Goal: Information Seeking & Learning: Find contact information

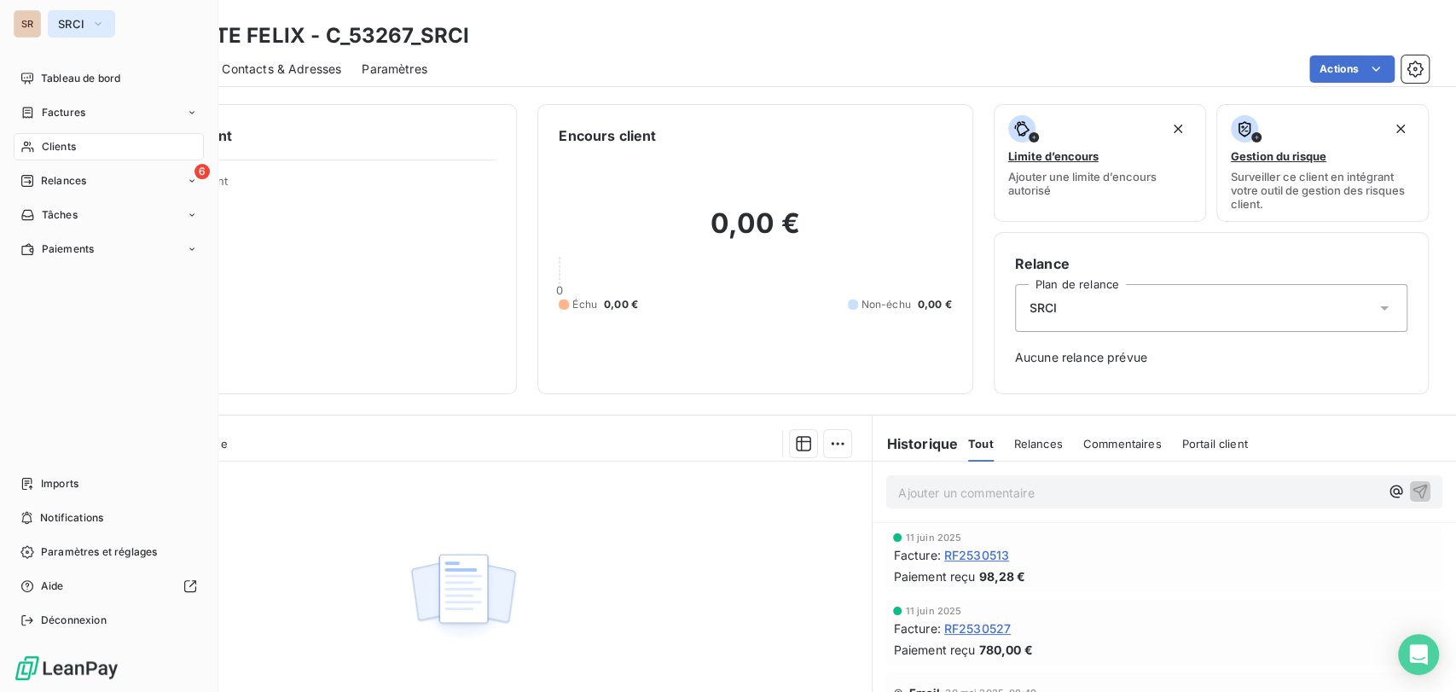
click at [100, 26] on icon "button" at bounding box center [98, 23] width 14 height 17
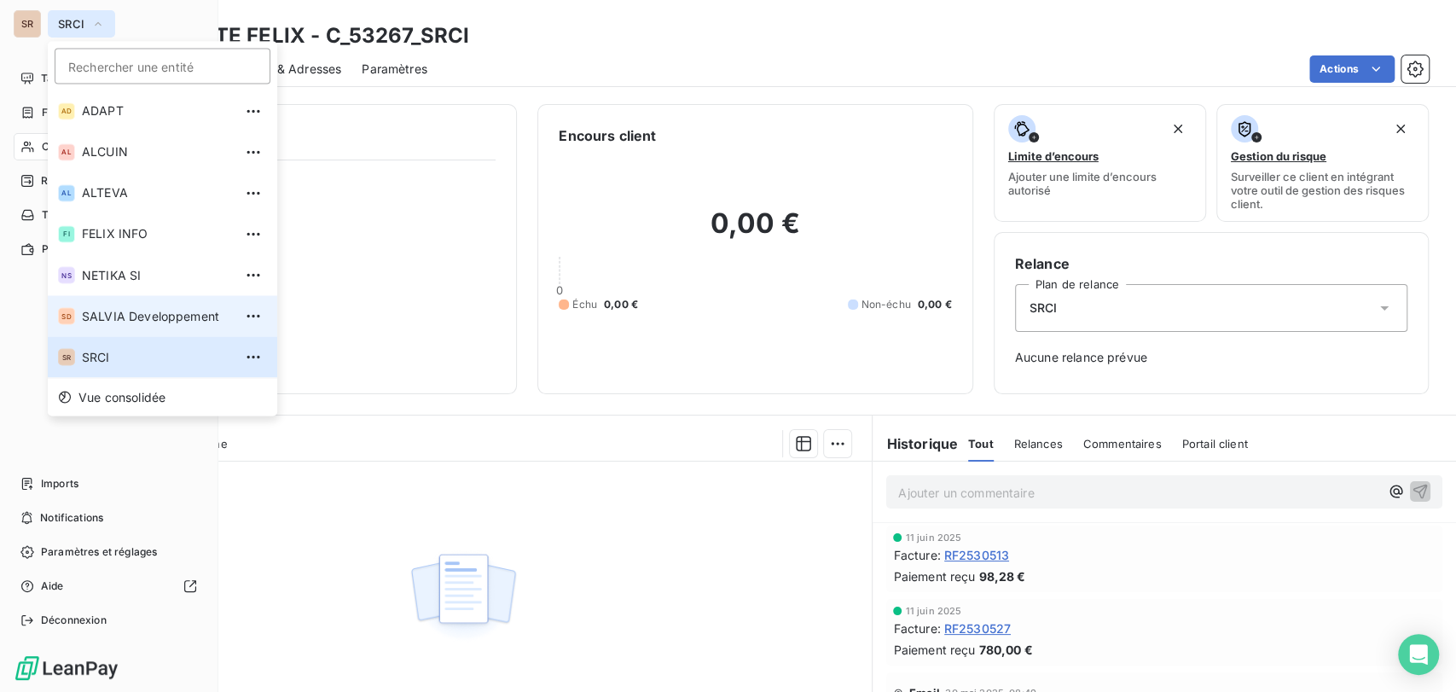
click at [106, 313] on span "SALVIA Developpement" at bounding box center [157, 315] width 151 height 17
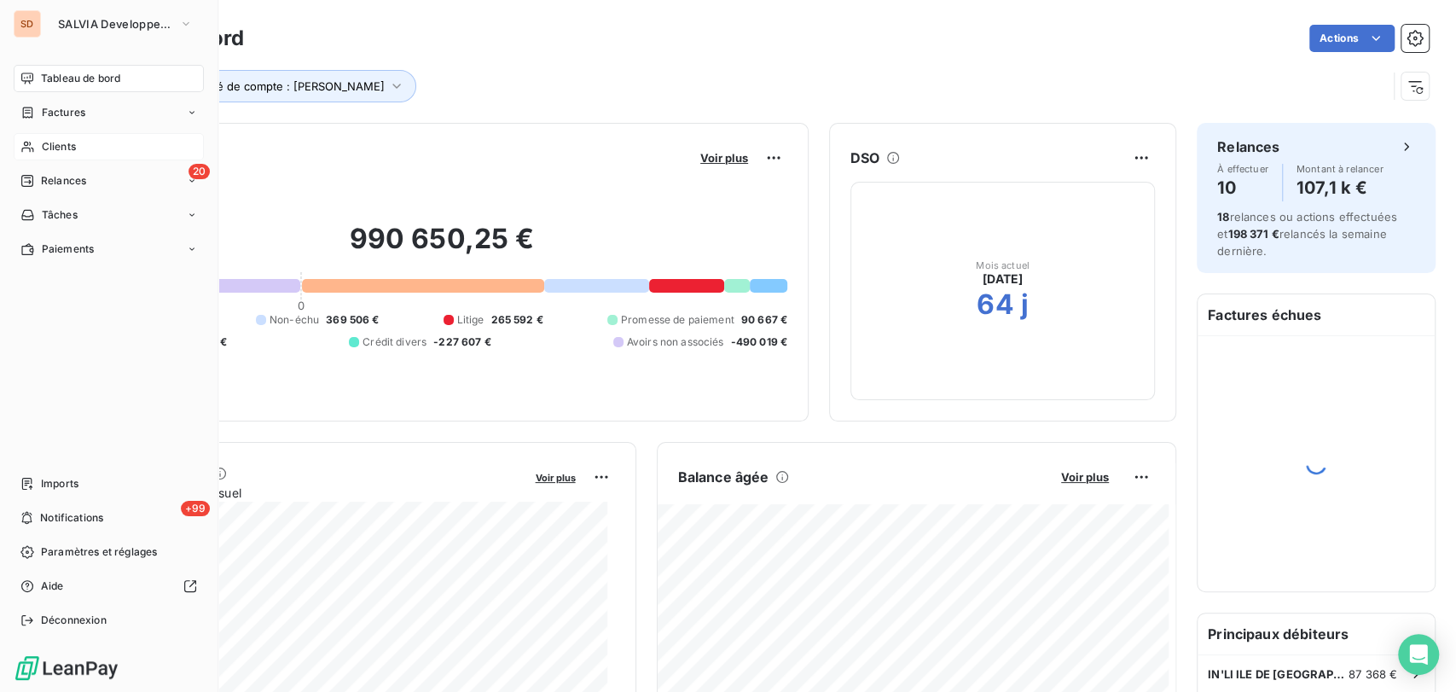
click at [55, 144] on span "Clients" at bounding box center [59, 146] width 34 height 15
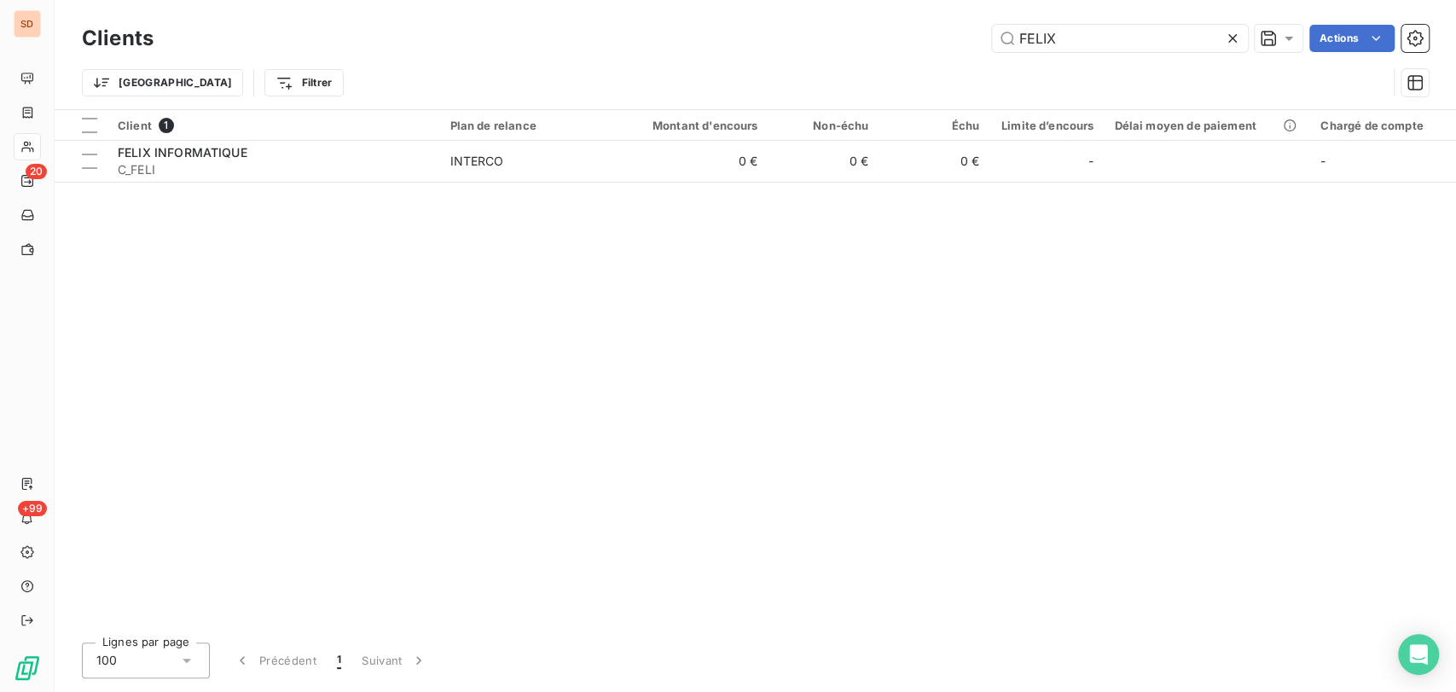
drag, startPoint x: 1064, startPoint y: 39, endPoint x: 942, endPoint y: 33, distance: 122.2
click at [944, 36] on div "FELIX Actions" at bounding box center [801, 38] width 1255 height 27
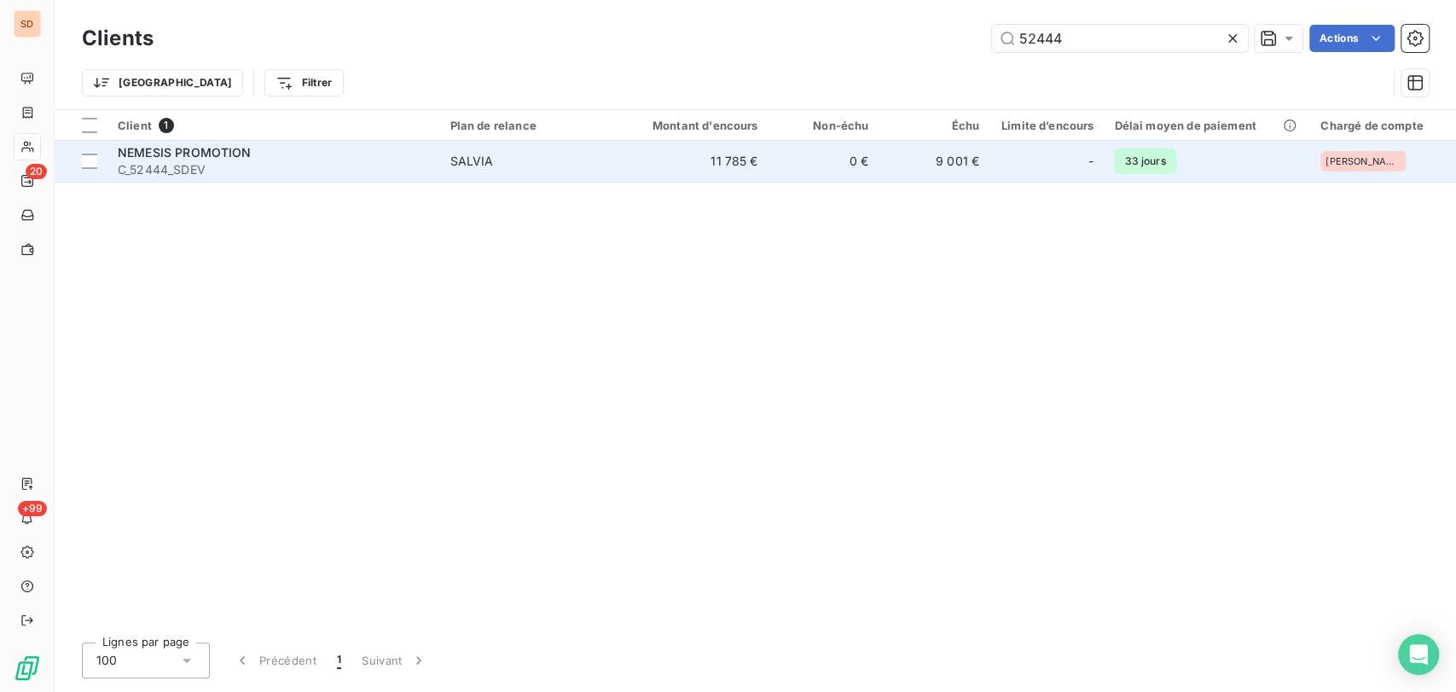
type input "52444"
click at [177, 160] on div "NEMESIS PROMOTION" at bounding box center [273, 152] width 311 height 17
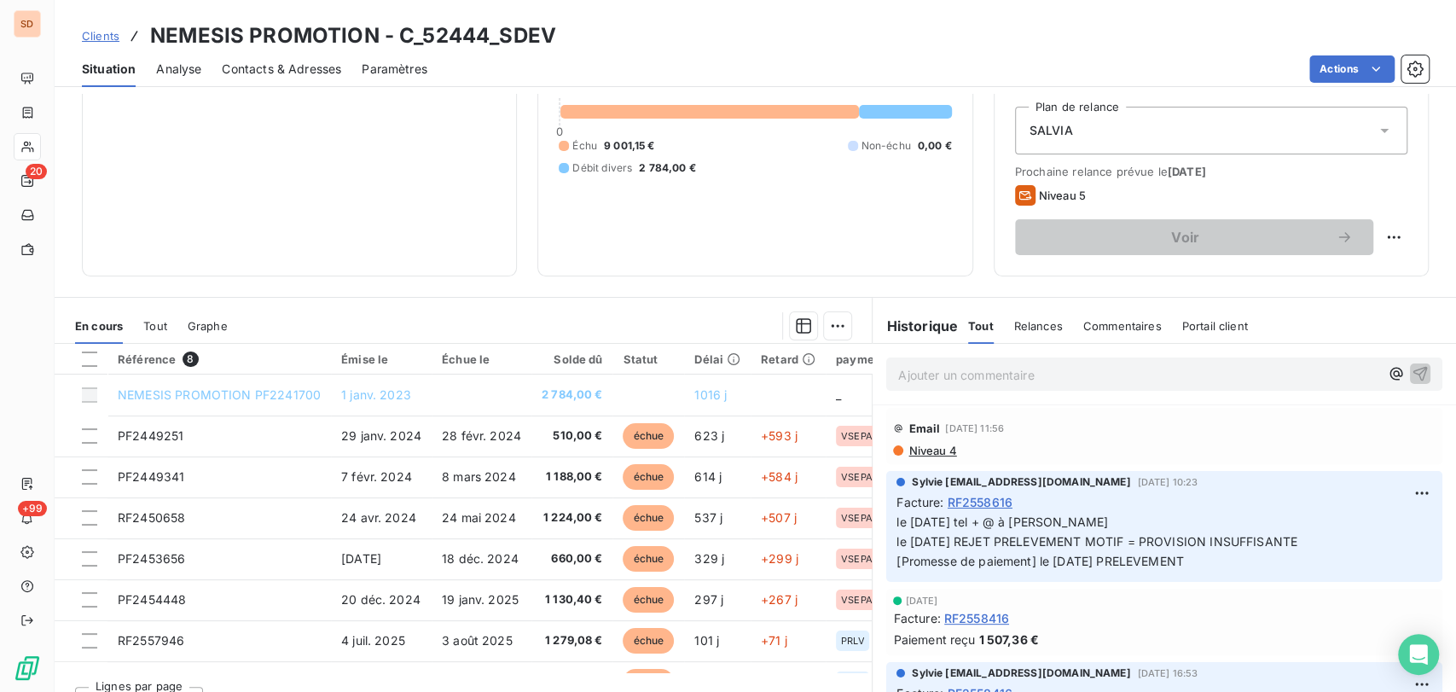
scroll to position [209, 0]
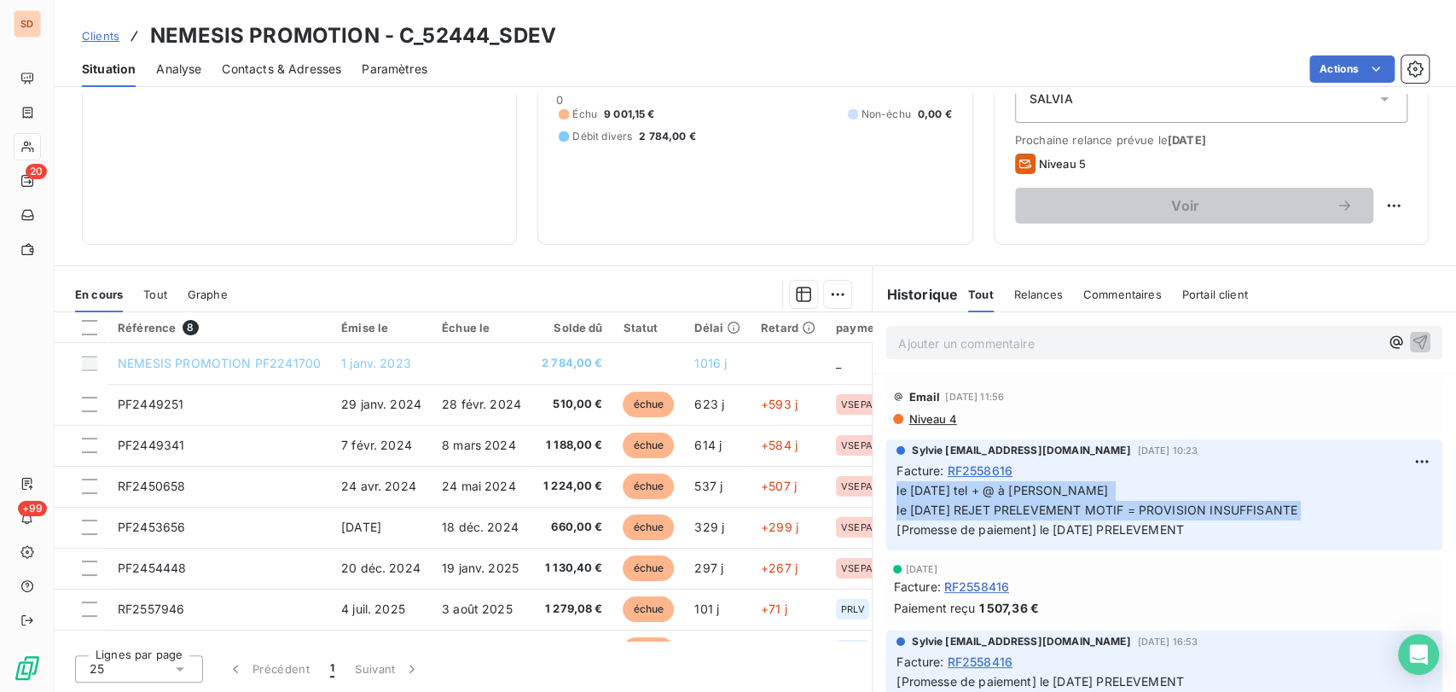
drag, startPoint x: 1307, startPoint y: 507, endPoint x: 875, endPoint y: 493, distance: 432.8
click at [875, 493] on div "Sylvie [EMAIL_ADDRESS][DOMAIN_NAME] [DATE] 10:23 Facture : RF2558616 le [DATE] …" at bounding box center [1165, 495] width 584 height 118
copy span "le [DATE] tel + @ à [PERSON_NAME] le [DATE] REJET PRELEVEMENT MOTIF = PROVISION…"
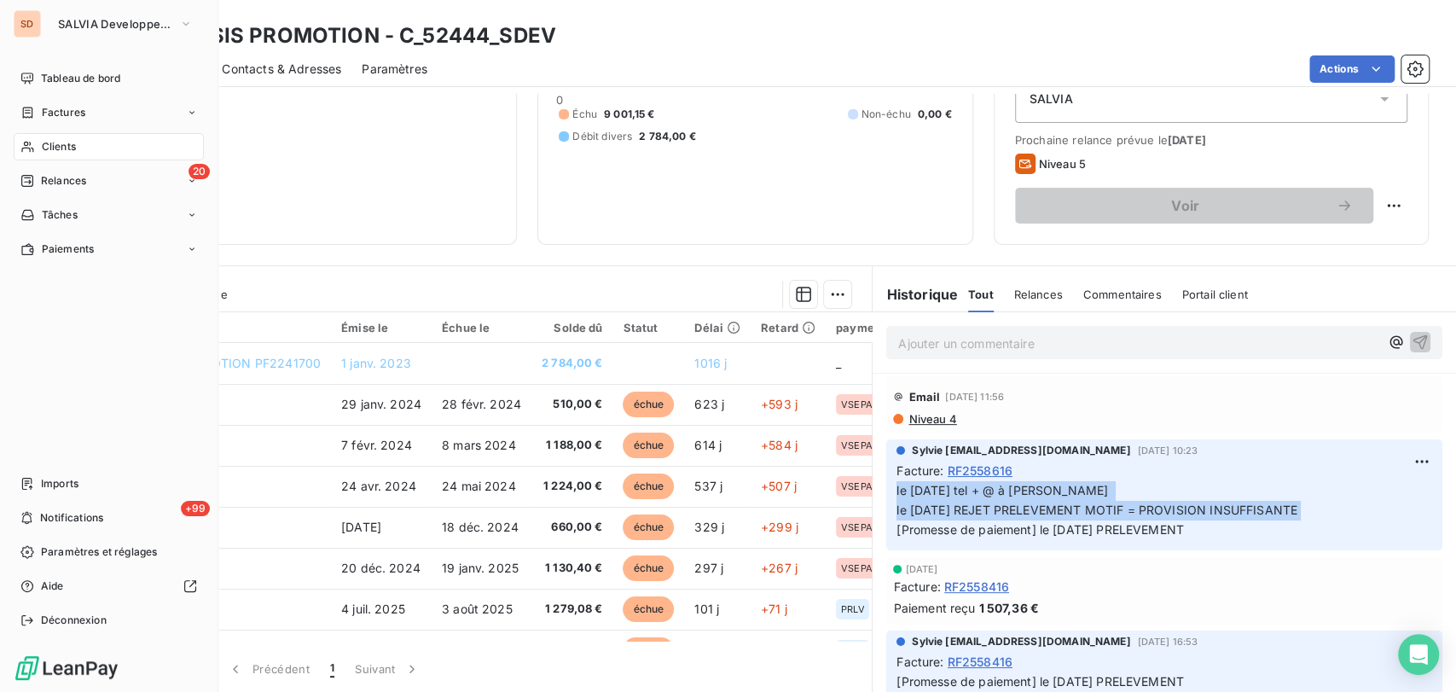
click at [49, 146] on span "Clients" at bounding box center [59, 146] width 34 height 15
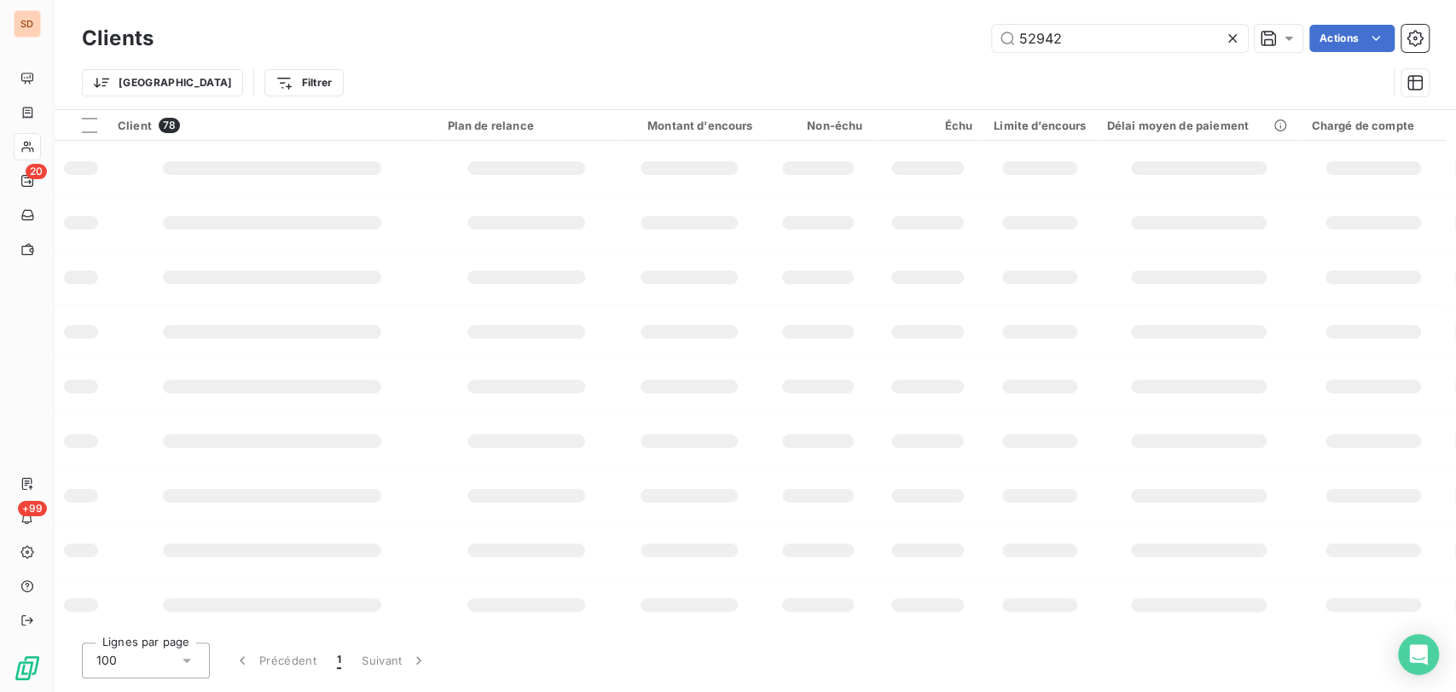
type input "52942"
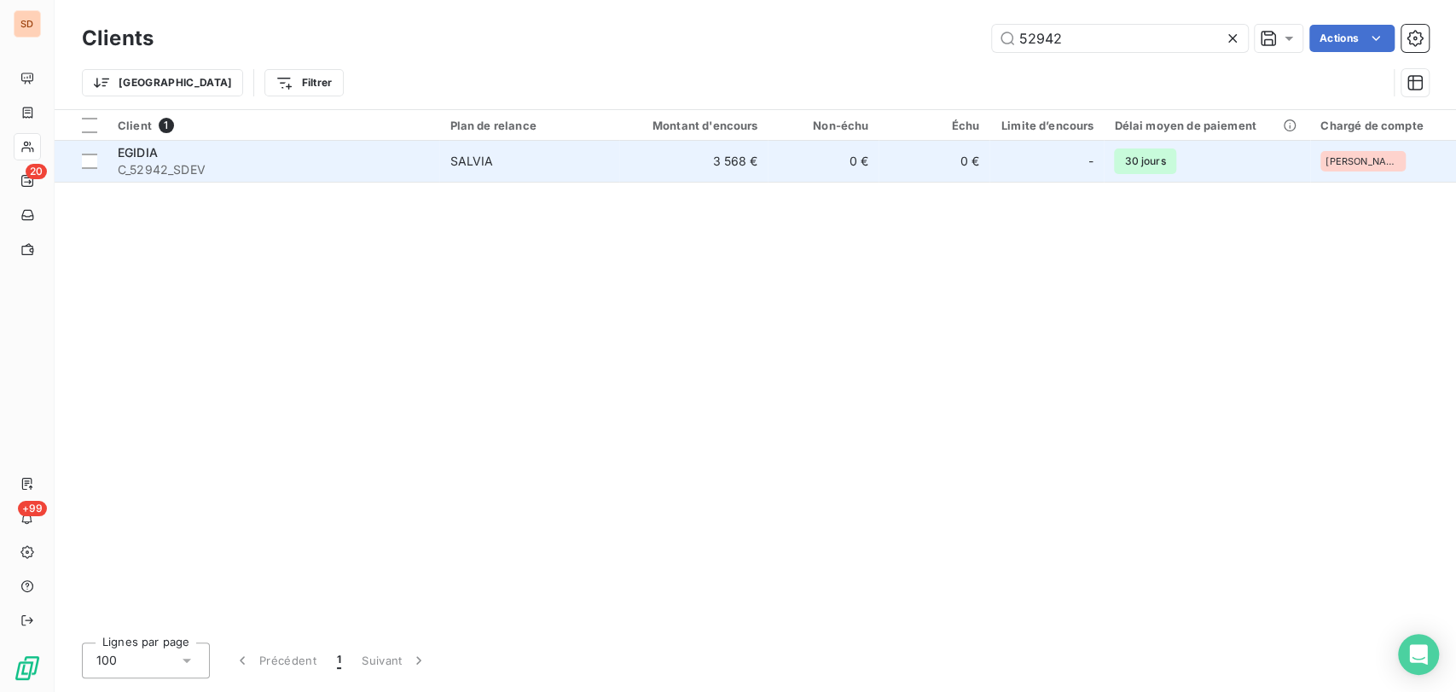
click at [148, 161] on span "C_52942_SDEV" at bounding box center [273, 169] width 311 height 17
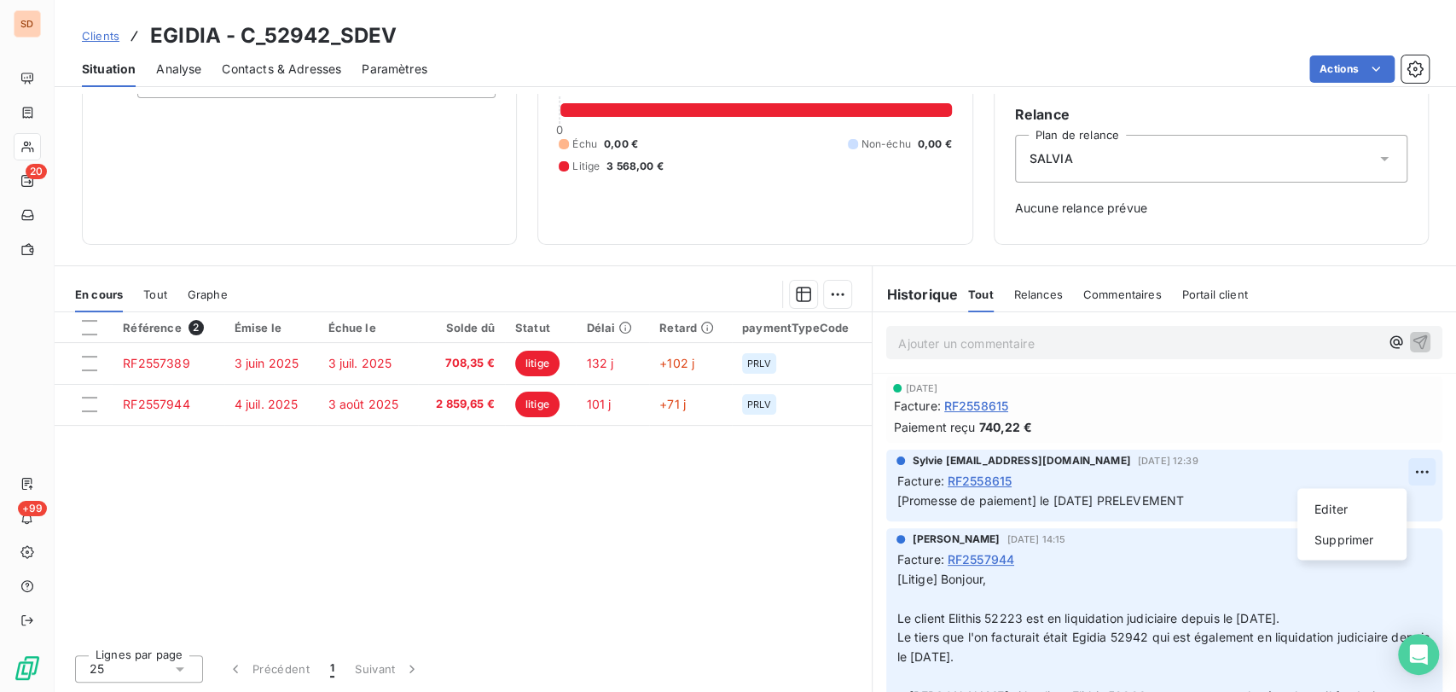
click at [1389, 468] on html "SD 20 +99 Clients EGIDIA - C_52942_SDEV Situation Analyse Contacts & Adresses P…" at bounding box center [728, 346] width 1456 height 692
click at [1346, 501] on div "Editer" at bounding box center [1353, 508] width 96 height 27
click at [1031, 500] on span "[Promesse de paiement] le [DATE] PRELEVEMENT" at bounding box center [1041, 500] width 288 height 15
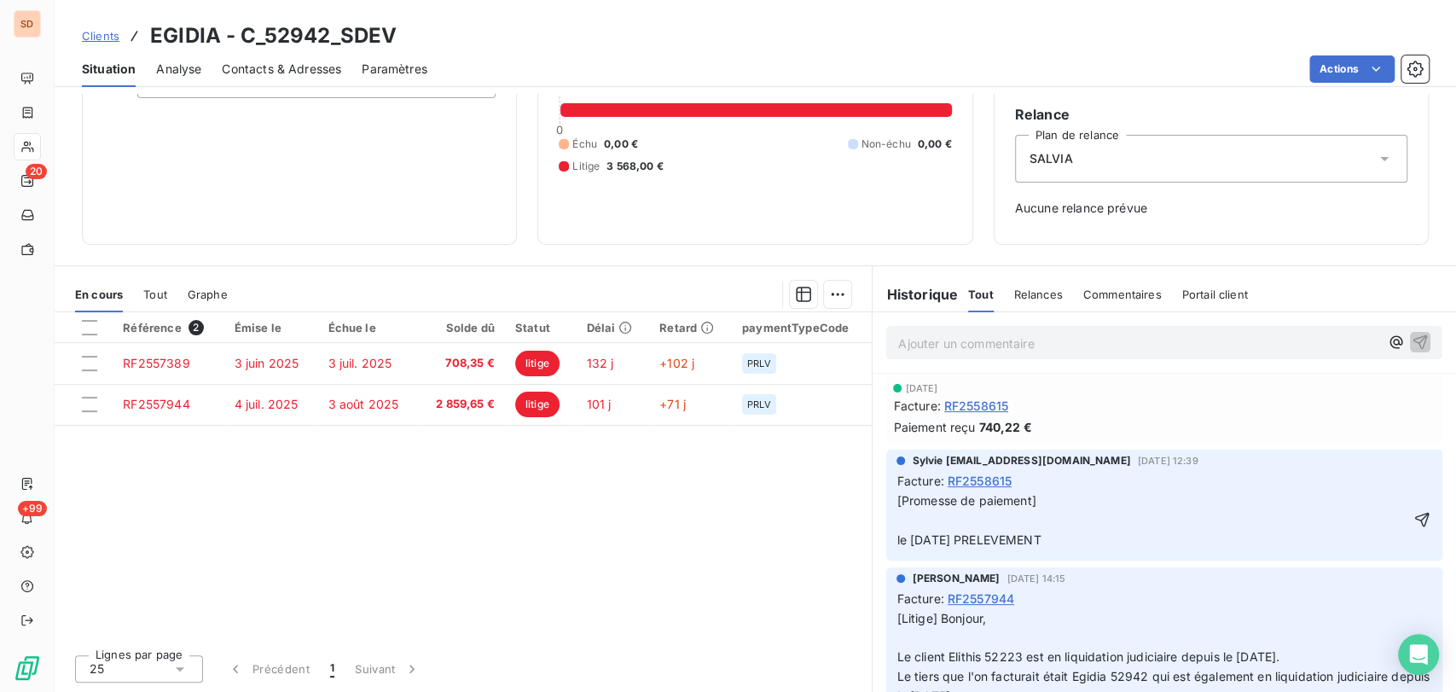
click at [921, 514] on p "[Promesse de paiement] le [DATE] PRELEVEMENT" at bounding box center [1153, 520] width 512 height 59
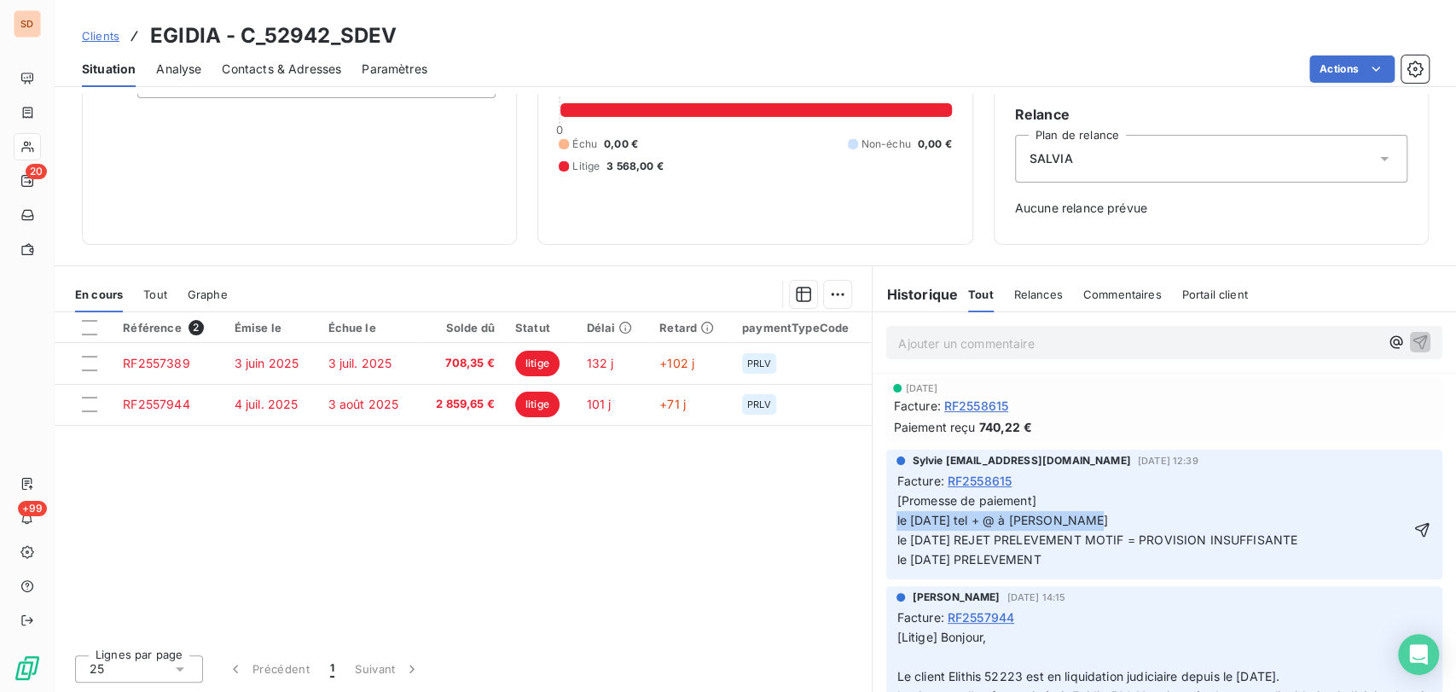
drag, startPoint x: 975, startPoint y: 520, endPoint x: 844, endPoint y: 521, distance: 131.4
click at [845, 521] on div "En cours Tout Graphe Référence 2 Émise le Échue le Solde dû Statut Délai Retard…" at bounding box center [756, 478] width 1402 height 427
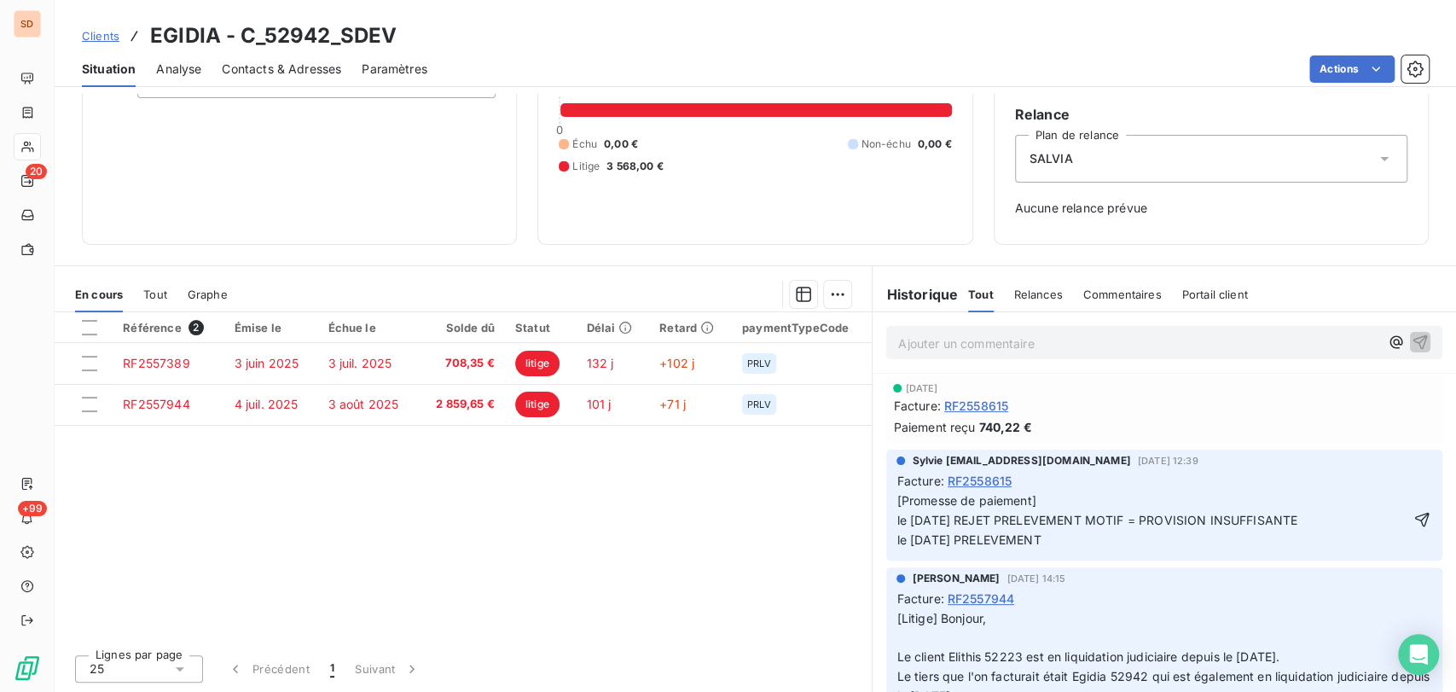
click at [915, 517] on span "[Promesse de paiement] le [DATE] REJET PRELEVEMENT MOTIF = PROVISION INSUFFISAN…" at bounding box center [1099, 520] width 404 height 54
drag, startPoint x: 1297, startPoint y: 520, endPoint x: 1145, endPoint y: 521, distance: 151.9
click at [1145, 521] on span "[Promesse de paiement] le [DATE] REJET PRELEVEMENT MOTIF = PROVISION INSUFFISAN…" at bounding box center [1099, 520] width 404 height 54
click at [1403, 514] on div "Sylvie [EMAIL_ADDRESS][DOMAIN_NAME] [DATE] 12:39 Facture : RF2558615 [Promesse …" at bounding box center [1164, 505] width 556 height 111
click at [1415, 520] on icon "button" at bounding box center [1422, 520] width 15 height 15
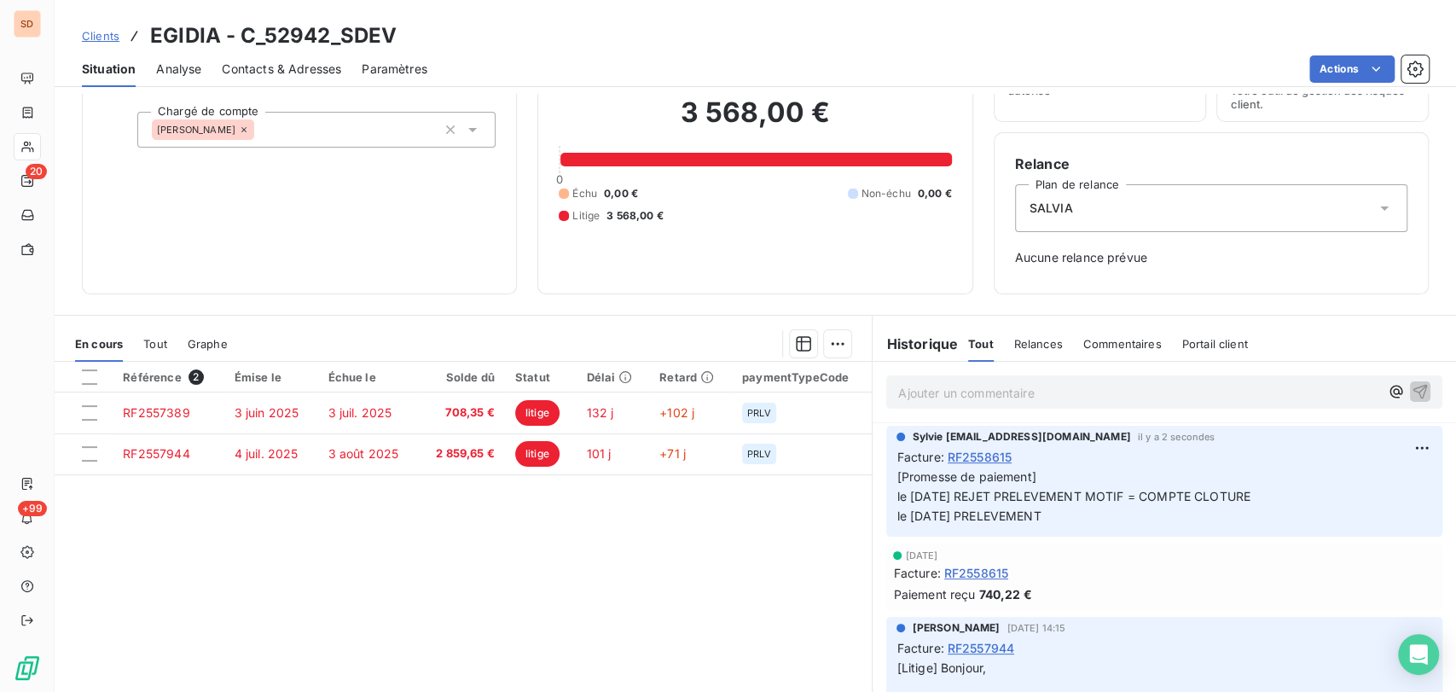
scroll to position [55, 0]
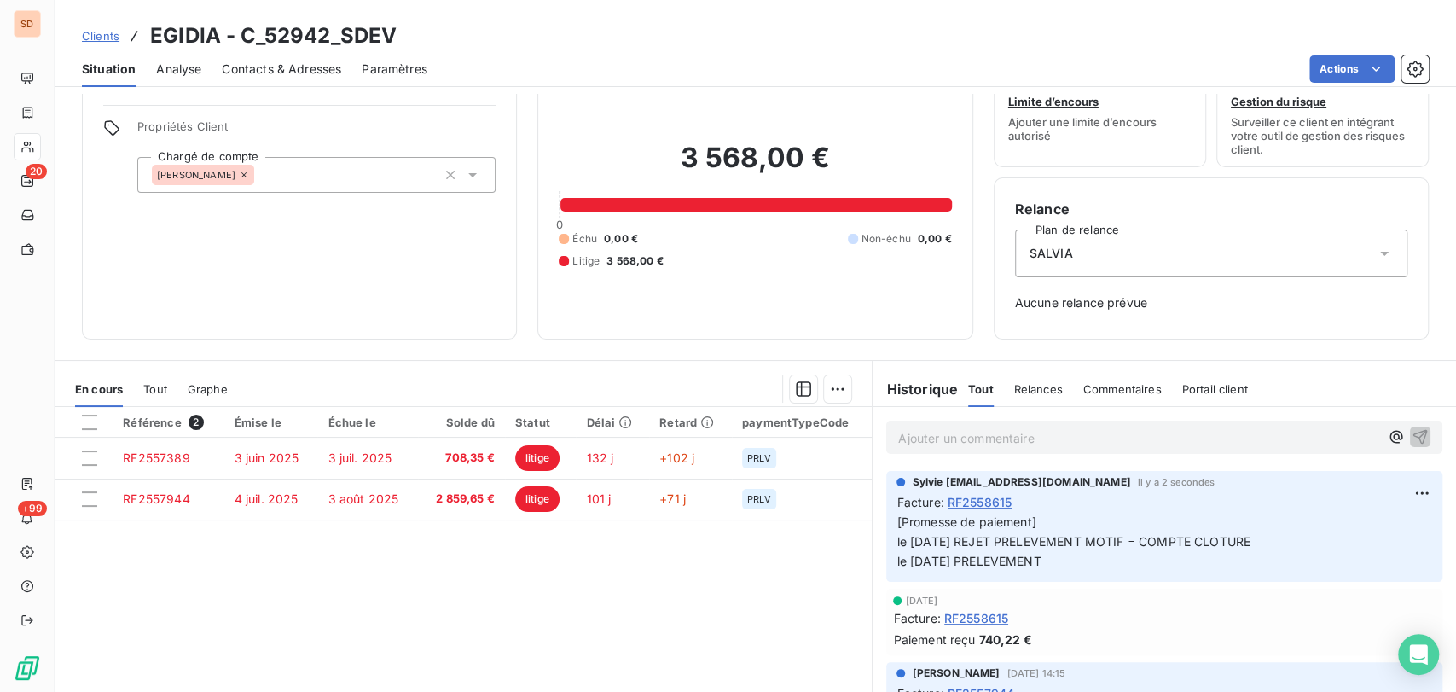
click at [974, 613] on span "RF2558615" at bounding box center [976, 618] width 64 height 18
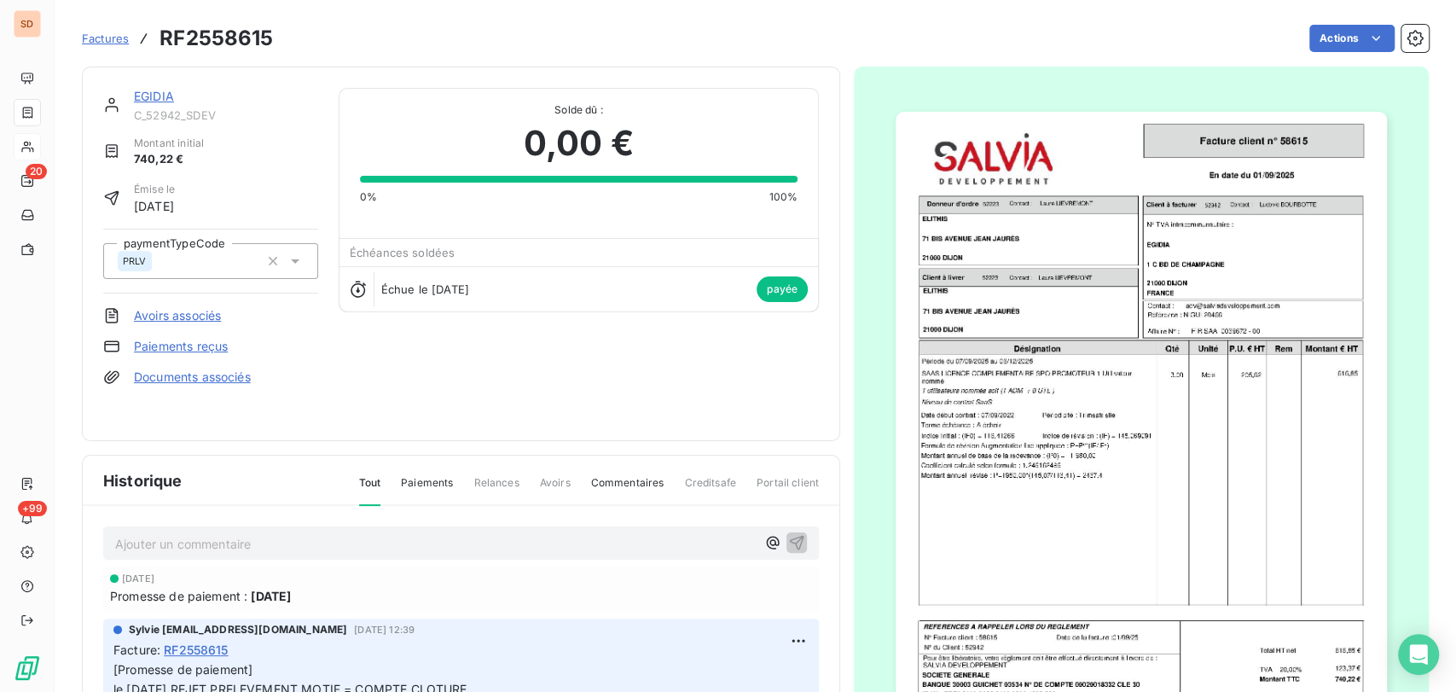
click at [172, 349] on link "Paiements reçus" at bounding box center [181, 346] width 94 height 17
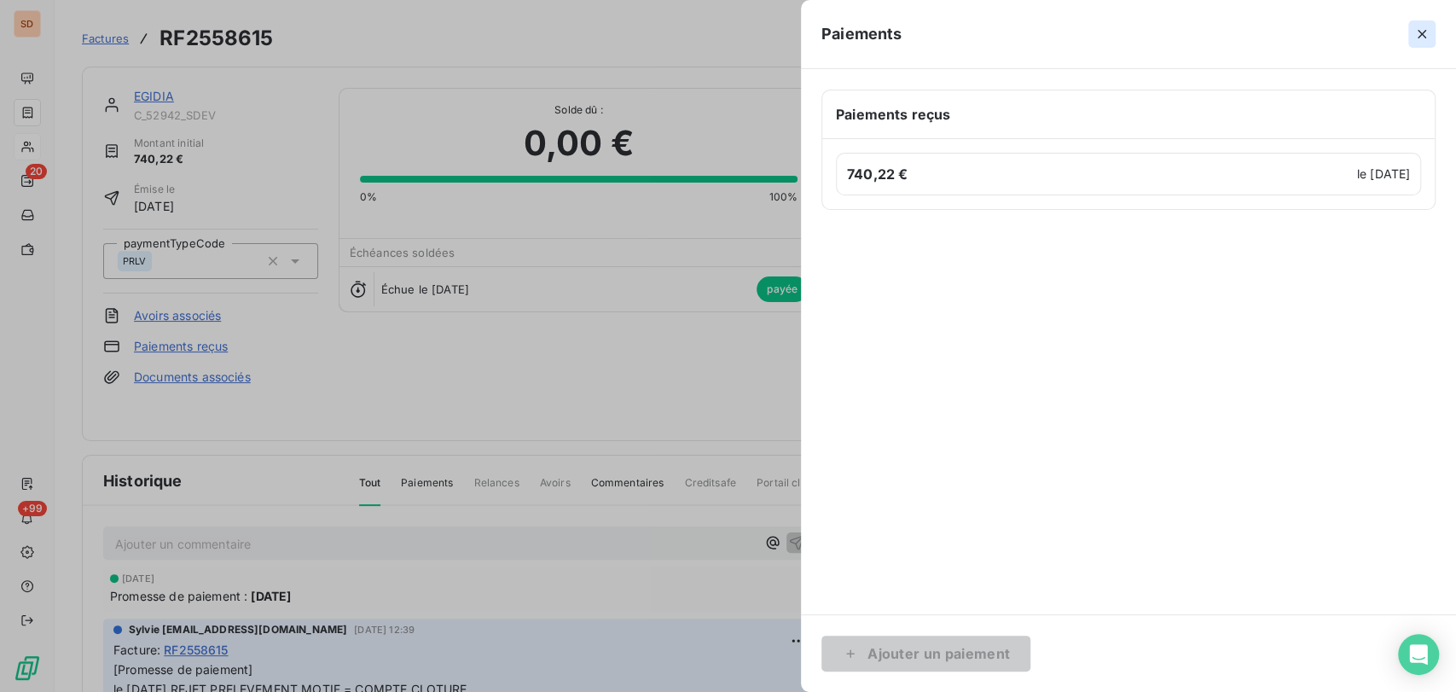
click at [1422, 32] on icon "button" at bounding box center [1422, 34] width 17 height 17
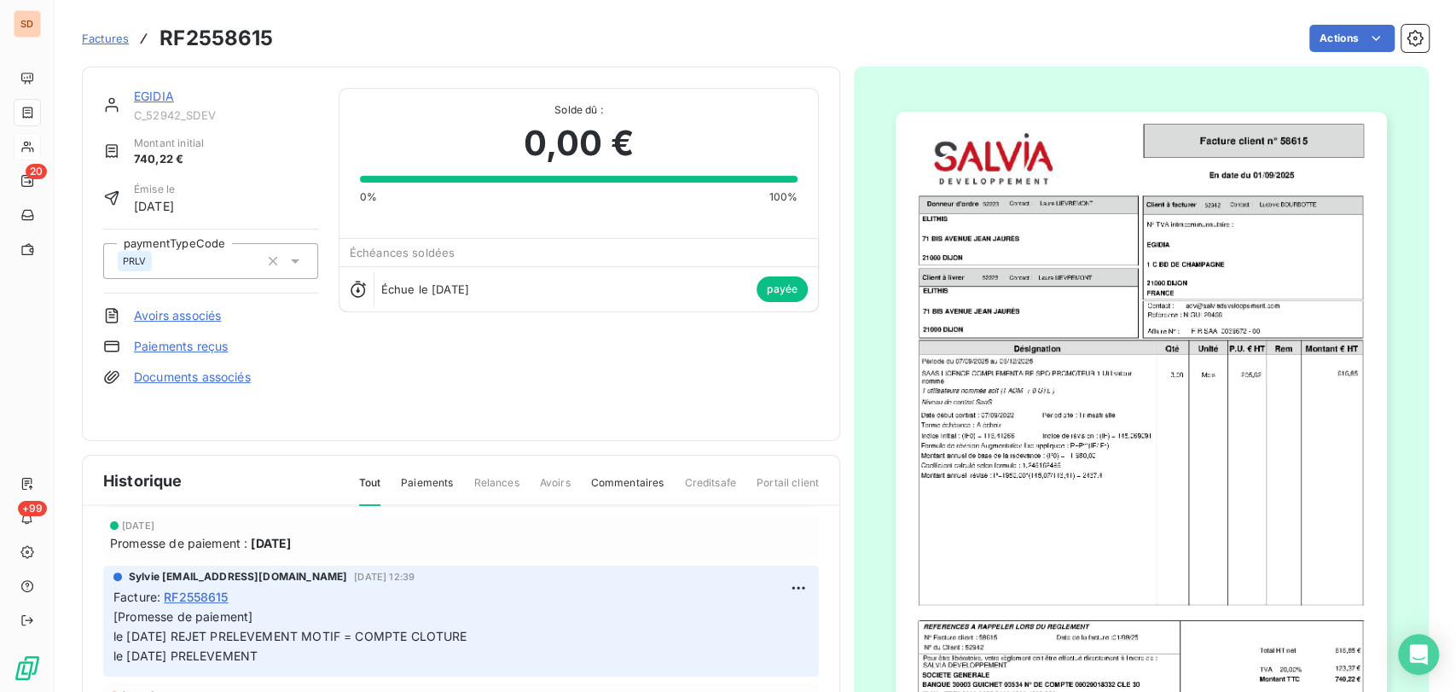
click at [148, 98] on link "EGIDIA" at bounding box center [154, 96] width 40 height 15
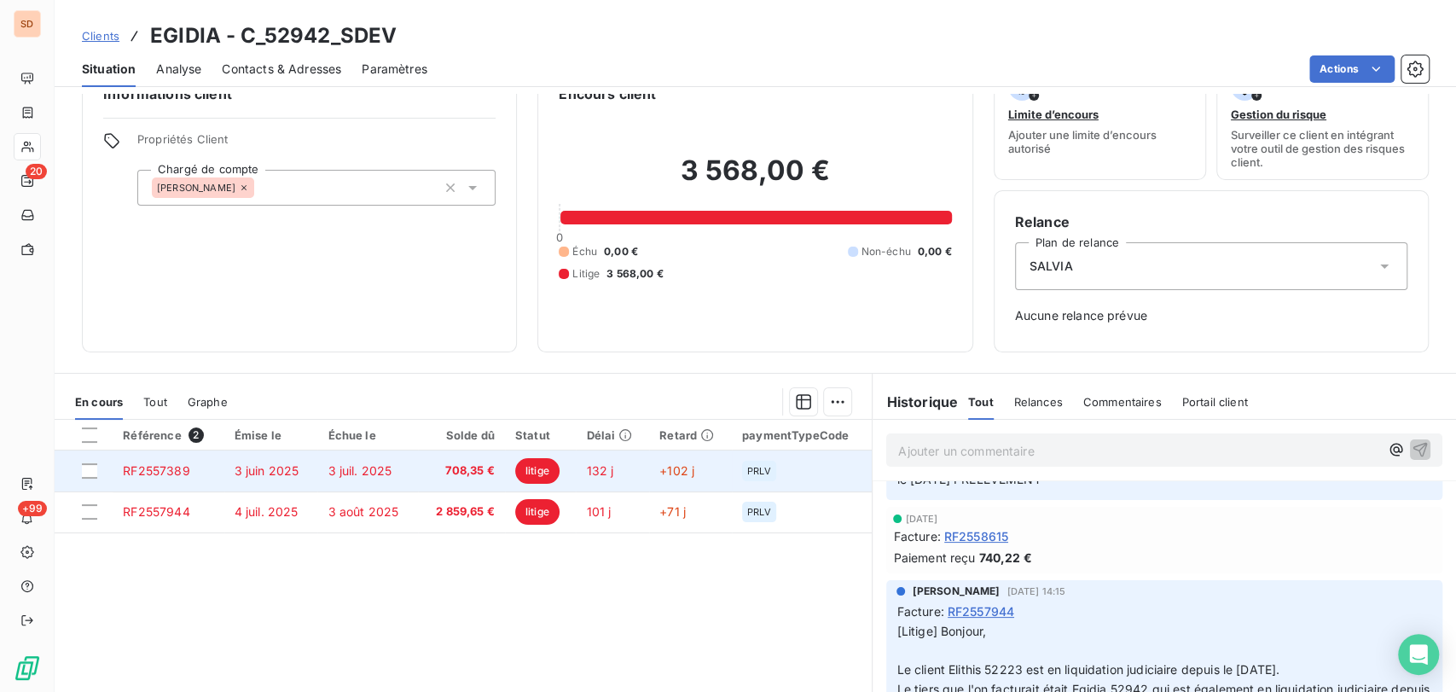
scroll to position [12, 0]
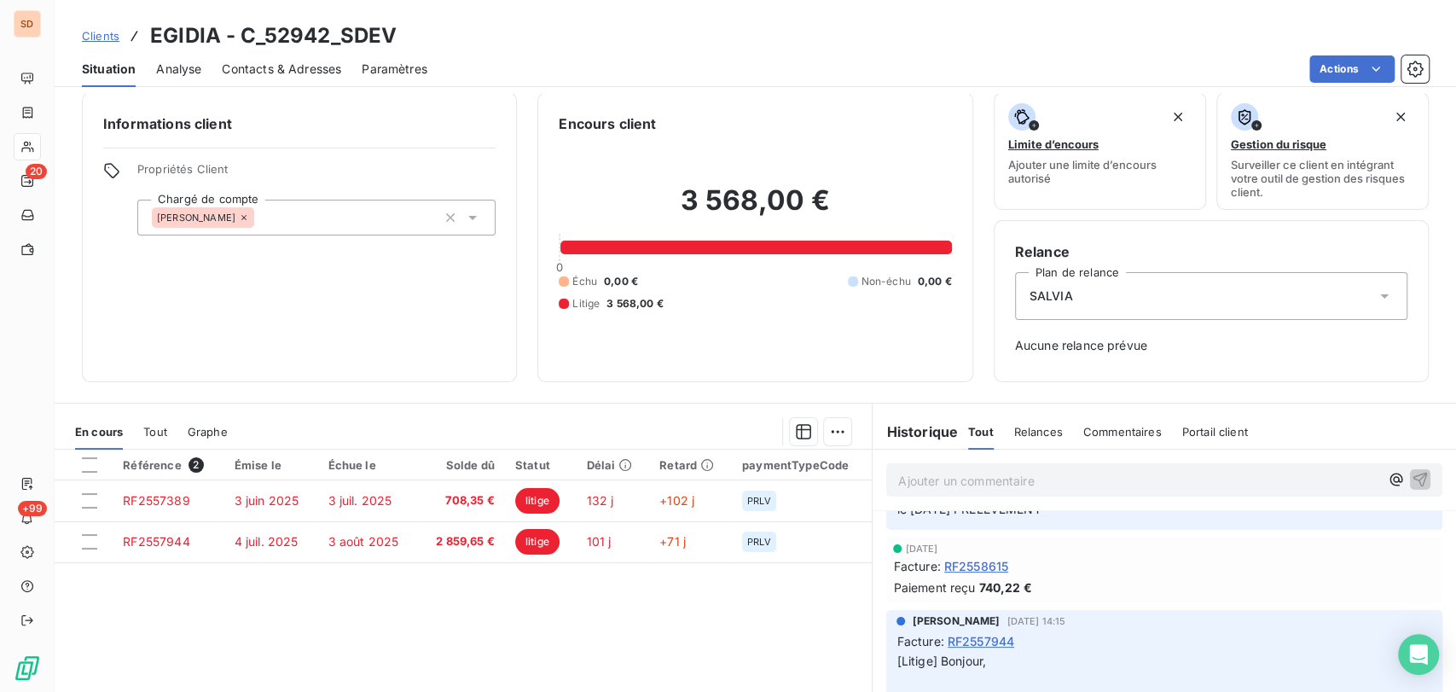
click at [970, 564] on span "RF2558615" at bounding box center [976, 566] width 64 height 18
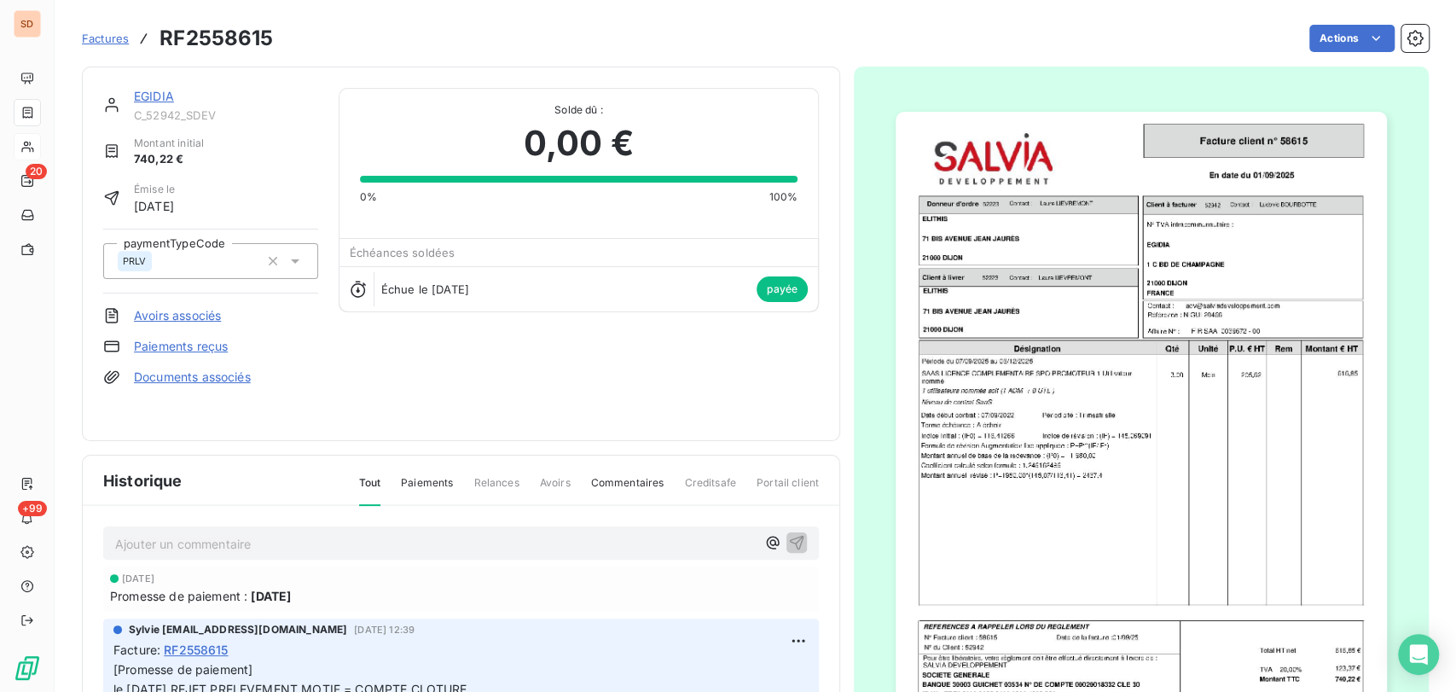
click at [163, 343] on link "Paiements reçus" at bounding box center [181, 346] width 94 height 17
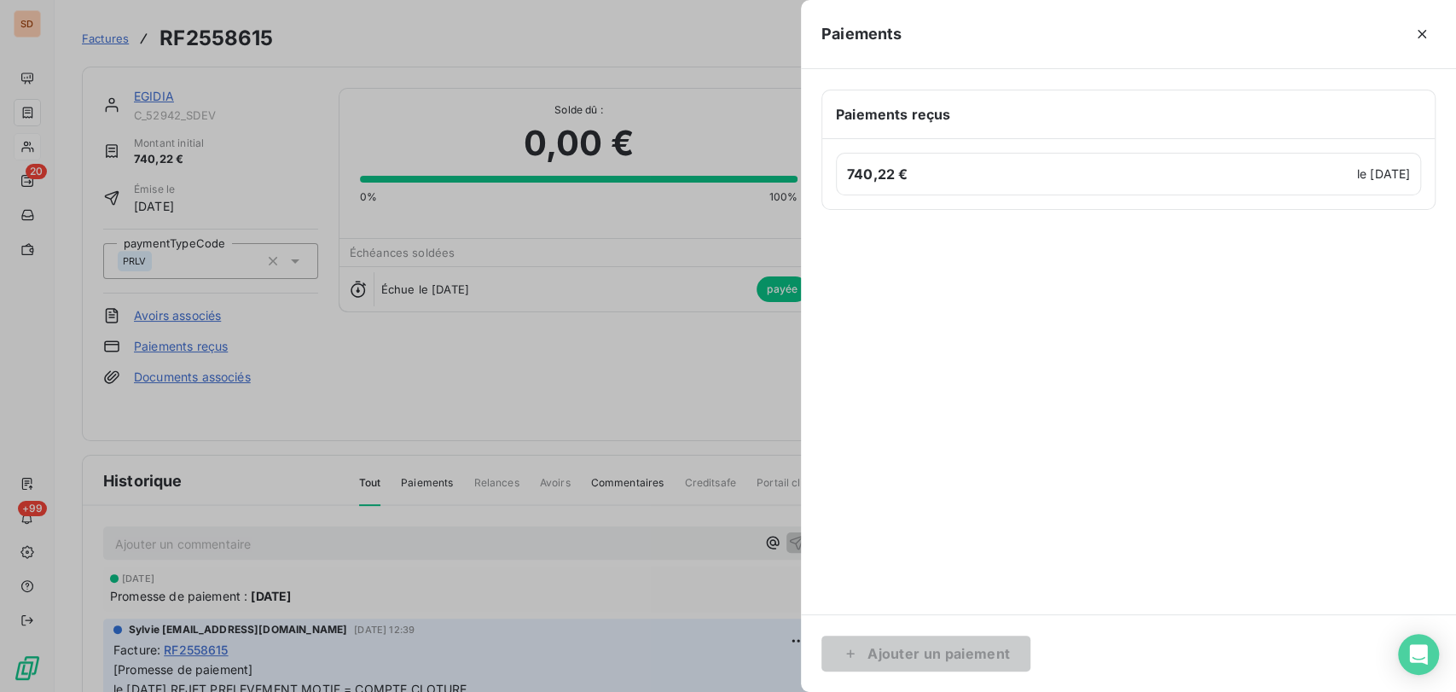
click at [163, 345] on div at bounding box center [728, 346] width 1456 height 692
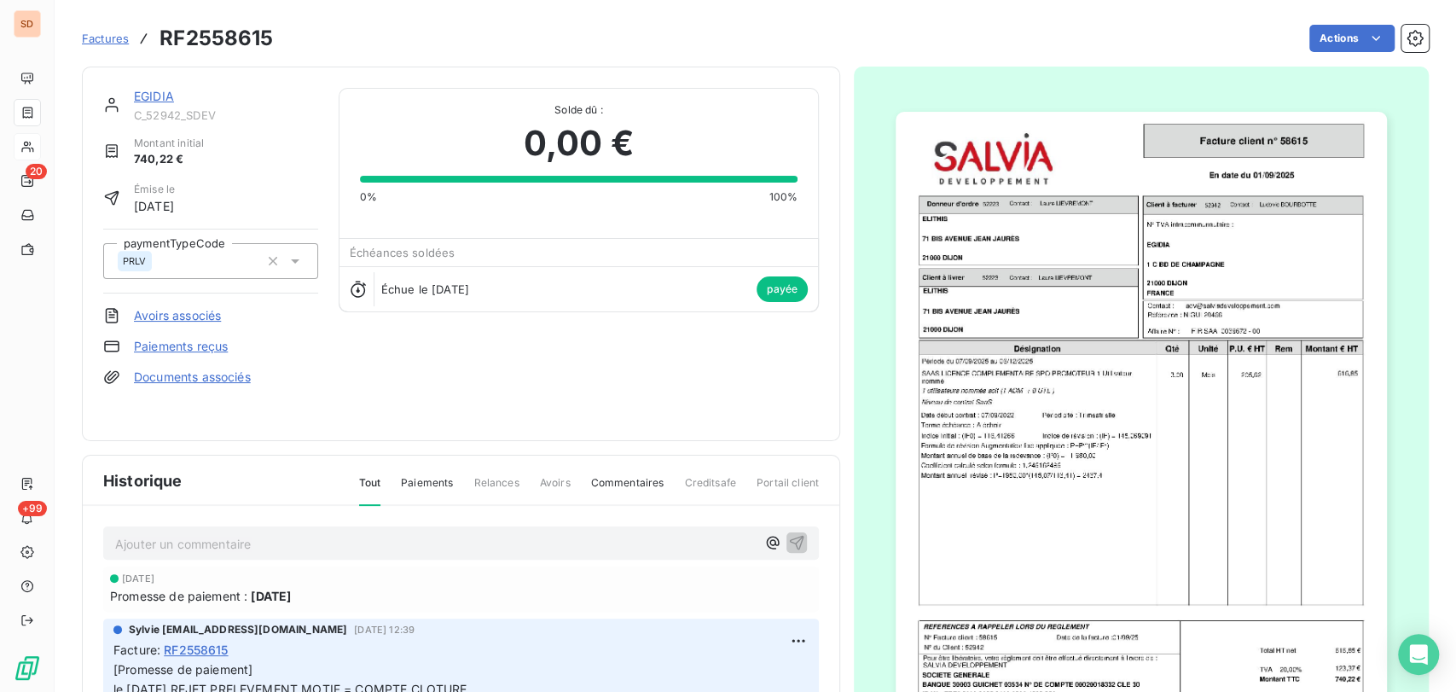
click at [164, 348] on link "Paiements reçus" at bounding box center [181, 346] width 94 height 17
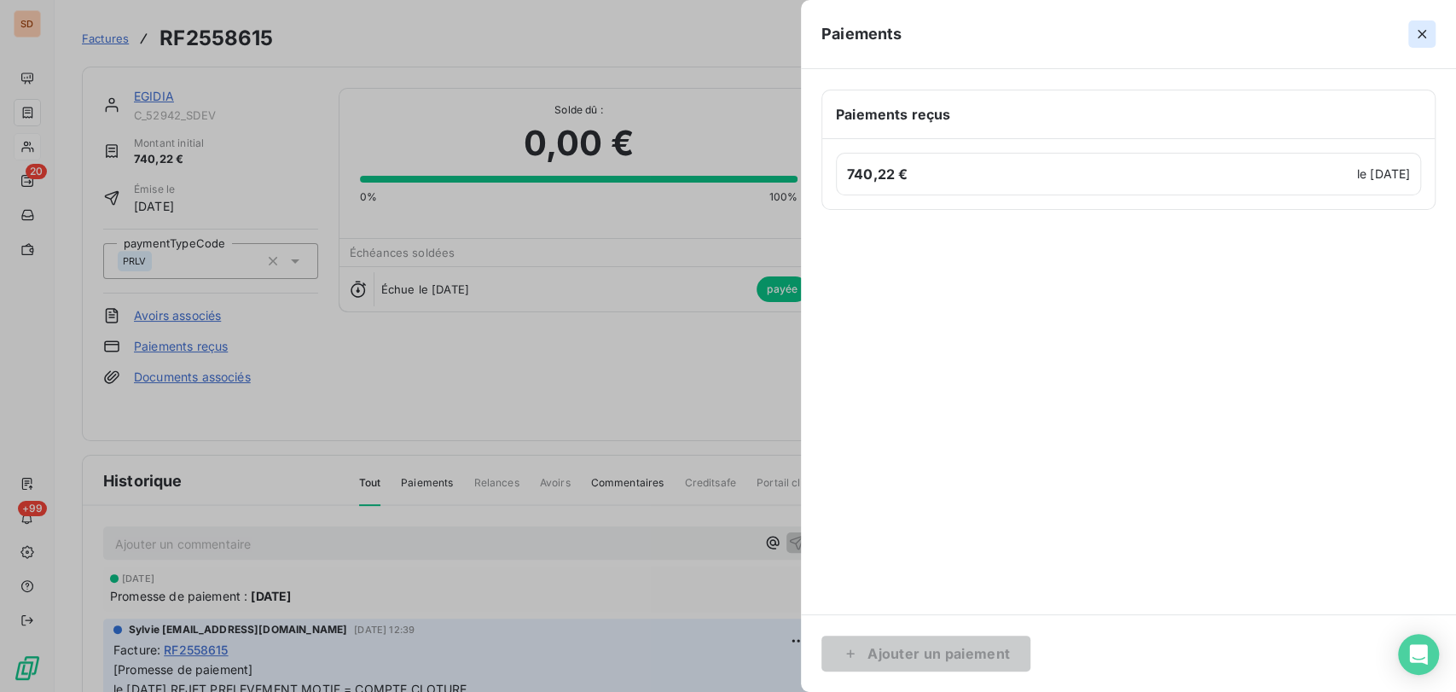
click at [1421, 32] on icon "button" at bounding box center [1422, 34] width 17 height 17
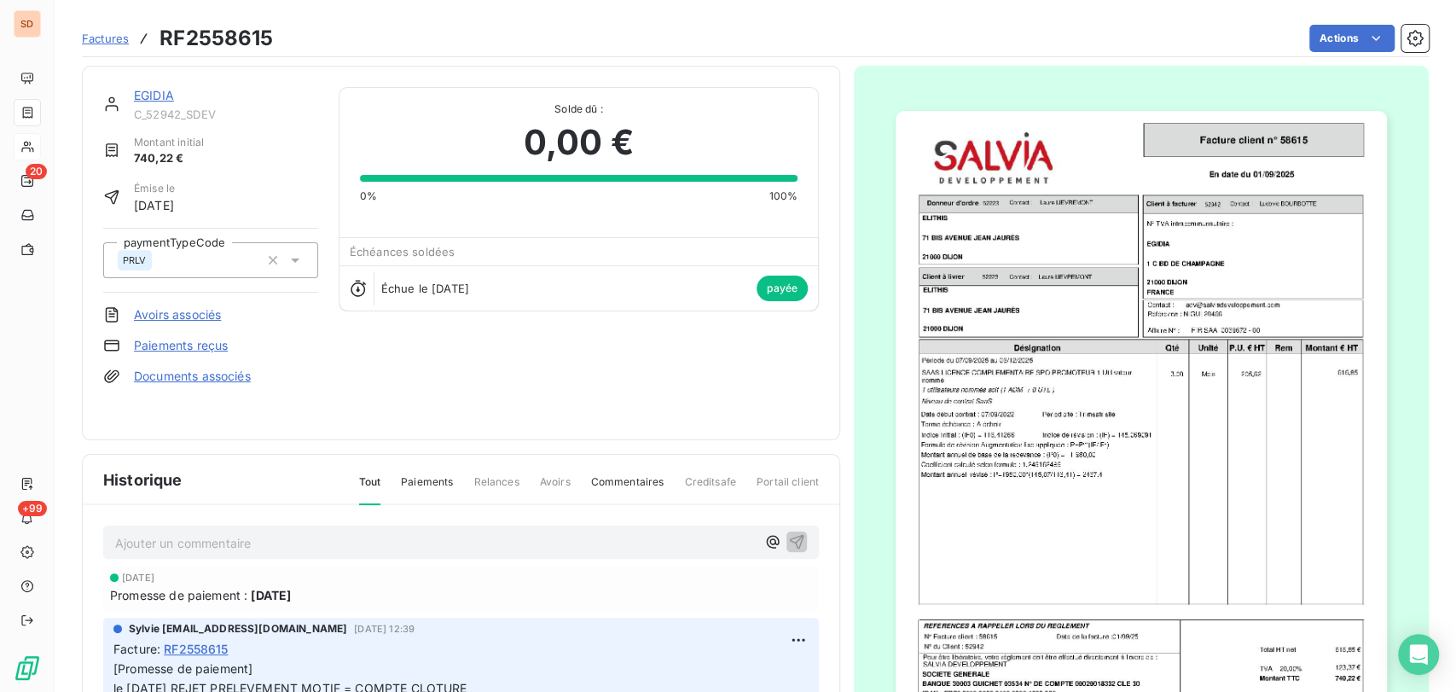
scroll to position [177, 0]
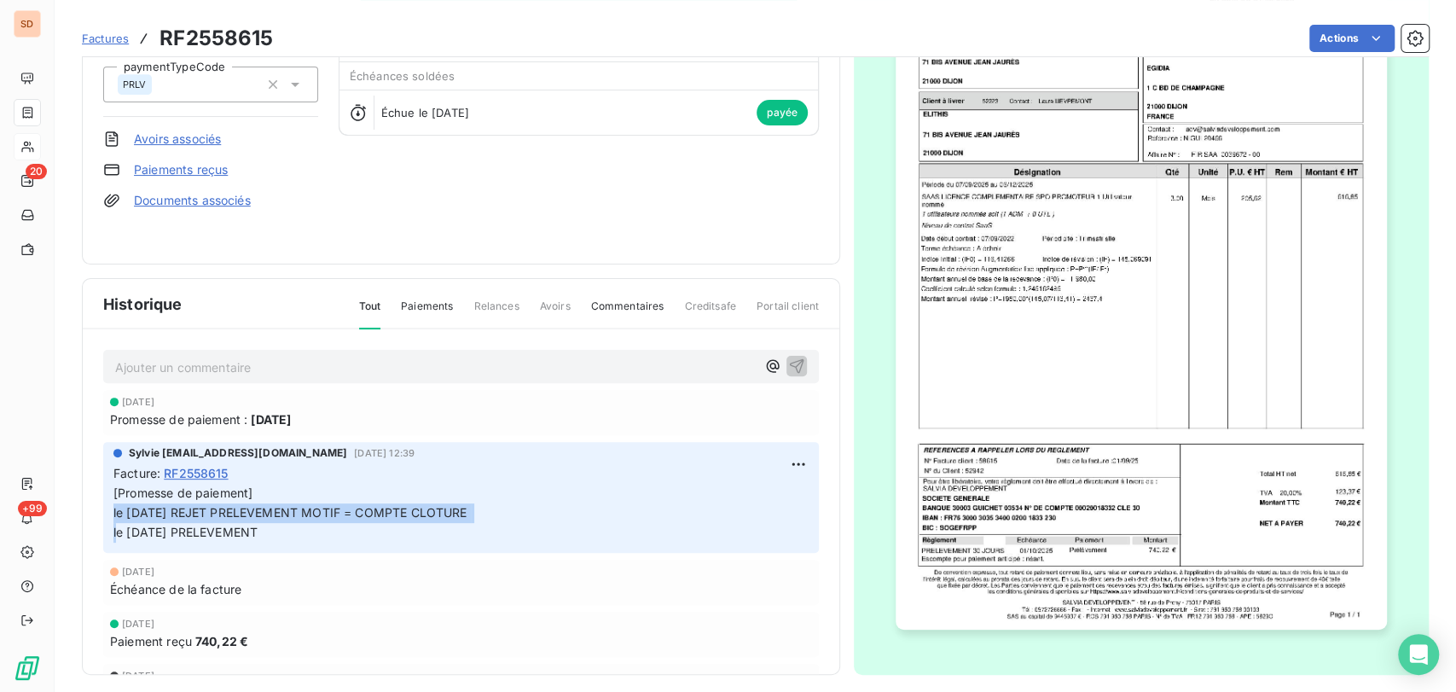
drag, startPoint x: 488, startPoint y: 497, endPoint x: 111, endPoint y: 502, distance: 377.1
click at [111, 502] on div "Sylvie [EMAIL_ADDRESS][DOMAIN_NAME] [DATE] 12:39 Facture : RF2558615 [Promesse …" at bounding box center [461, 497] width 716 height 111
copy span "le [DATE] REJET PRELEVEMENT MOTIF = COMPTE CLOTURE"
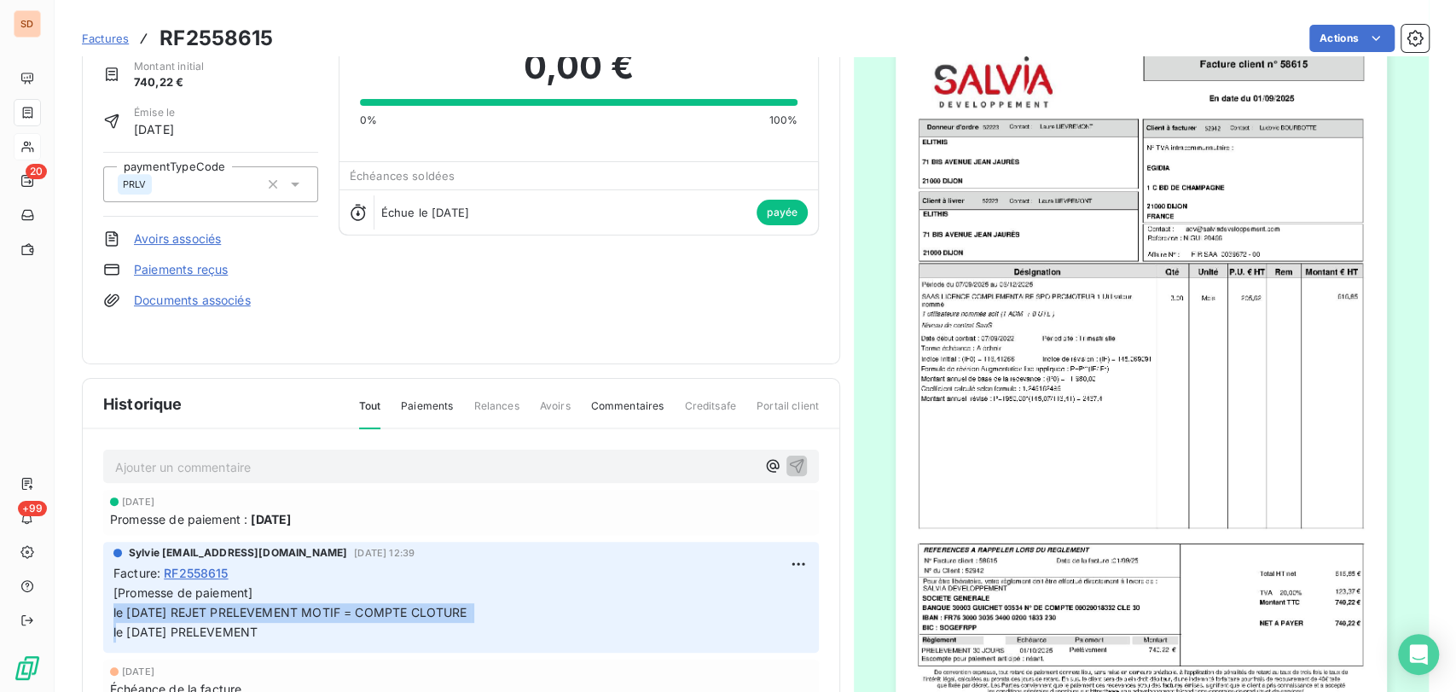
scroll to position [0, 0]
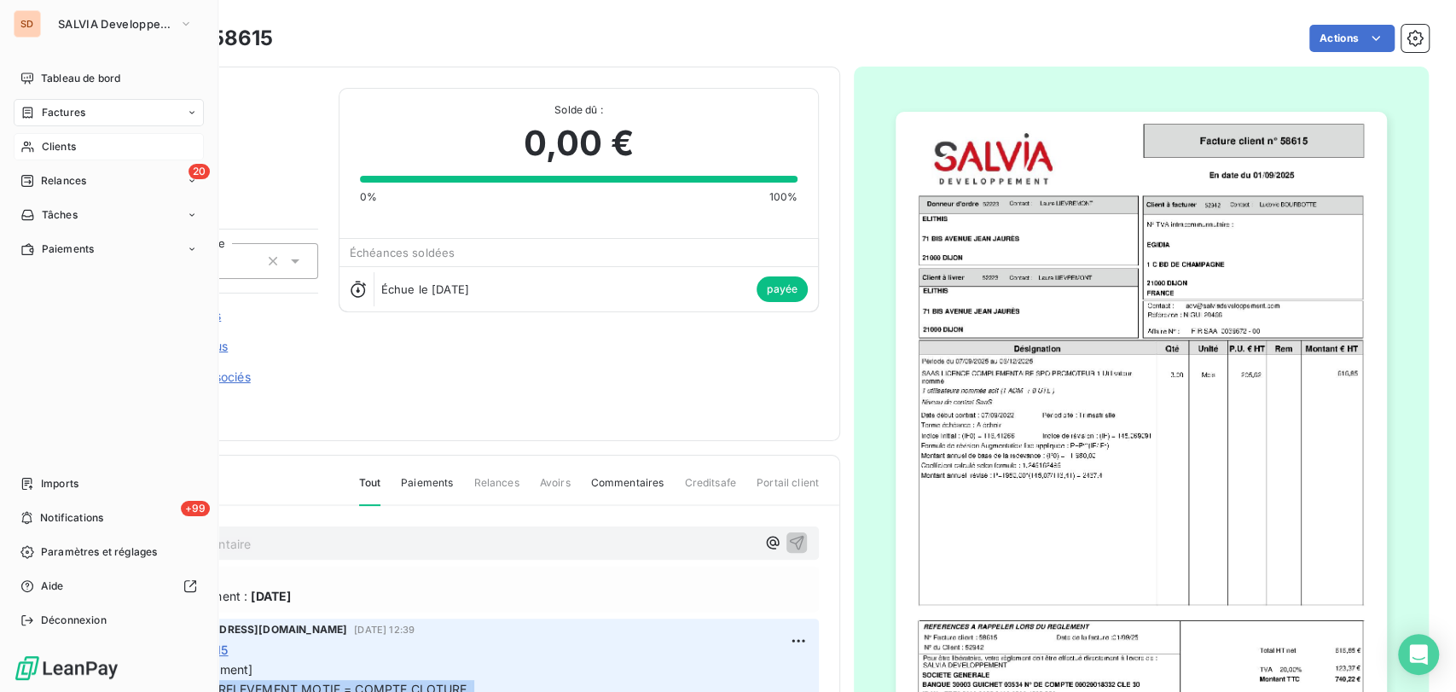
click at [44, 147] on span "Clients" at bounding box center [59, 146] width 34 height 15
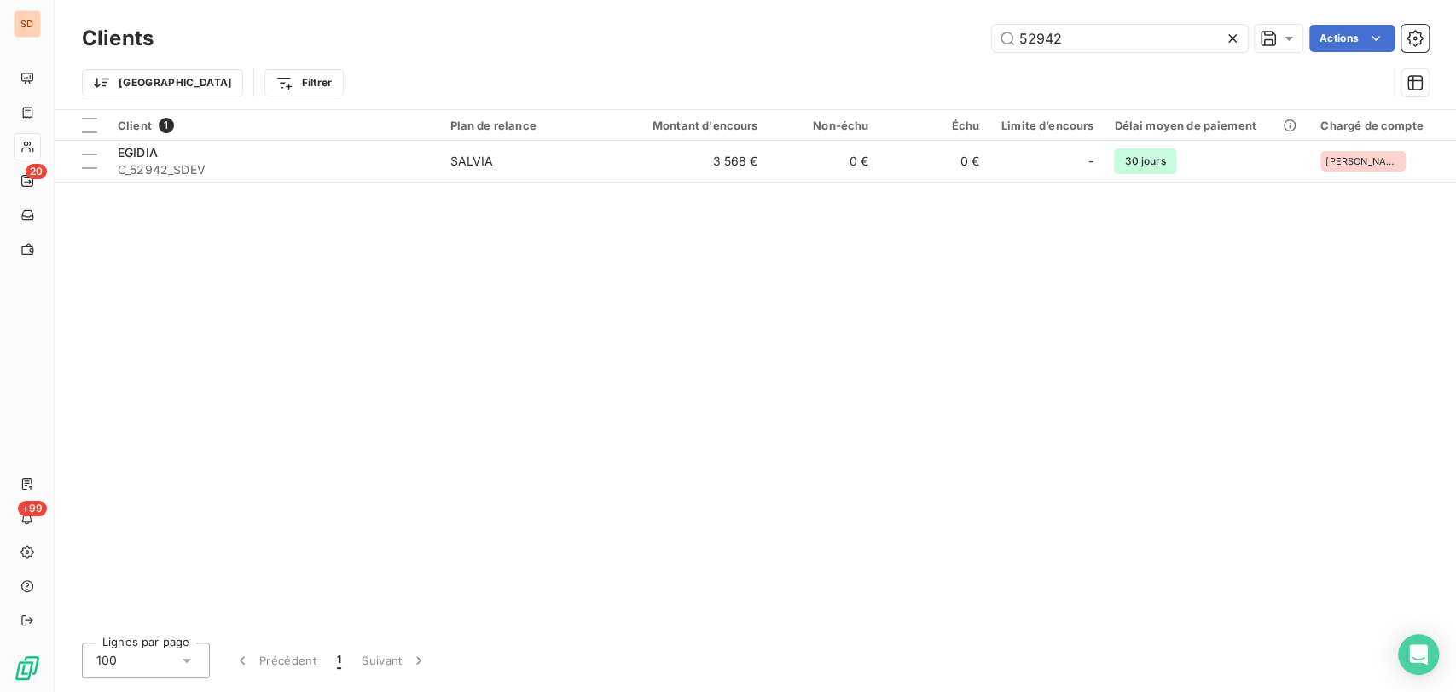
drag, startPoint x: 1060, startPoint y: 32, endPoint x: 921, endPoint y: 52, distance: 140.4
click at [921, 52] on div "Clients 52942 Actions" at bounding box center [755, 38] width 1347 height 36
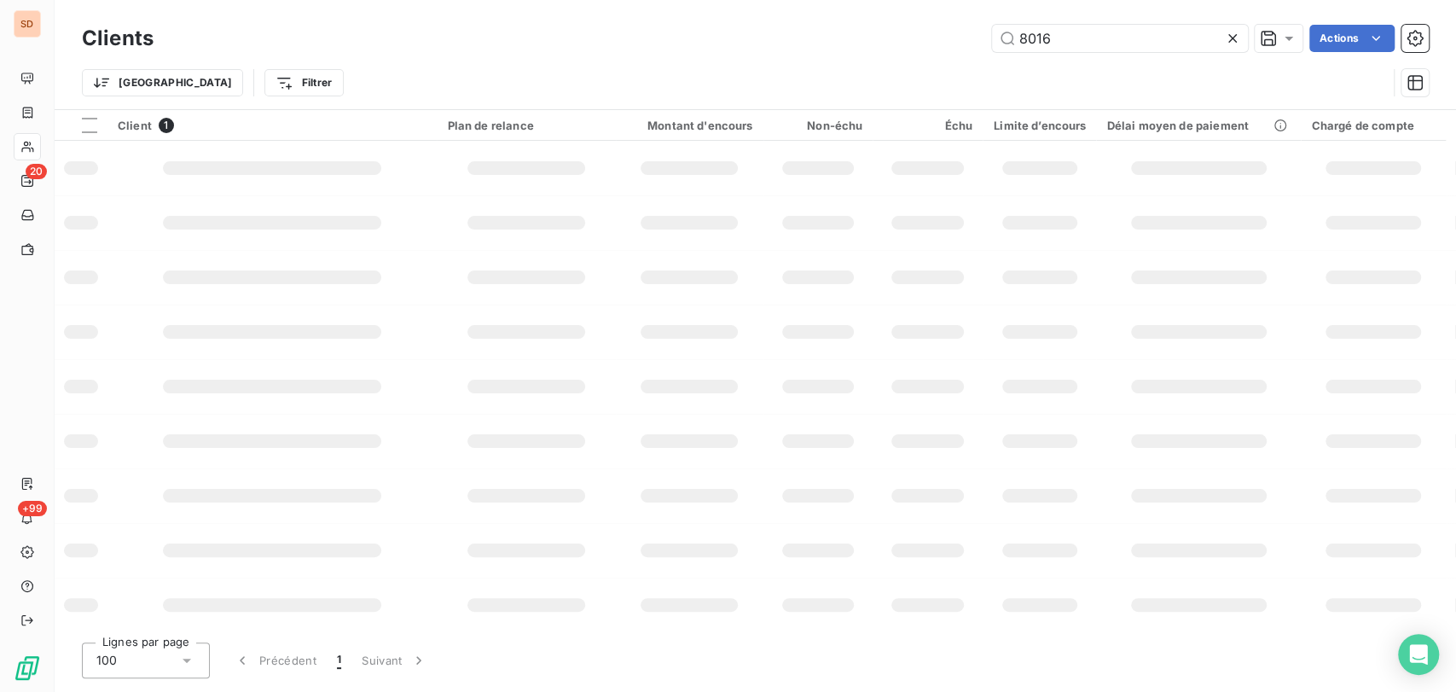
type input "8016"
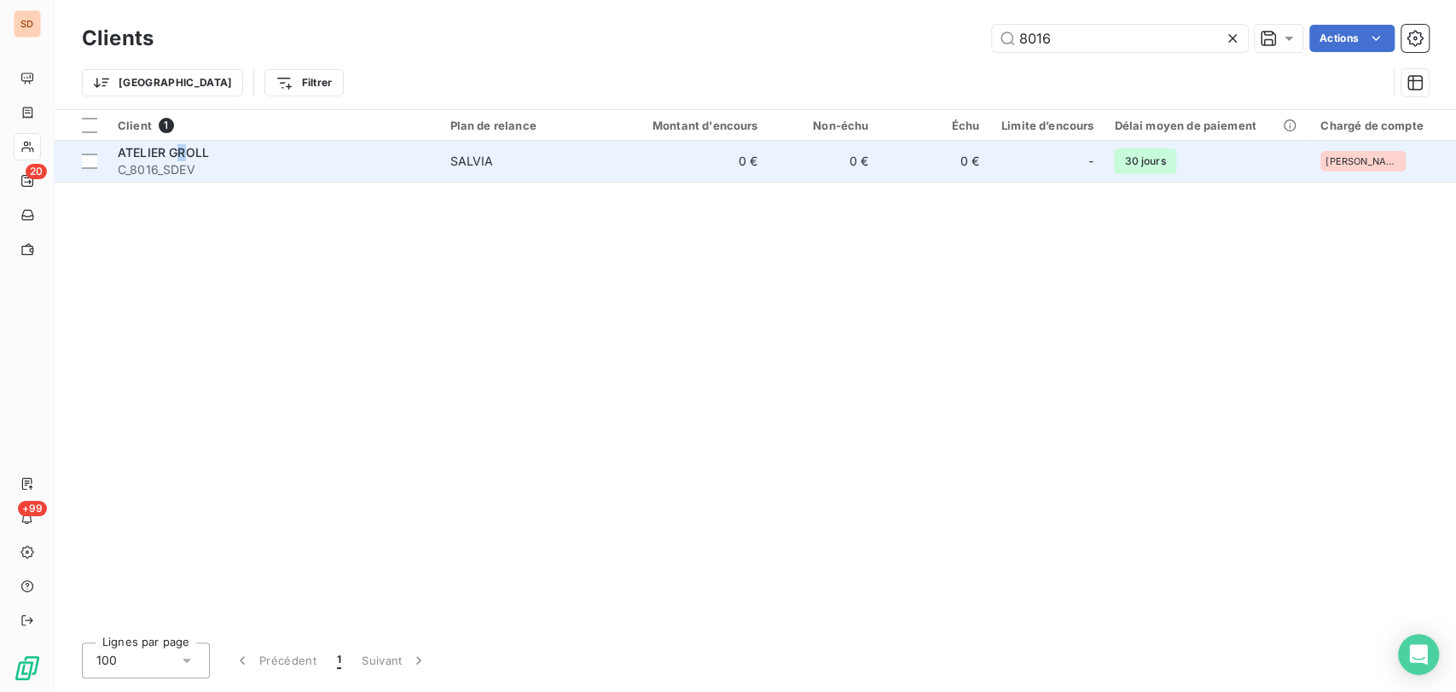
click at [183, 158] on div "ATELIER GROLL" at bounding box center [273, 152] width 311 height 17
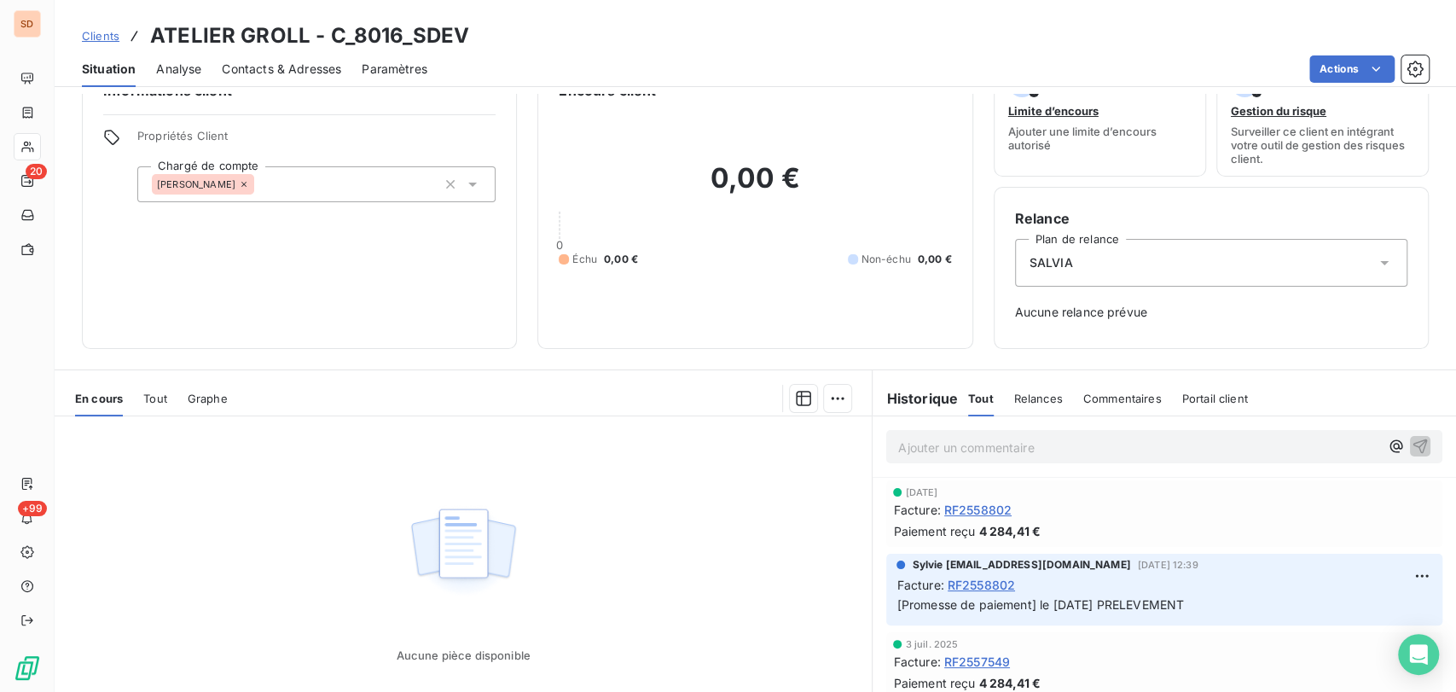
scroll to position [55, 0]
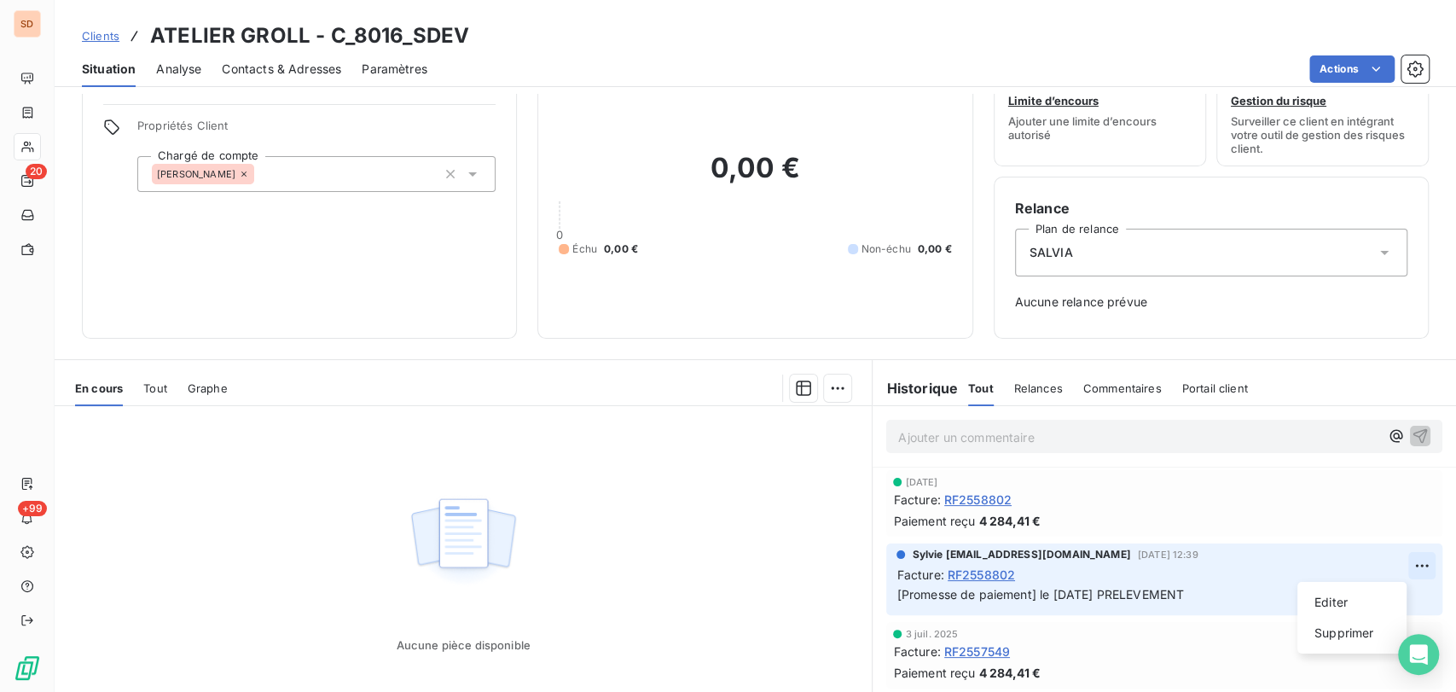
click at [1387, 563] on html "SD 20 +99 Clients ATELIER GROLL - C_8016_SDEV Situation Analyse Contacts & Adre…" at bounding box center [728, 346] width 1456 height 692
click at [1342, 596] on div "Editer" at bounding box center [1353, 602] width 96 height 27
click at [1032, 591] on span "[Promesse de paiement] le [DATE] PRELEVEMENT" at bounding box center [1041, 594] width 288 height 15
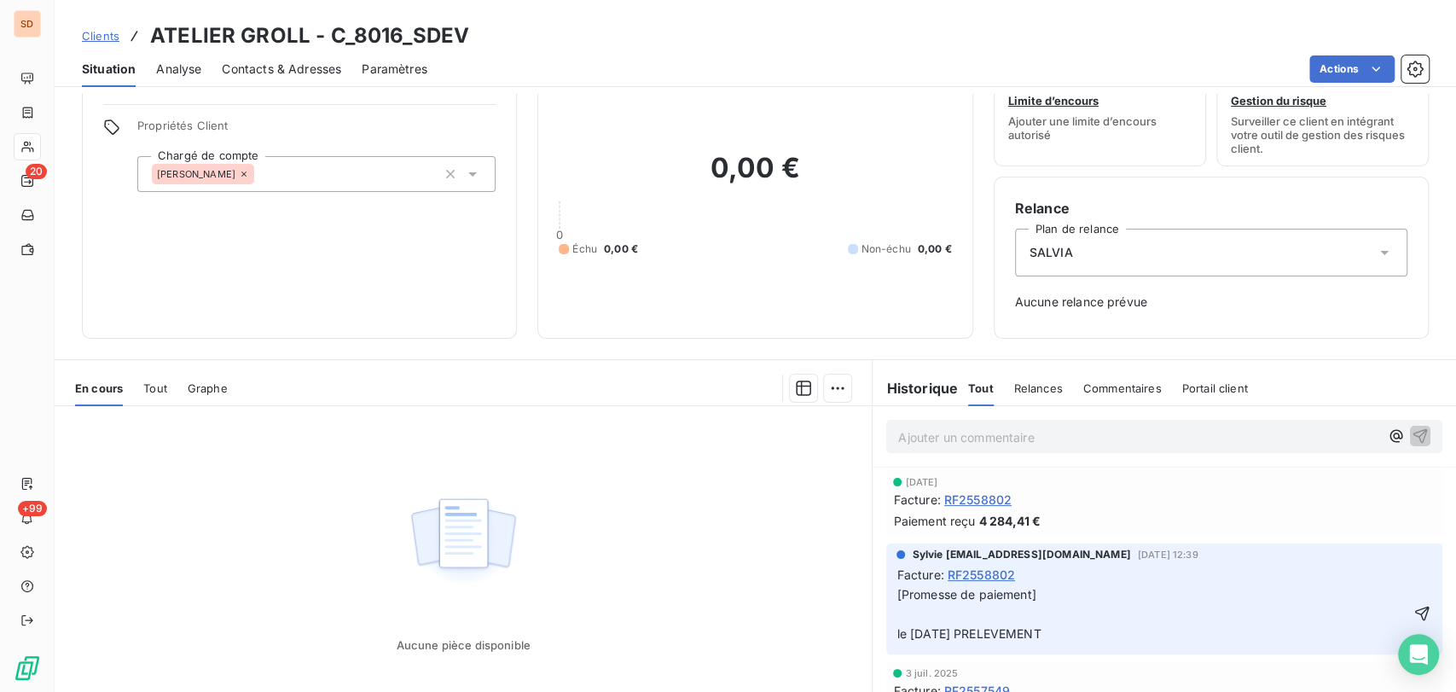
click at [901, 602] on p "[Promesse de paiement] le [DATE] PRELEVEMENT" at bounding box center [1153, 614] width 512 height 59
click at [898, 613] on p "[Promesse de paiement] le [DATE] PRELEVEMENT" at bounding box center [1153, 614] width 512 height 59
click at [897, 613] on span "[Promesse de paiement] le [DATE] REJET PRELEVEMENT MOTIF = COMPTE CLOTURE le [D…" at bounding box center [1075, 614] width 357 height 54
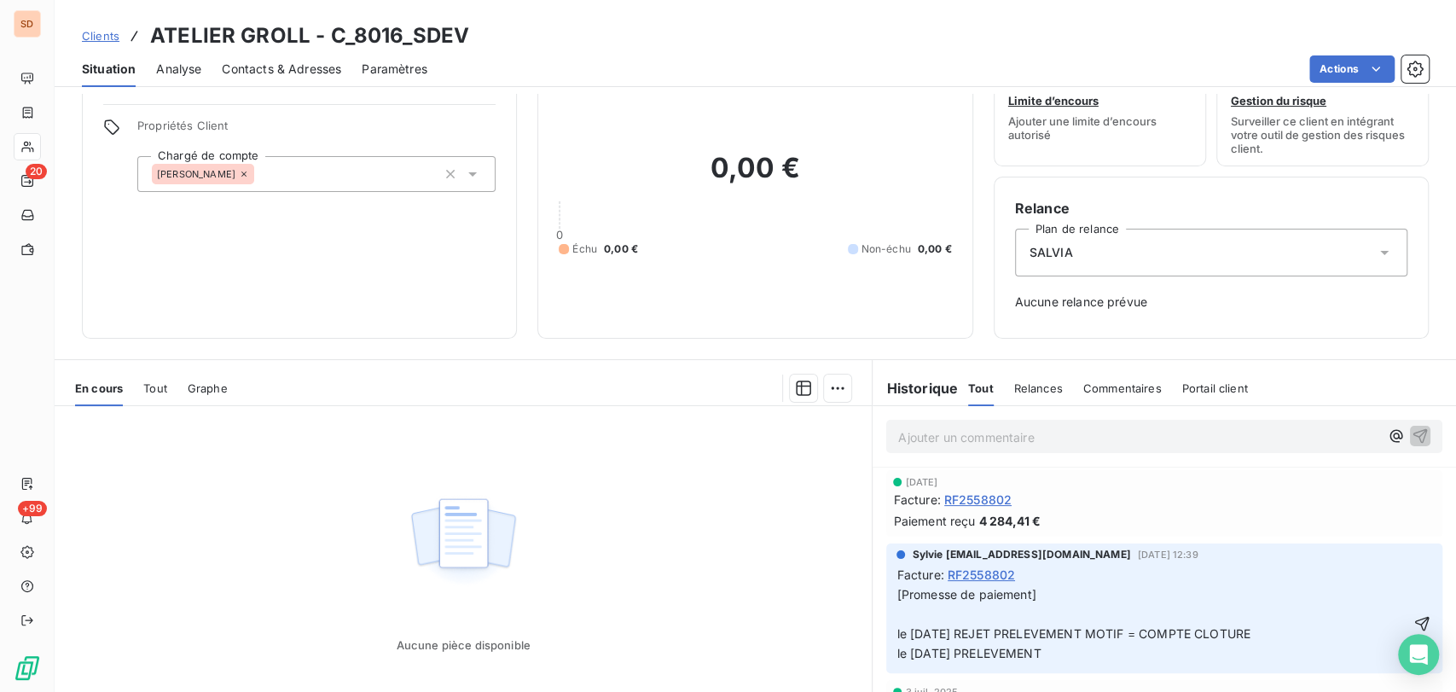
click at [914, 609] on p "[Promesse de paiement] le [DATE] REJET PRELEVEMENT MOTIF = COMPTE CLOTURE le [D…" at bounding box center [1153, 624] width 512 height 78
click at [1415, 619] on icon "button" at bounding box center [1422, 623] width 15 height 15
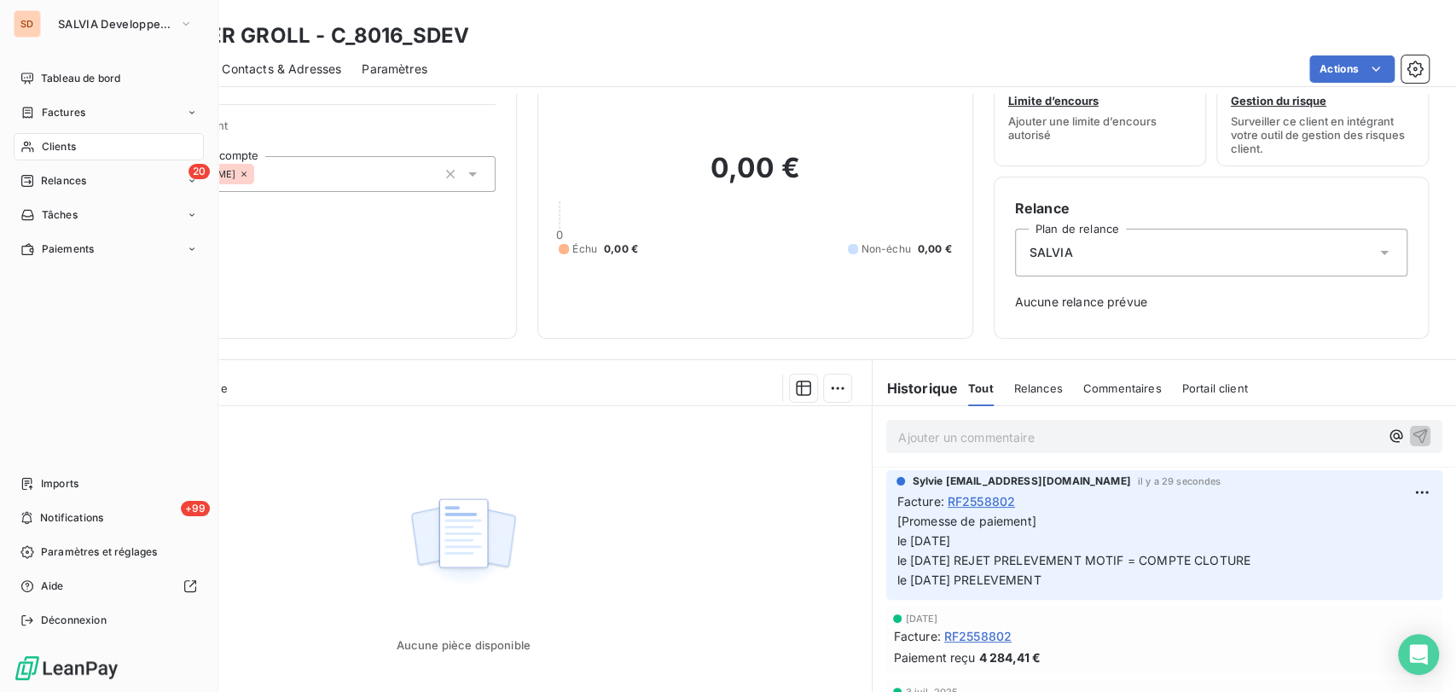
click at [43, 143] on span "Clients" at bounding box center [59, 146] width 34 height 15
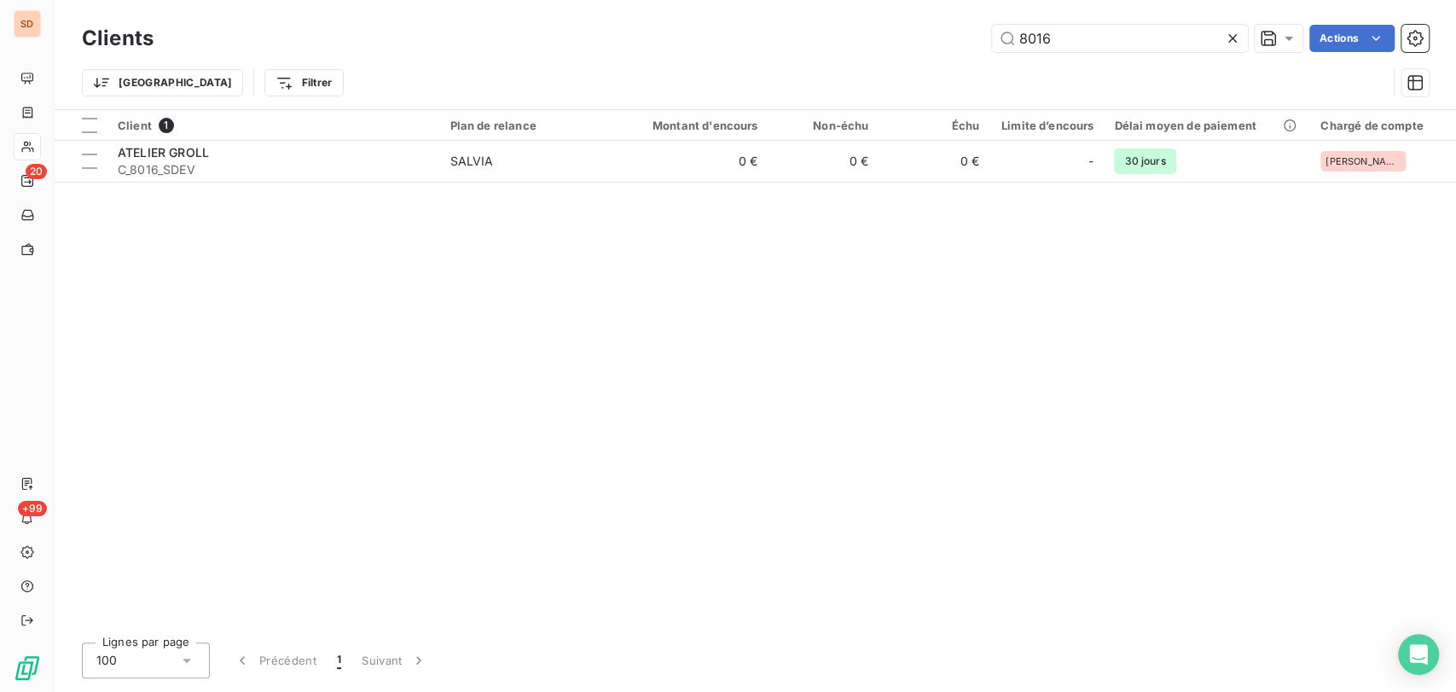
drag, startPoint x: 1055, startPoint y: 43, endPoint x: 956, endPoint y: 28, distance: 100.9
click at [956, 28] on div "8016 Actions" at bounding box center [801, 38] width 1255 height 27
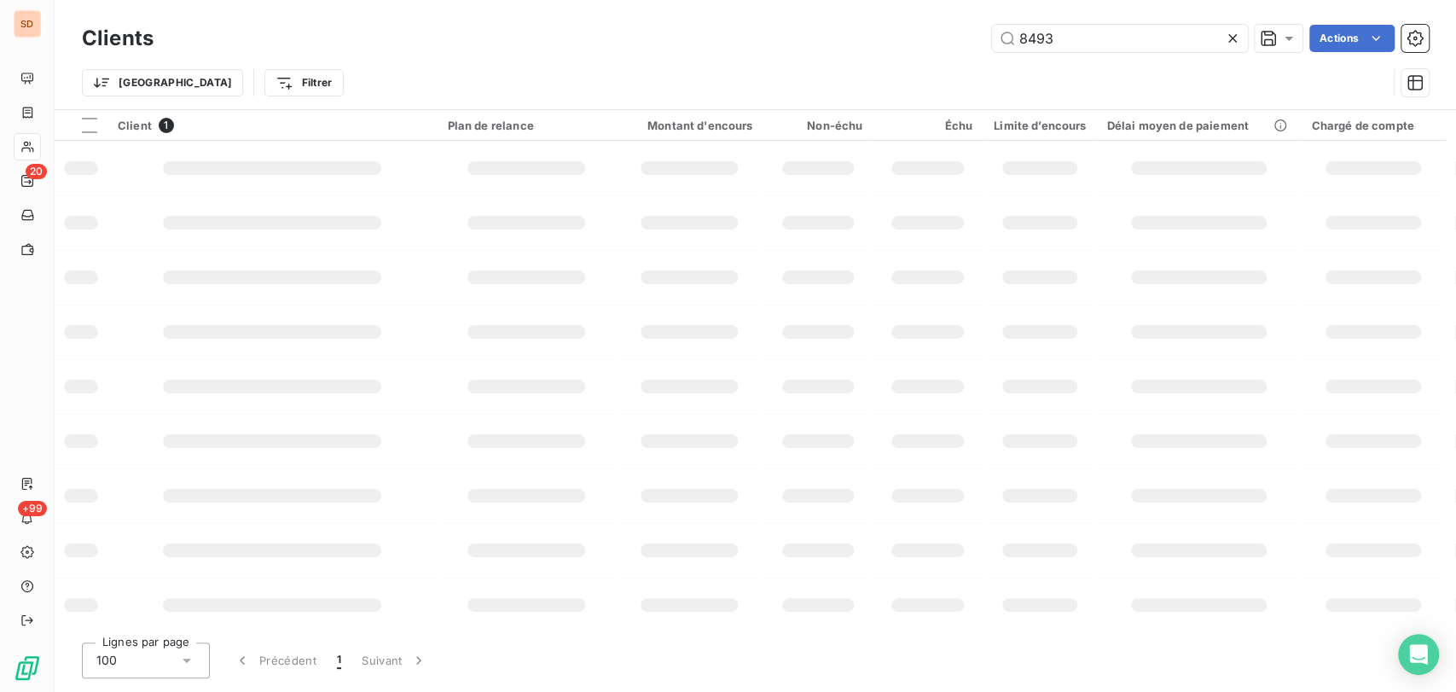
type input "8493"
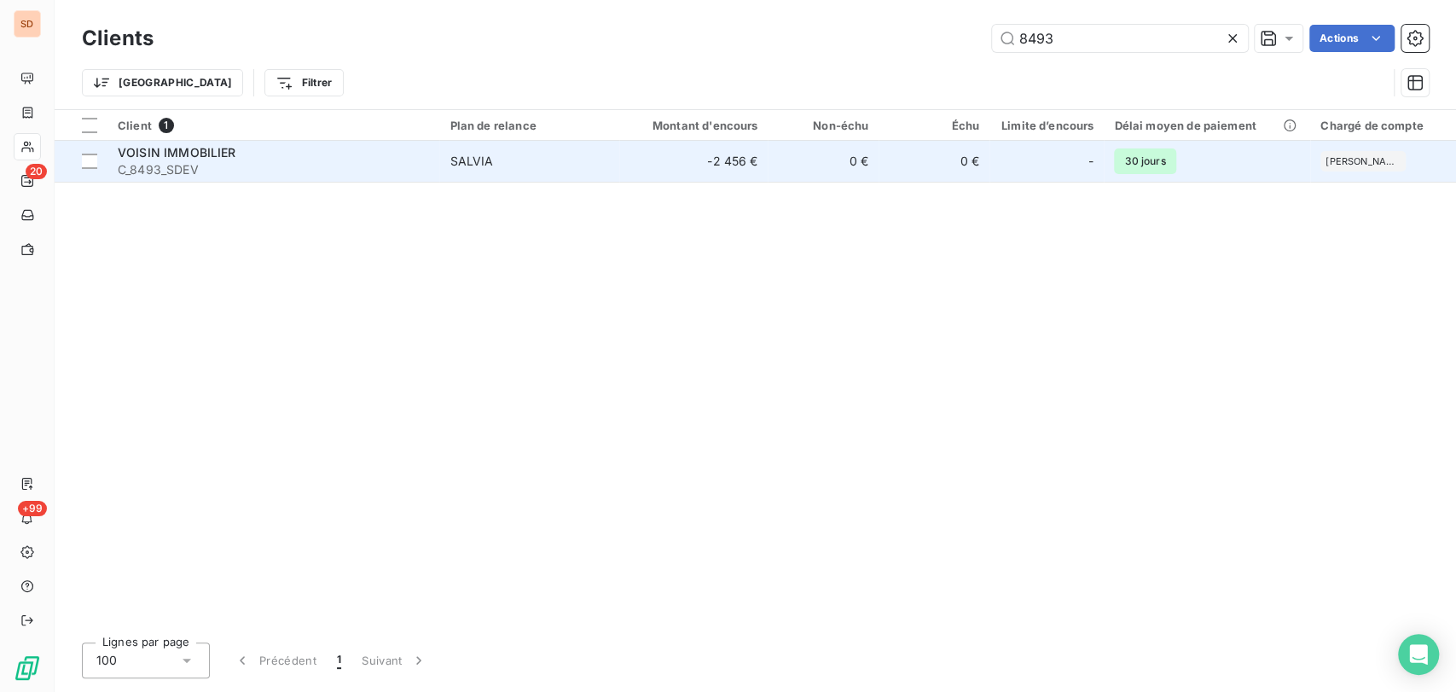
click at [158, 161] on span "C_8493_SDEV" at bounding box center [273, 169] width 311 height 17
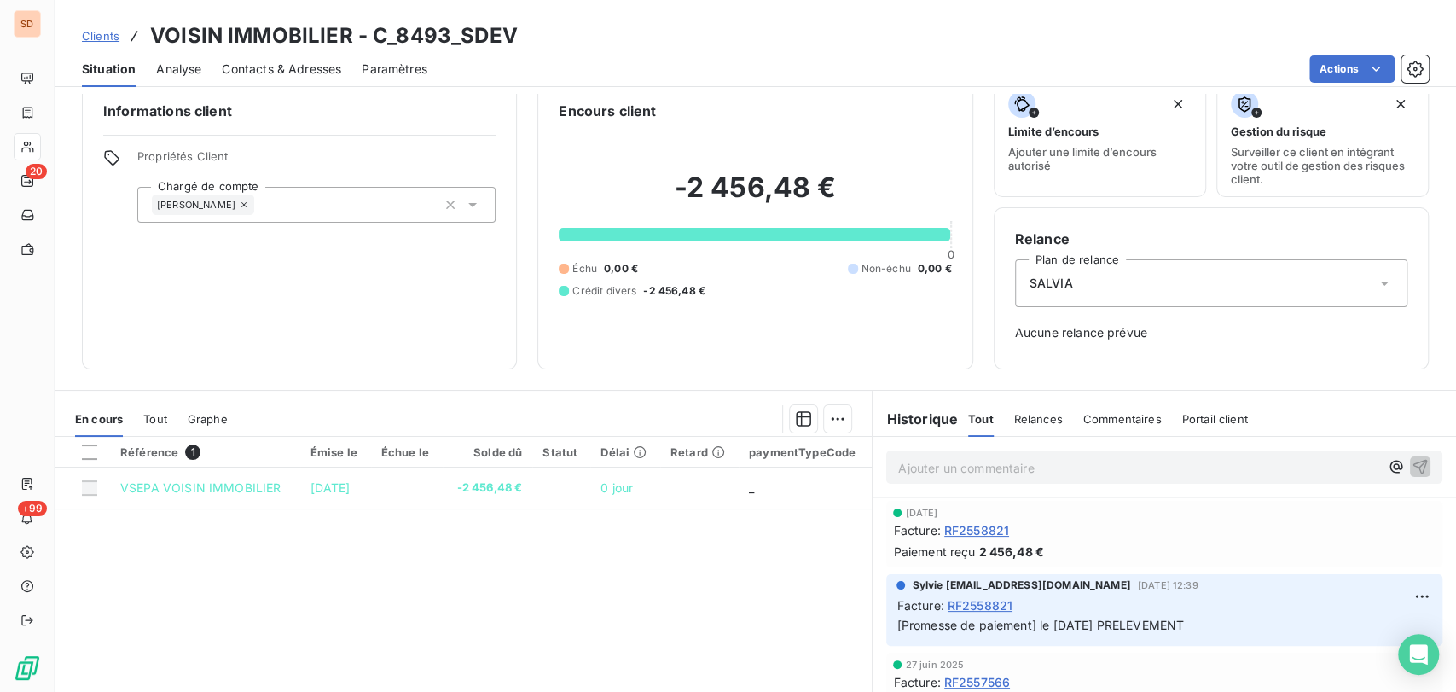
scroll to position [149, 0]
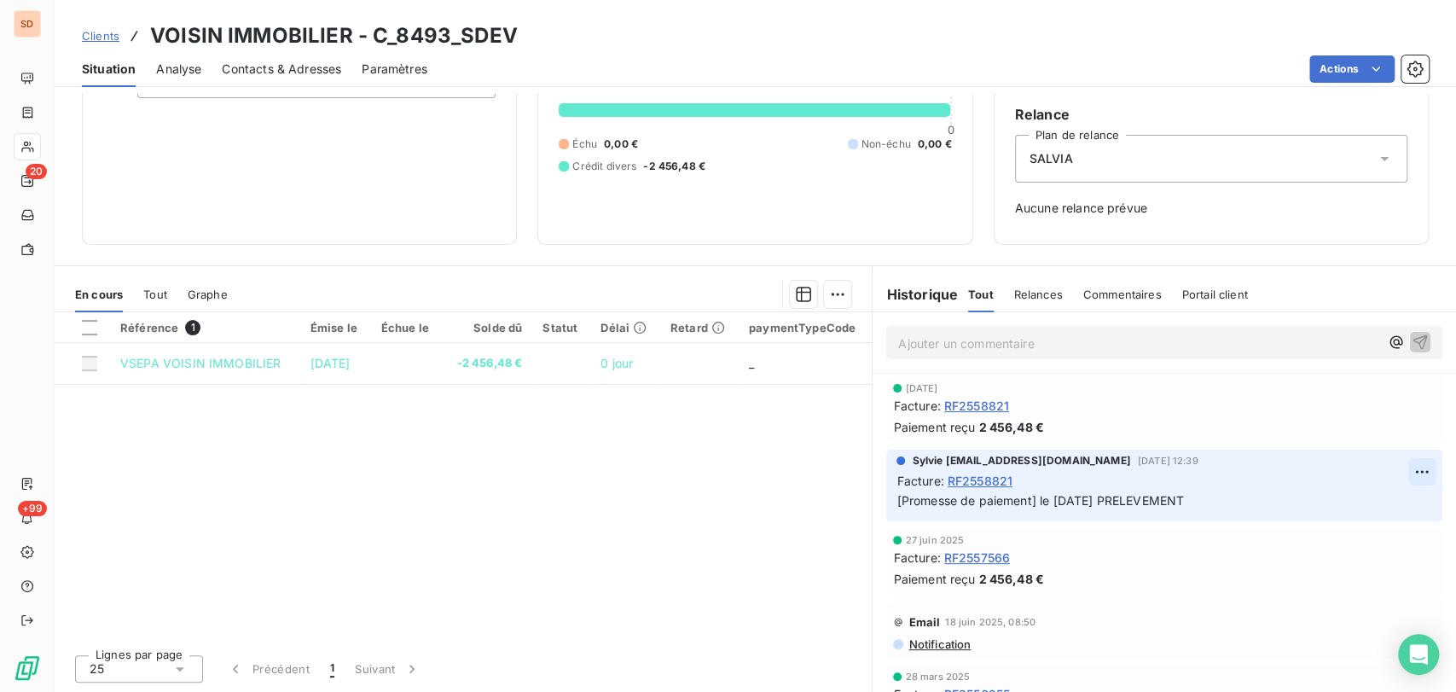
click at [1386, 472] on html "SD 20 +99 Clients VOISIN IMMOBILIER - C_8493_SDEV Situation Analyse Contacts & …" at bounding box center [728, 346] width 1456 height 692
drag, startPoint x: 1331, startPoint y: 508, endPoint x: 1319, endPoint y: 508, distance: 11.9
click at [1331, 507] on div "Editer" at bounding box center [1353, 508] width 96 height 27
click at [1031, 499] on span "[Promesse de paiement] le [DATE] PRELEVEMENT" at bounding box center [1041, 500] width 288 height 15
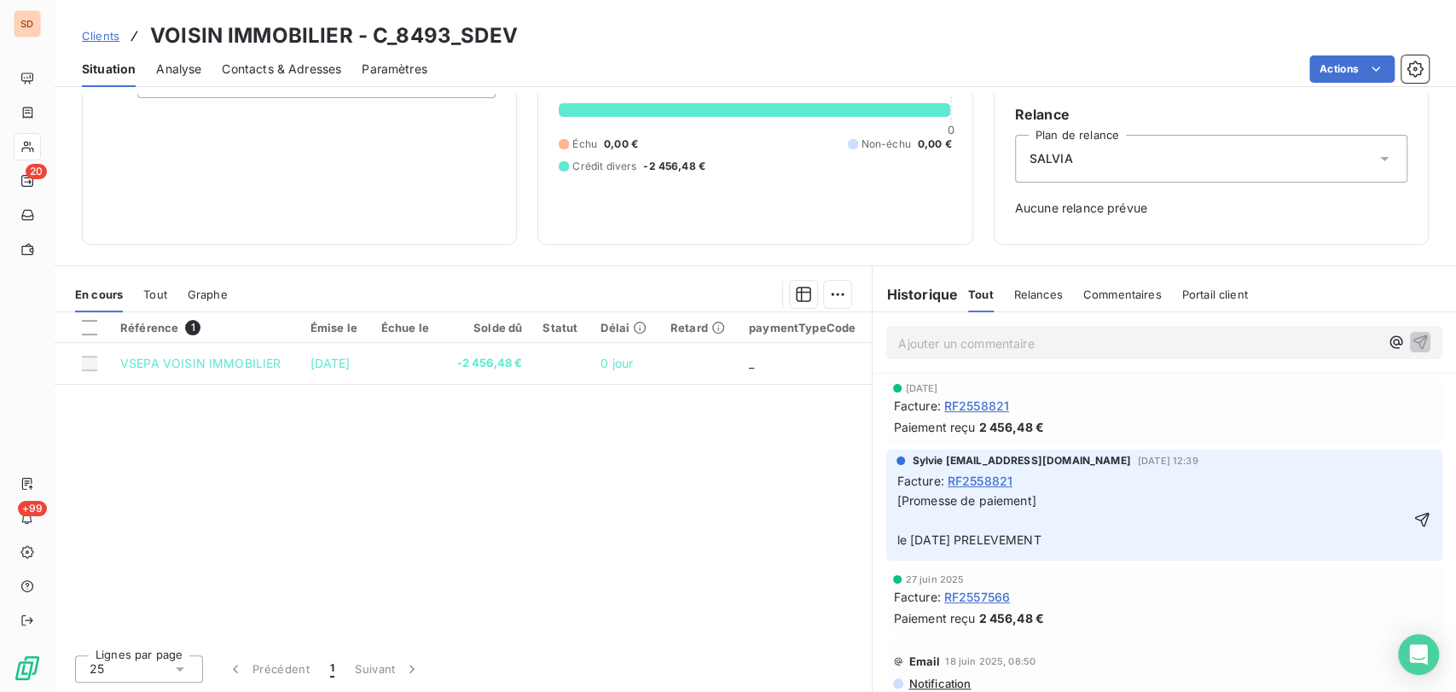
click at [912, 525] on p "[Promesse de paiement] le [DATE] PRELEVEMENT" at bounding box center [1153, 520] width 512 height 59
click at [1414, 518] on icon "button" at bounding box center [1422, 519] width 17 height 17
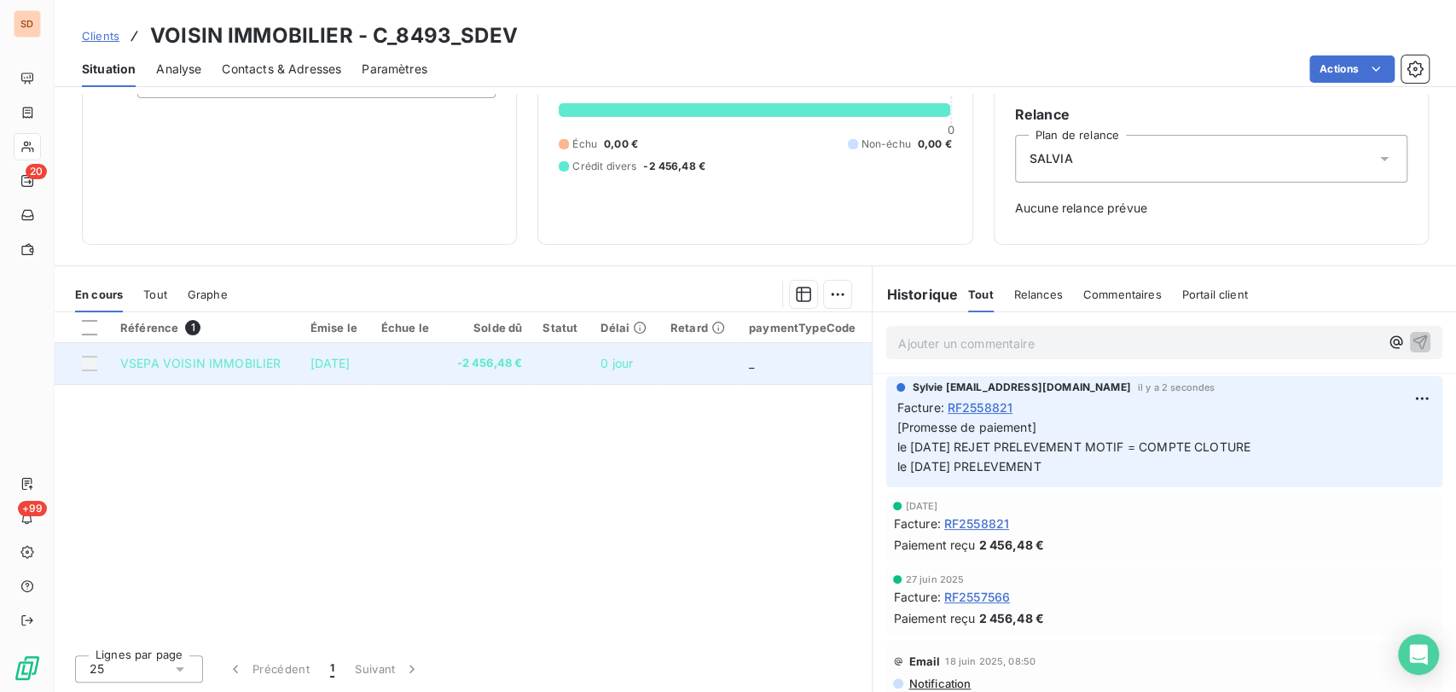
click at [235, 372] on td "VSEPA VOISIN IMMOBILIER" at bounding box center [205, 363] width 190 height 41
click at [235, 353] on td "VSEPA VOISIN IMMOBILIER" at bounding box center [205, 363] width 190 height 41
click at [218, 364] on span "VSEPA VOISIN IMMOBILIER" at bounding box center [200, 363] width 160 height 15
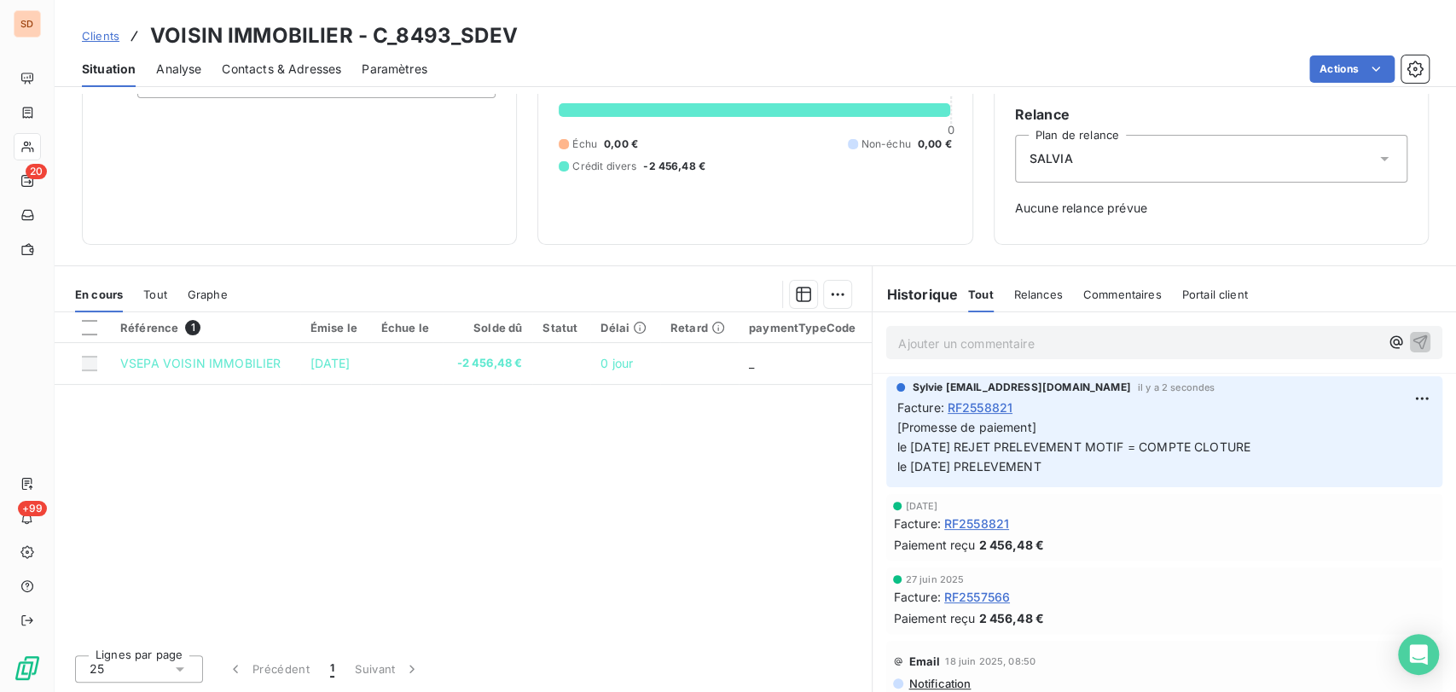
click at [609, 168] on span "Crédit divers" at bounding box center [604, 166] width 64 height 15
click at [1386, 397] on html "SD 20 +99 Clients VOISIN IMMOBILIER - C_8493_SDEV Situation Analyse Contacts & …" at bounding box center [728, 346] width 1456 height 692
click at [1388, 394] on html "SD 20 +99 Clients VOISIN IMMOBILIER - C_8493_SDEV Situation Analyse Contacts & …" at bounding box center [728, 346] width 1456 height 692
click at [1391, 397] on html "SD 20 +99 Clients VOISIN IMMOBILIER - C_8493_SDEV Situation Analyse Contacts & …" at bounding box center [728, 346] width 1456 height 692
drag, startPoint x: 1329, startPoint y: 429, endPoint x: 1270, endPoint y: 439, distance: 60.5
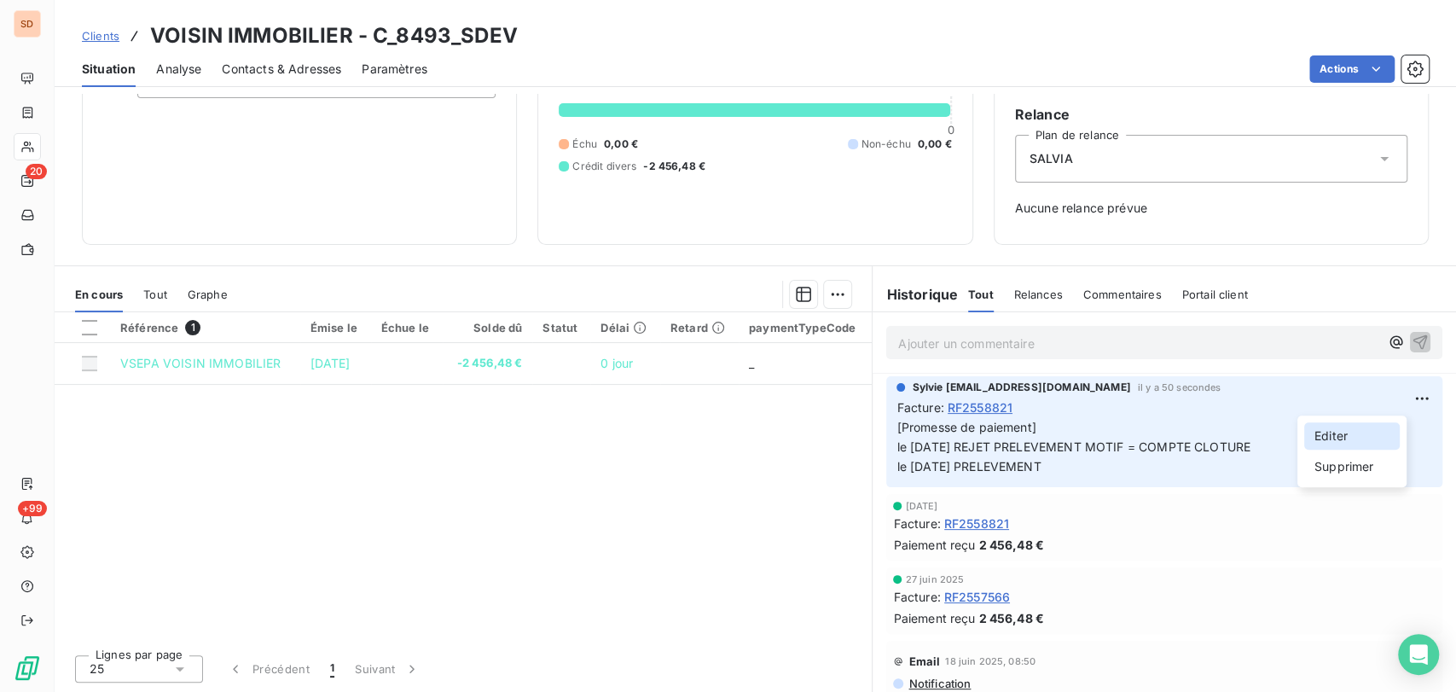
click at [1316, 431] on div "Editer" at bounding box center [1353, 435] width 96 height 27
click at [887, 444] on div "Sylvie [EMAIL_ADDRESS][DOMAIN_NAME] il y a 56 secondes Facture : RF2558821 [Pro…" at bounding box center [1164, 431] width 556 height 111
click at [897, 445] on span "[Promesse de paiement] le [DATE] REJET PRELEVEMENT MOTIF = COMPTE CLOTURE le [D…" at bounding box center [1075, 447] width 357 height 54
click at [897, 447] on span "[Promesse de paiement] le [DATE] REJET PRELEVEMENT MOTIF = COMPTE CLOTURE le [D…" at bounding box center [1075, 447] width 357 height 54
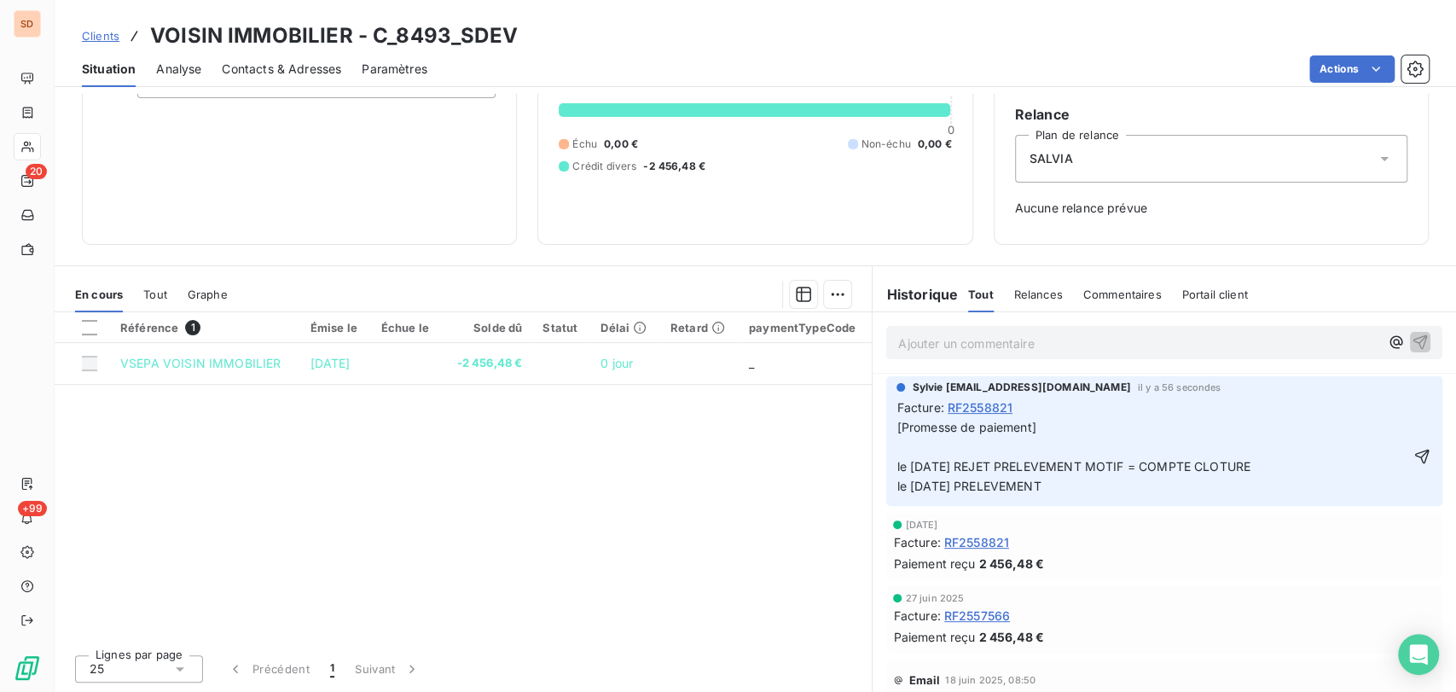
click at [905, 445] on p "[Promesse de paiement] le [DATE] REJET PRELEVEMENT MOTIF = COMPTE CLOTURE le [D…" at bounding box center [1153, 457] width 512 height 78
click at [943, 449] on span "[Promesse de paiement] Payé pa rvirement banciare reçu le [DATE] le [DATE] REJE…" at bounding box center [1075, 456] width 357 height 73
click at [1035, 448] on span "[Promesse de paiement] Payé par virement banciare reçu le [DATE] le [DATE] REJE…" at bounding box center [1075, 456] width 357 height 73
click at [1414, 454] on icon "button" at bounding box center [1422, 456] width 17 height 17
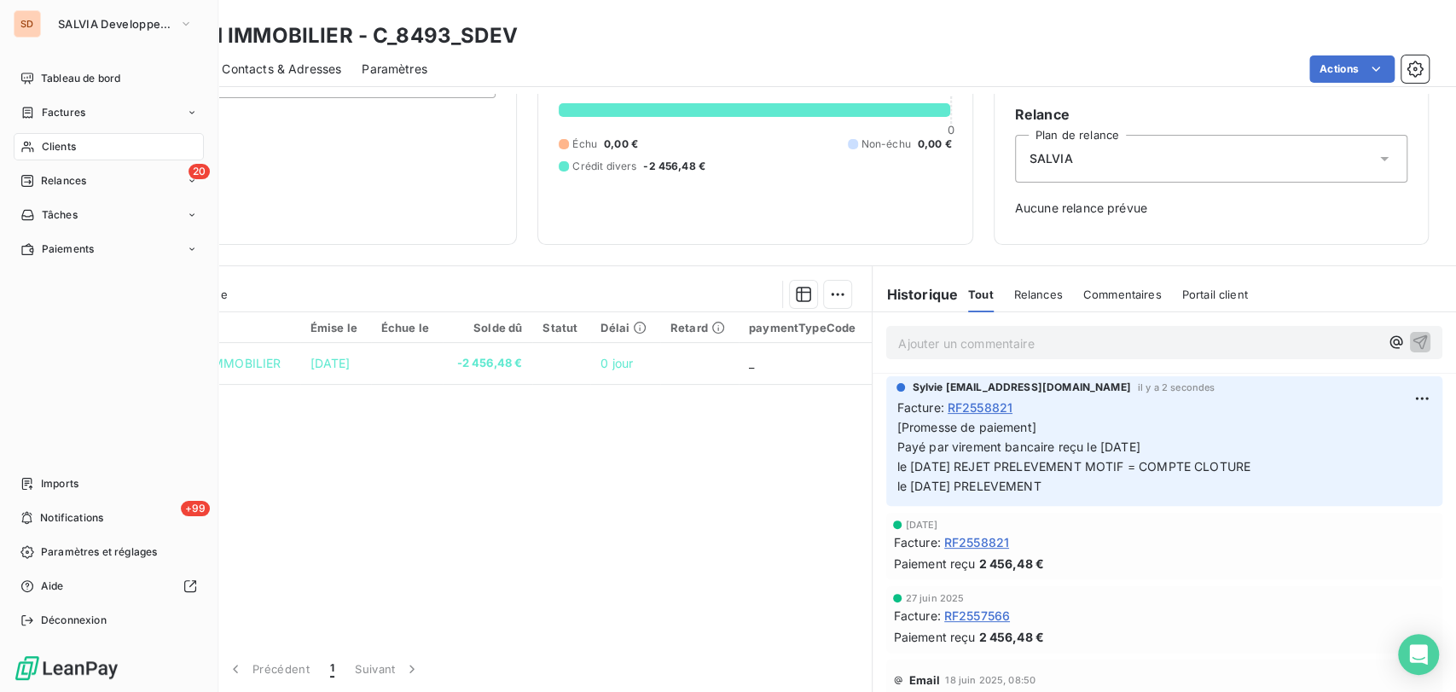
drag, startPoint x: 38, startPoint y: 146, endPoint x: 65, endPoint y: 145, distance: 27.3
click at [41, 144] on div "Clients" at bounding box center [109, 146] width 190 height 27
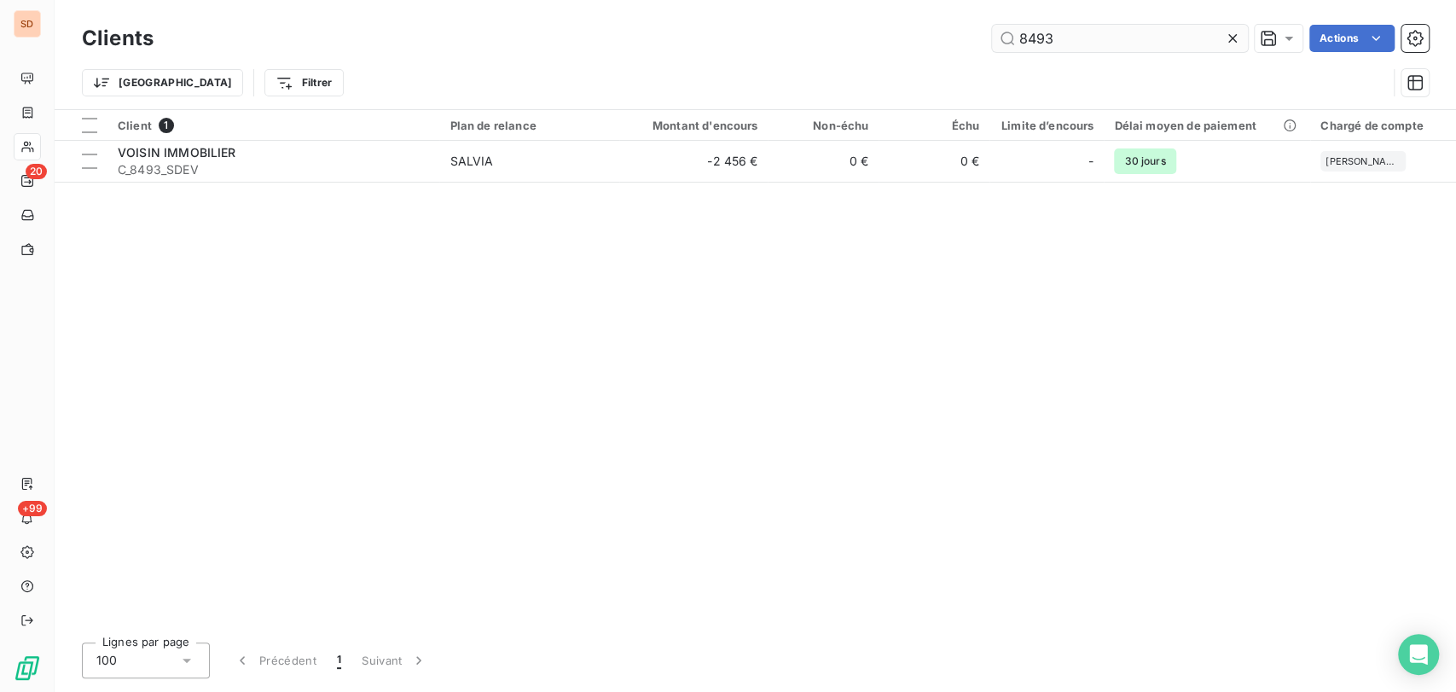
drag, startPoint x: 1063, startPoint y: 41, endPoint x: 991, endPoint y: 36, distance: 72.7
click at [992, 36] on input "8493" at bounding box center [1120, 38] width 256 height 27
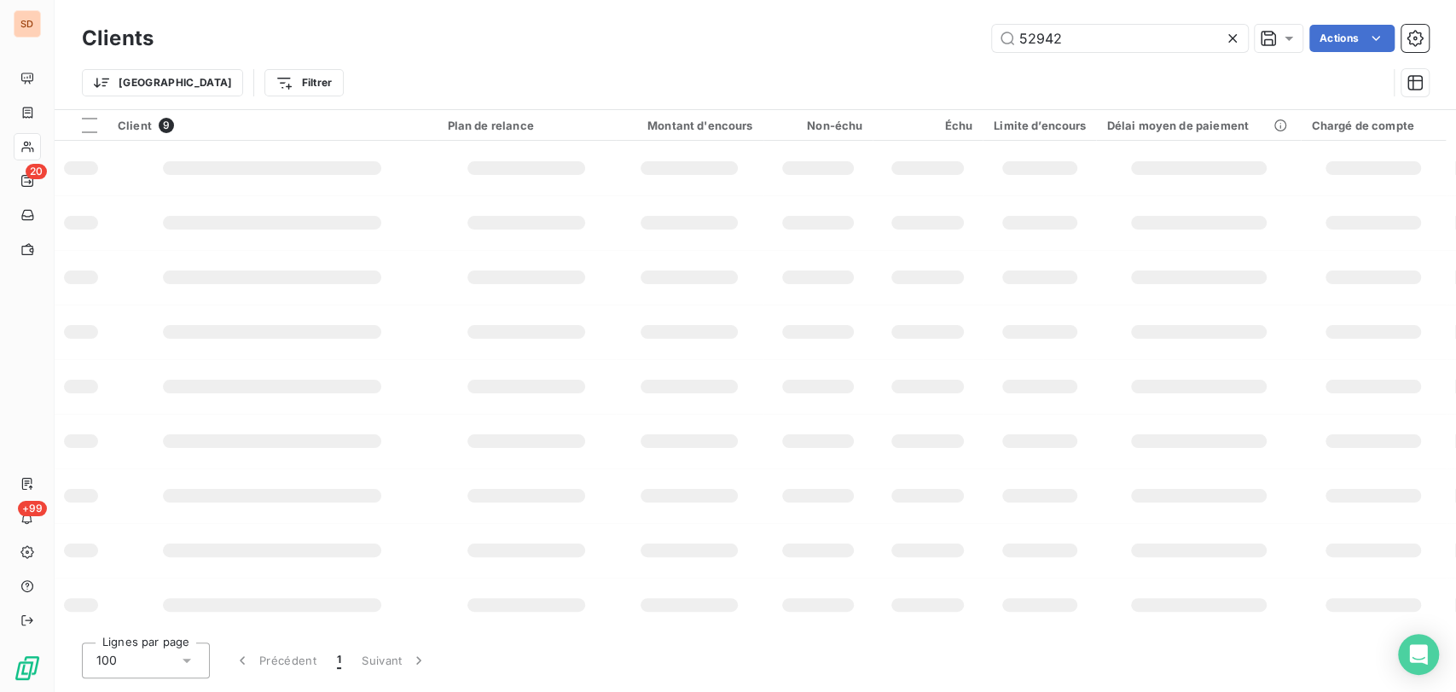
type input "52942"
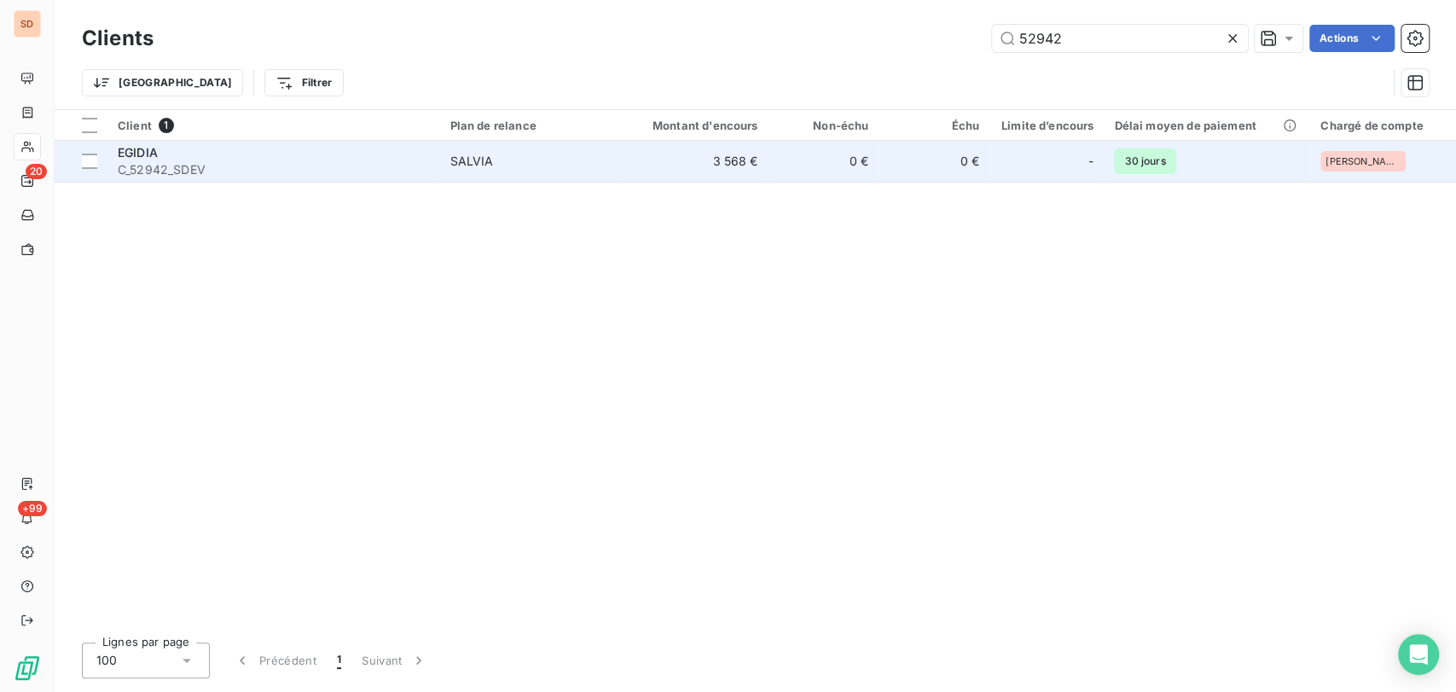
click at [140, 156] on span "EGIDIA" at bounding box center [138, 152] width 40 height 15
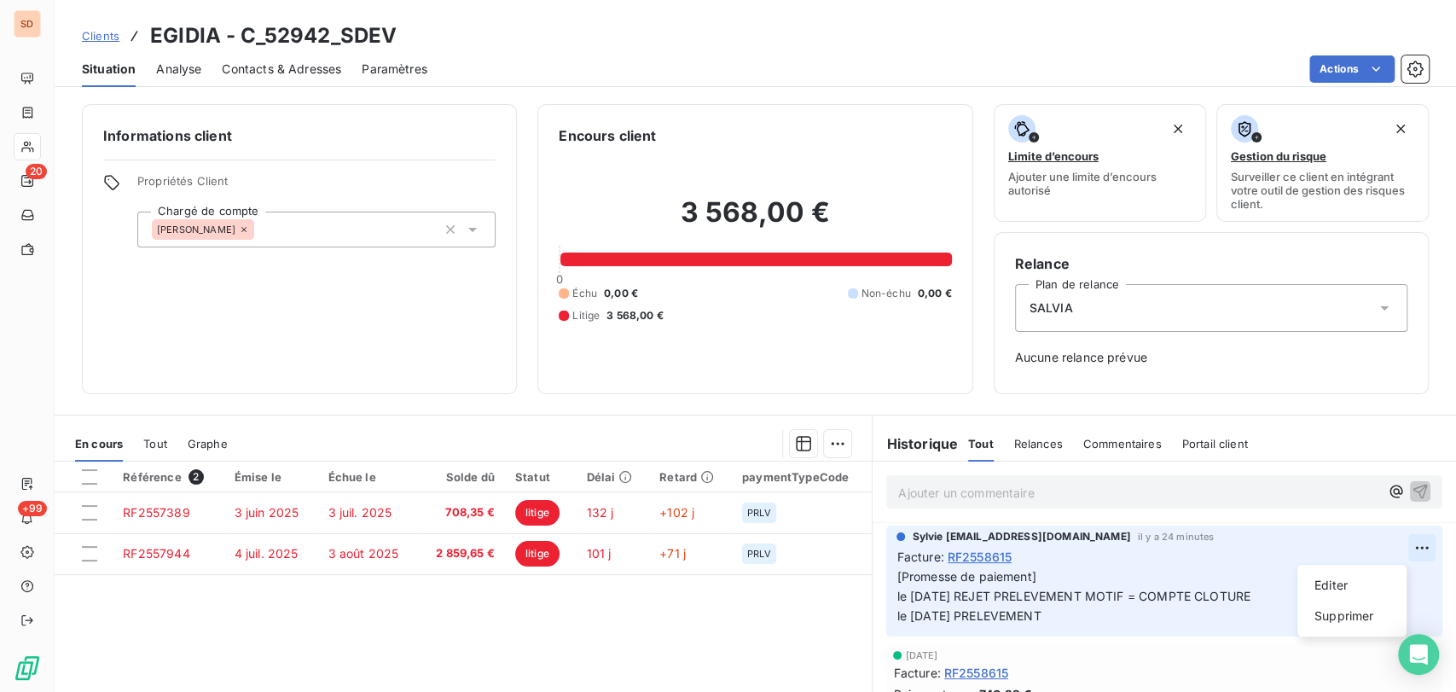
click at [1380, 549] on html "SD 20 +99 Clients EGIDIA - C_52942_SDEV Situation Analyse Contacts & Adresses P…" at bounding box center [728, 346] width 1456 height 692
drag, startPoint x: 1329, startPoint y: 582, endPoint x: 1297, endPoint y: 586, distance: 32.7
click at [1316, 585] on div "Editer" at bounding box center [1353, 585] width 96 height 27
click at [1037, 582] on p "[Promesse de paiement] le [DATE] REJET PRELEVEMENT MOTIF = COMPTE CLOTURE le [D…" at bounding box center [1153, 596] width 512 height 59
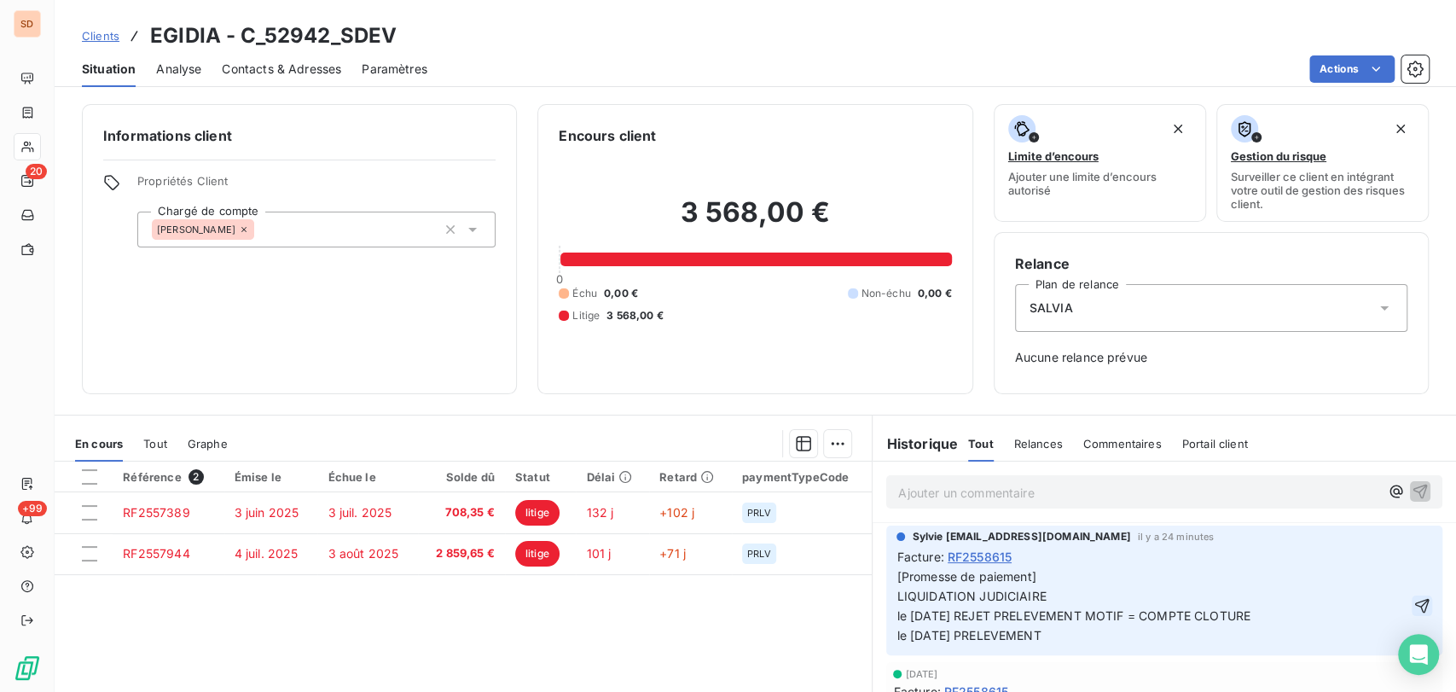
click at [1415, 601] on icon "button" at bounding box center [1422, 605] width 15 height 15
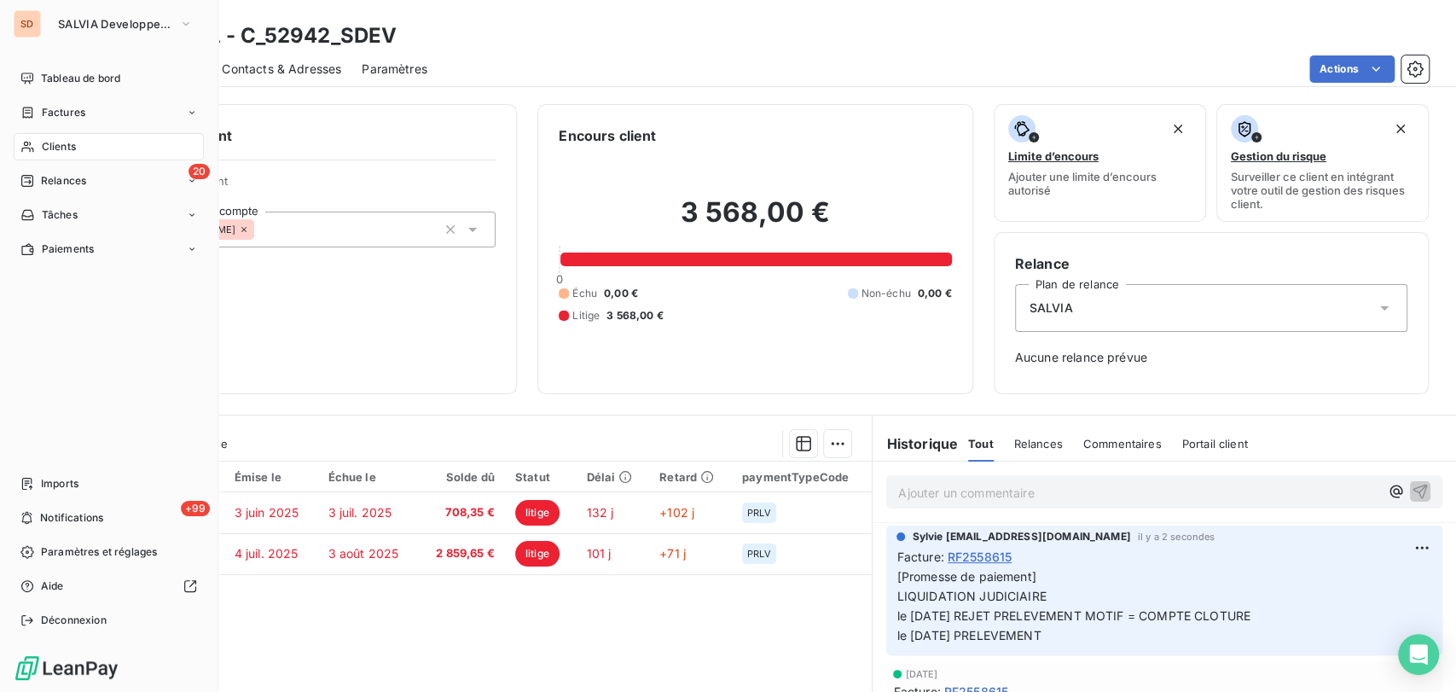
click at [49, 144] on span "Clients" at bounding box center [59, 146] width 34 height 15
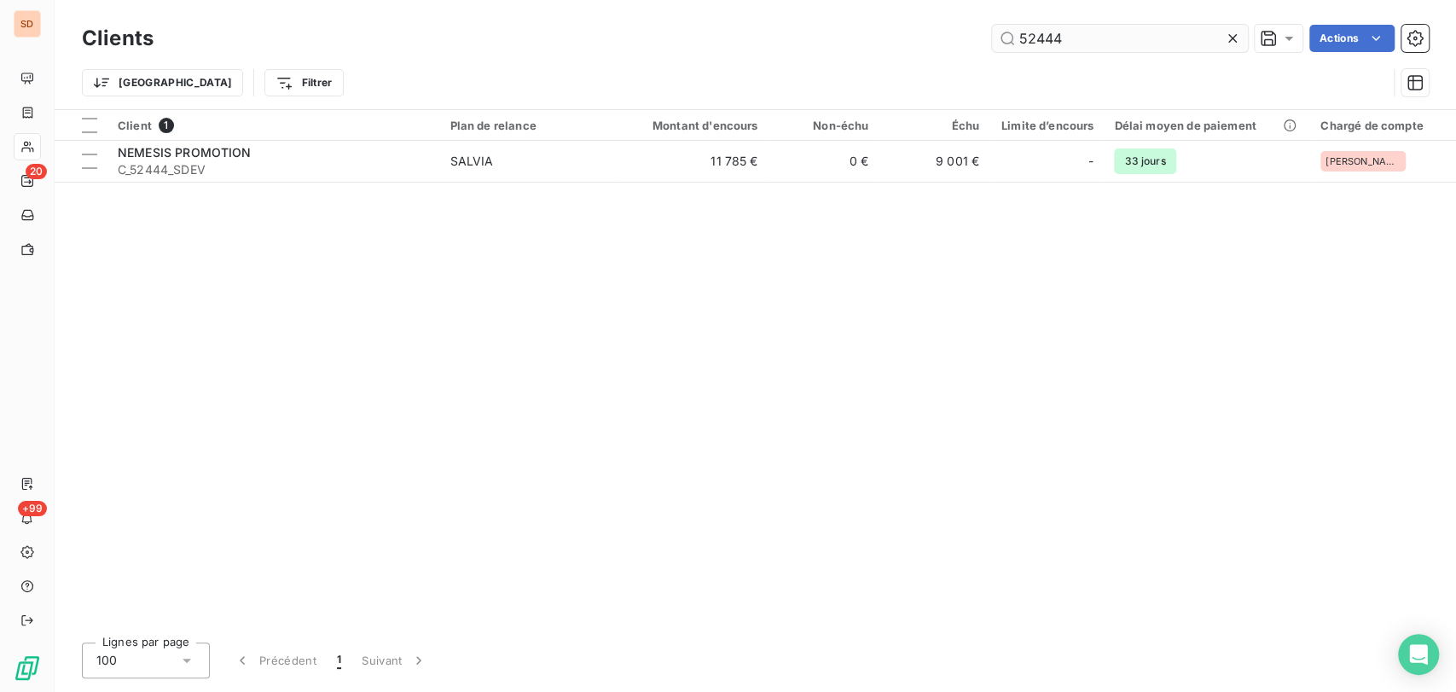
type input "52444"
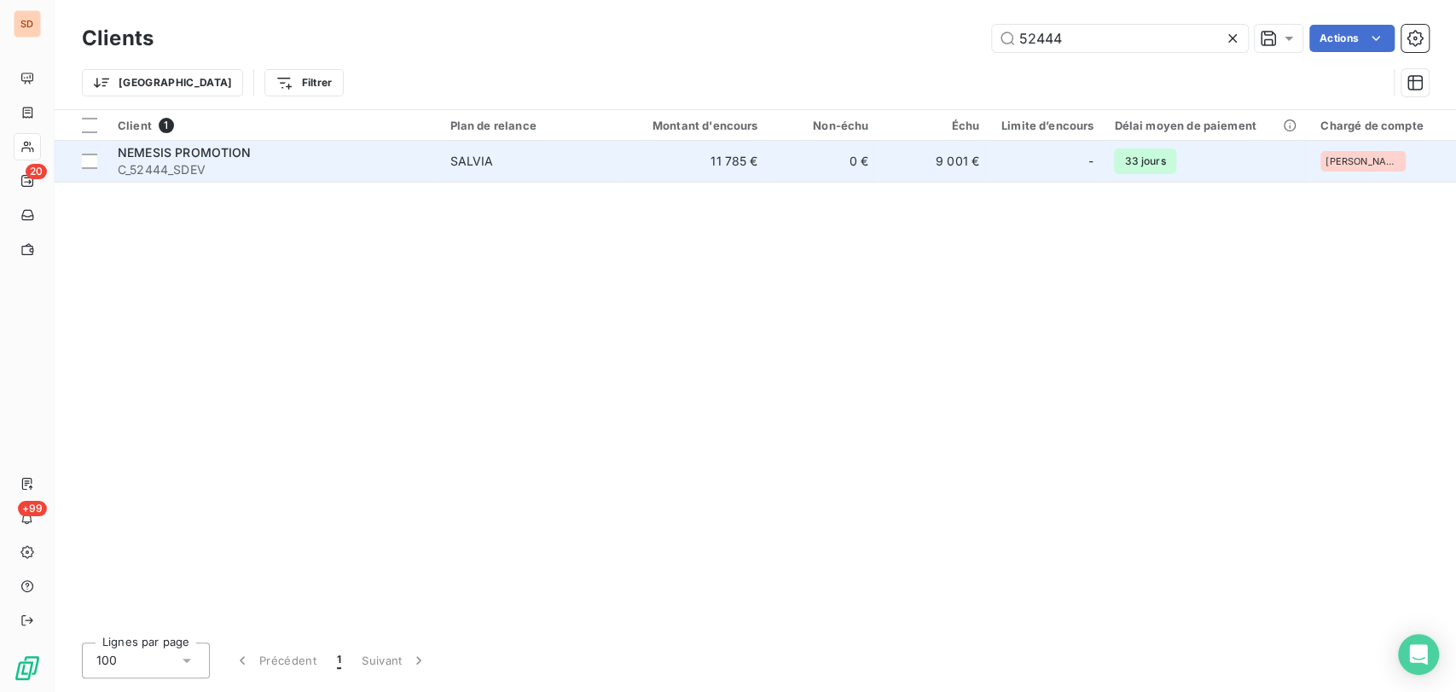
click at [172, 148] on span "NEMESIS PROMOTION" at bounding box center [185, 152] width 134 height 15
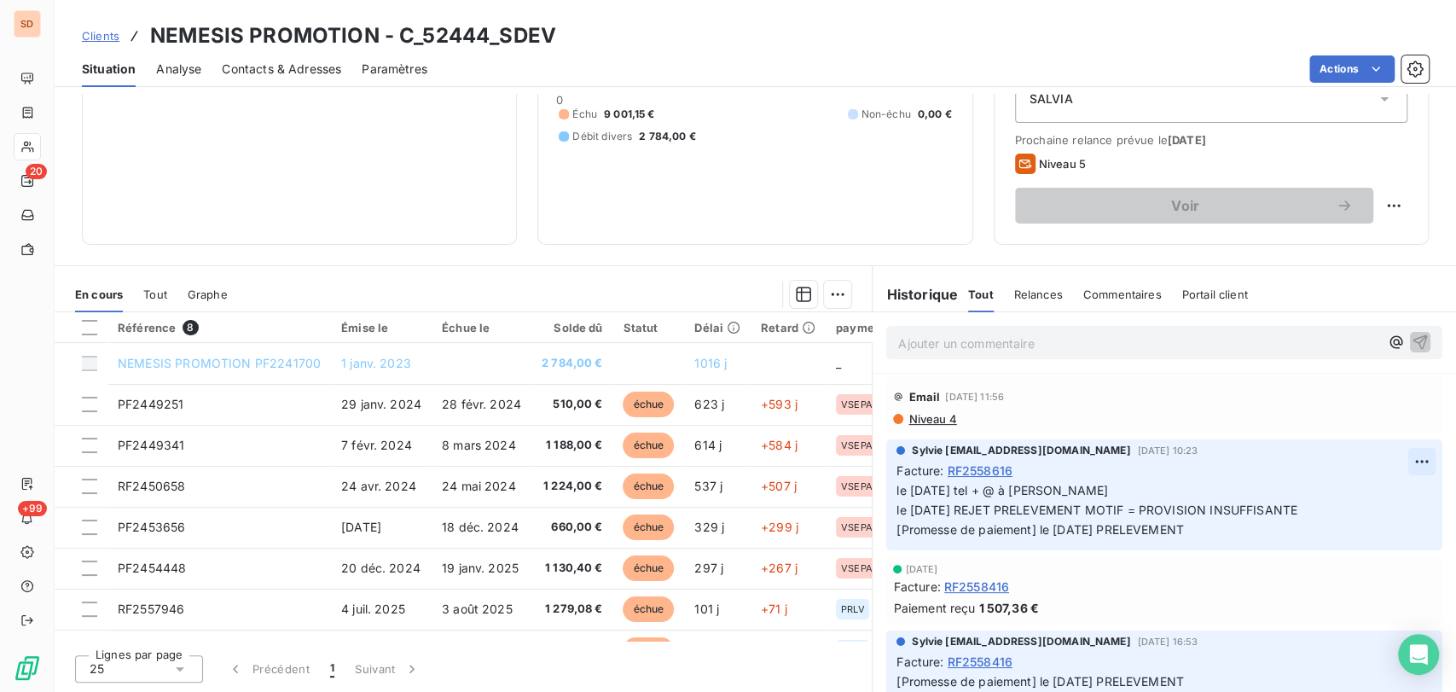
click at [1386, 456] on html "SD 20 +99 Clients NEMESIS PROMOTION - C_52444_SDEV Situation Analyse Contacts &…" at bounding box center [728, 346] width 1456 height 692
click at [1334, 493] on div "Editer" at bounding box center [1353, 498] width 96 height 27
click at [1022, 466] on div "Facture : RF2558616" at bounding box center [1165, 471] width 536 height 18
click at [897, 488] on span "le [DATE] tel + @ à [PERSON_NAME] le [DATE] REJET PRELEVEMENT MOTIF = PROVISION…" at bounding box center [1099, 510] width 404 height 54
click at [905, 486] on p "le [DATE] tel + @ à [PERSON_NAME] le [DATE] REJET PRELEVEMENT MOTIF = PROVISION…" at bounding box center [1153, 510] width 512 height 59
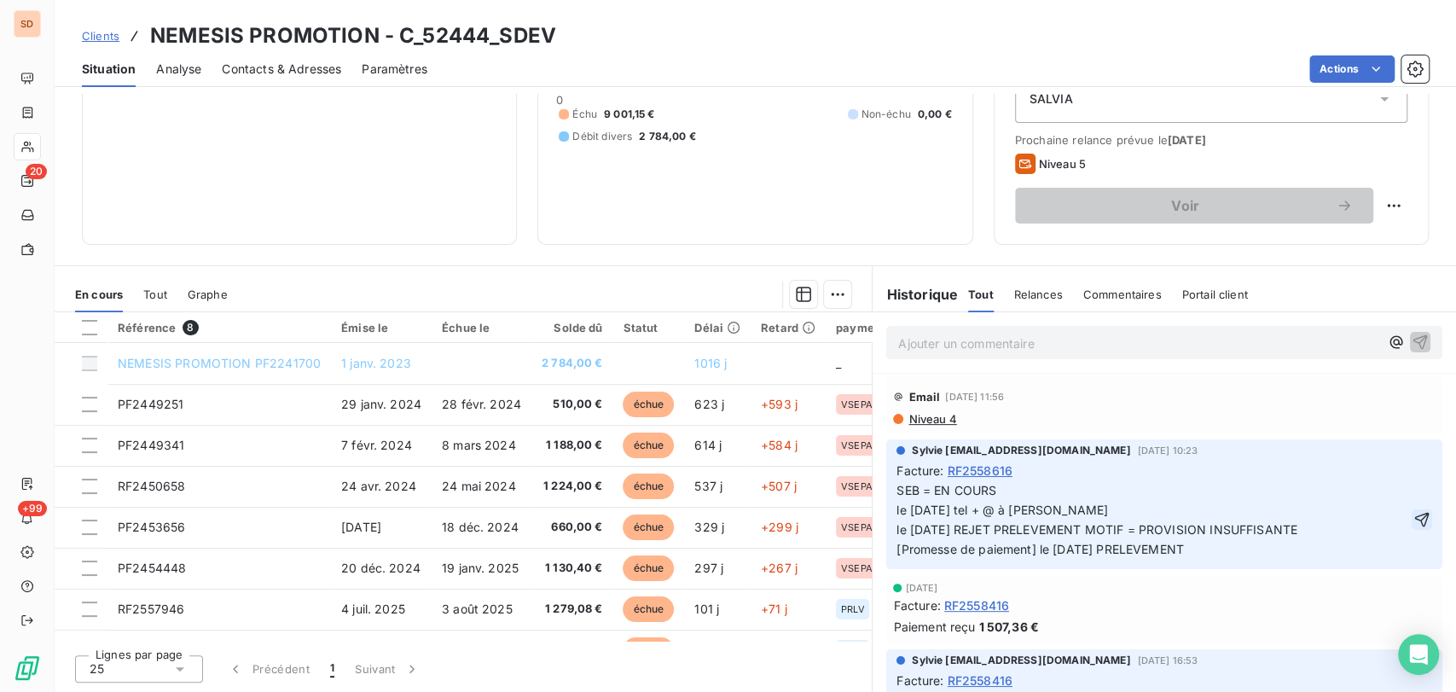
click at [1414, 513] on icon "button" at bounding box center [1422, 519] width 17 height 17
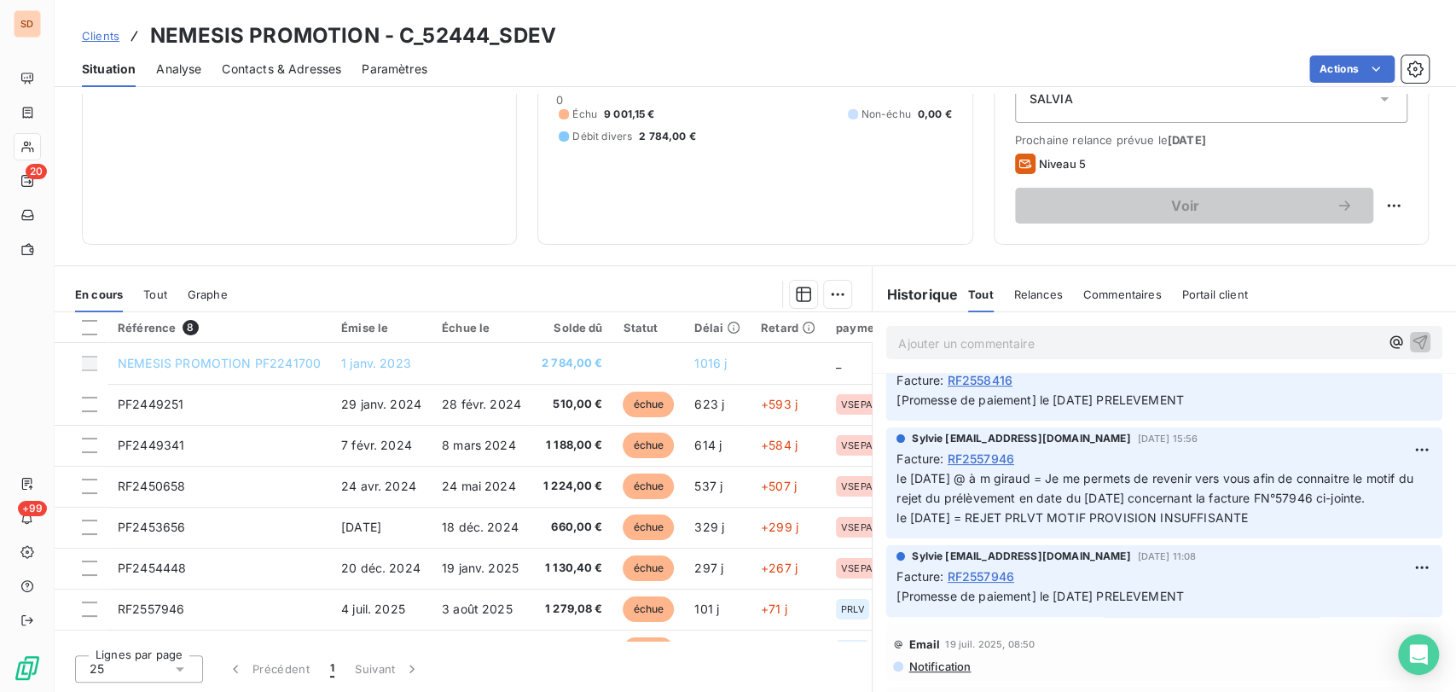
scroll to position [189, 0]
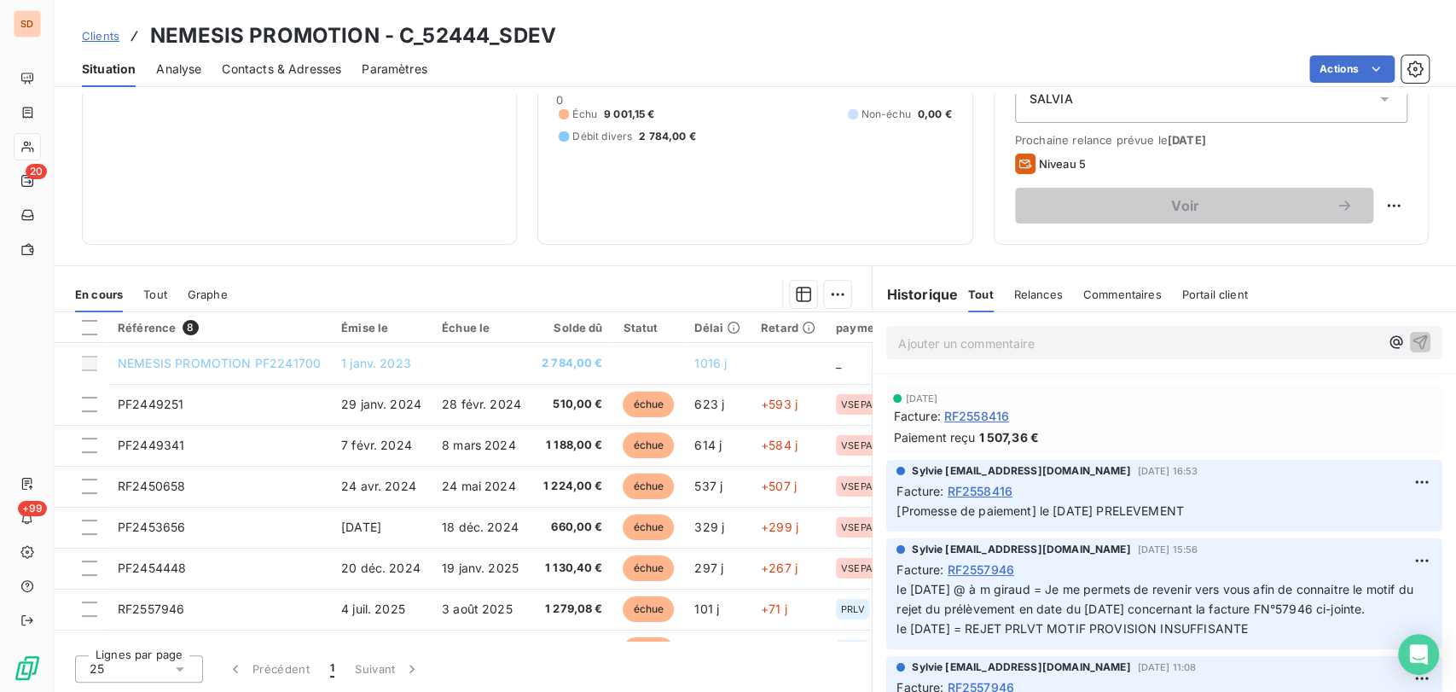
click at [109, 65] on span "Situation" at bounding box center [109, 69] width 54 height 17
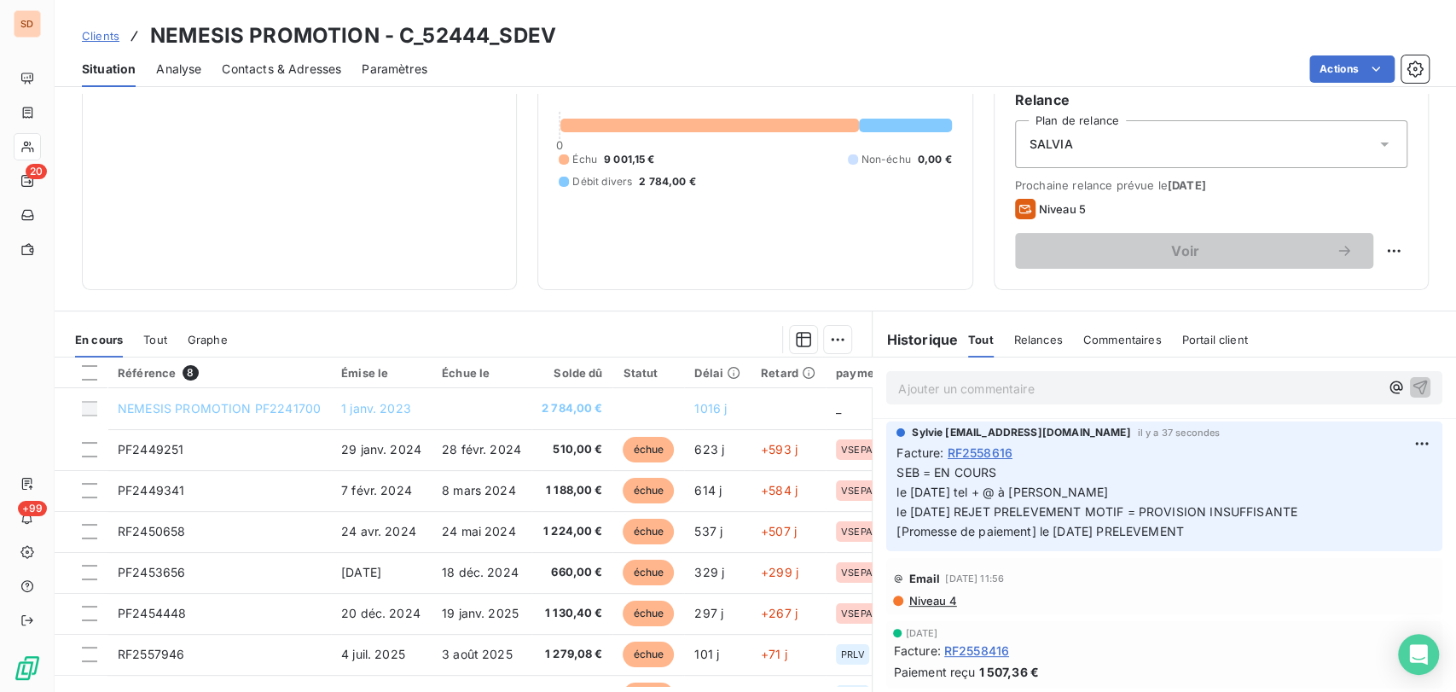
scroll to position [209, 0]
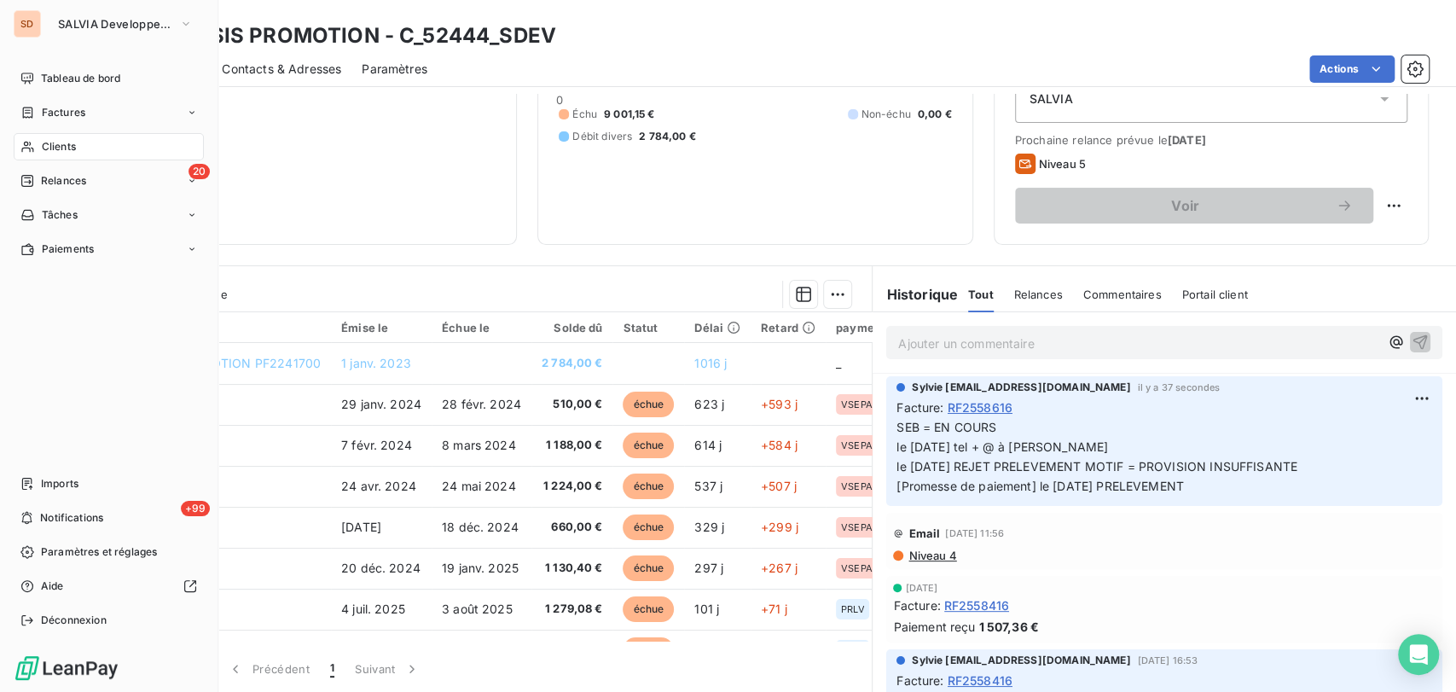
drag, startPoint x: 44, startPoint y: 145, endPoint x: 54, endPoint y: 144, distance: 10.3
click at [45, 144] on span "Clients" at bounding box center [59, 146] width 34 height 15
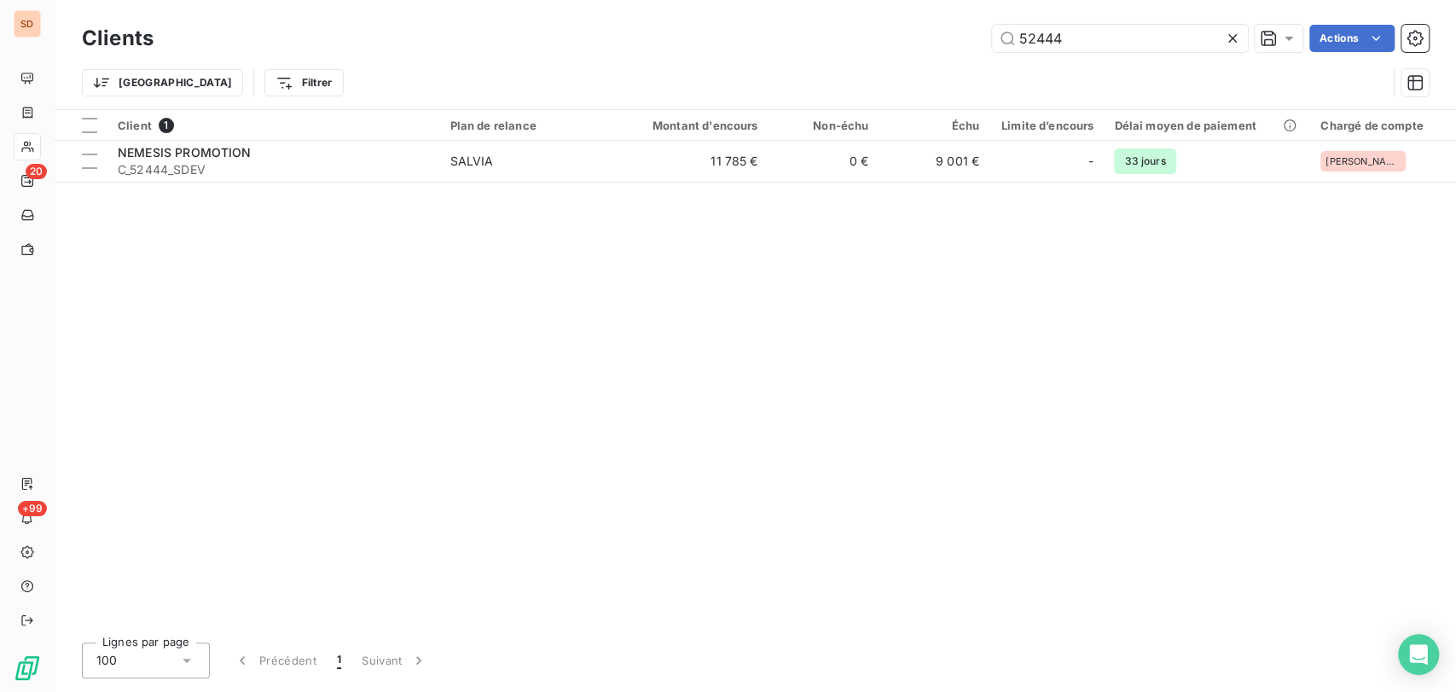
drag, startPoint x: 1073, startPoint y: 37, endPoint x: 945, endPoint y: 35, distance: 128.0
click at [947, 37] on div "52444 Actions" at bounding box center [801, 38] width 1255 height 27
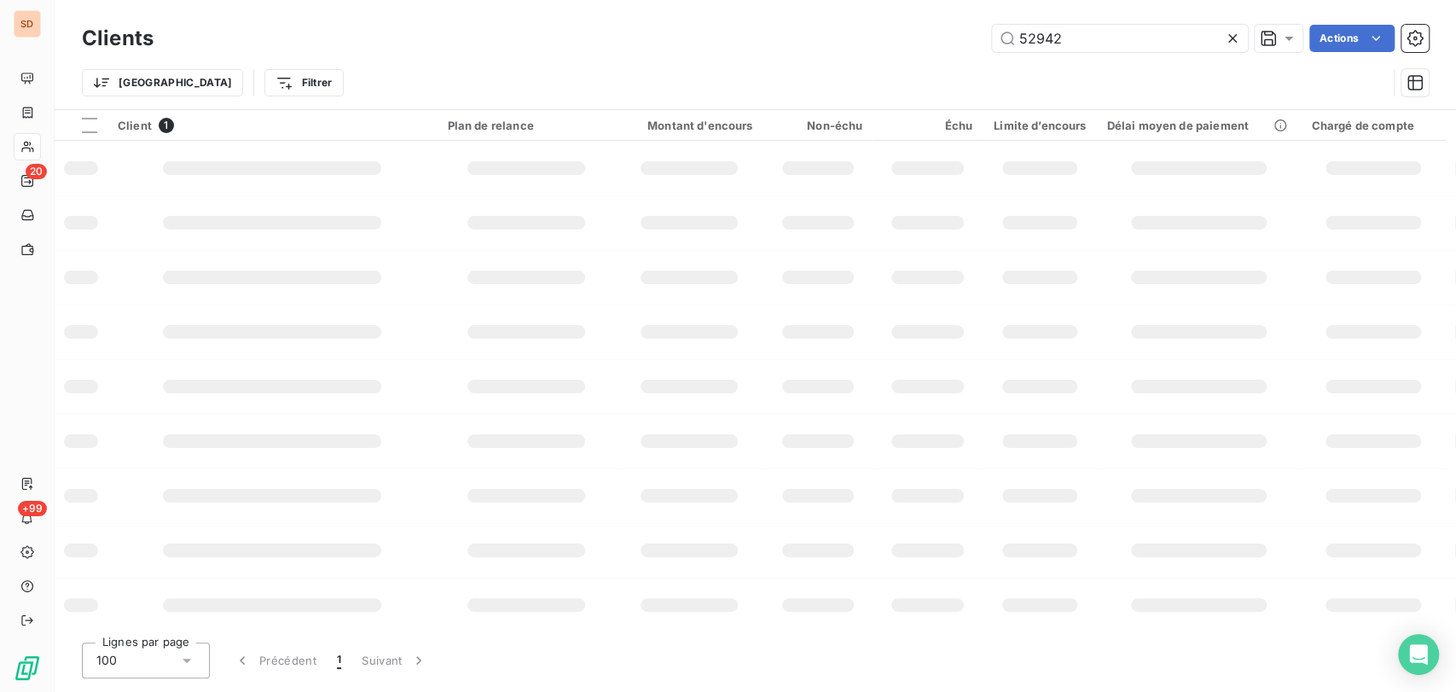
type input "52942"
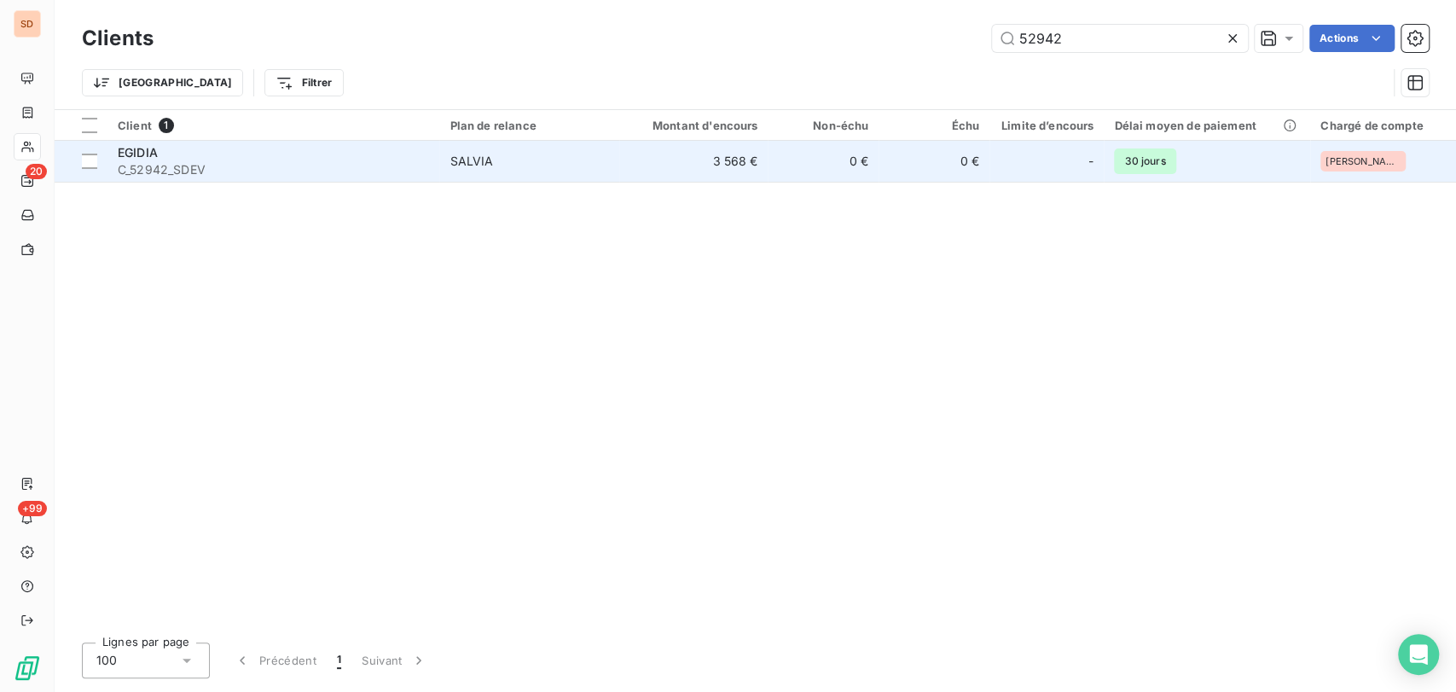
click at [143, 152] on span "EGIDIA" at bounding box center [138, 152] width 40 height 15
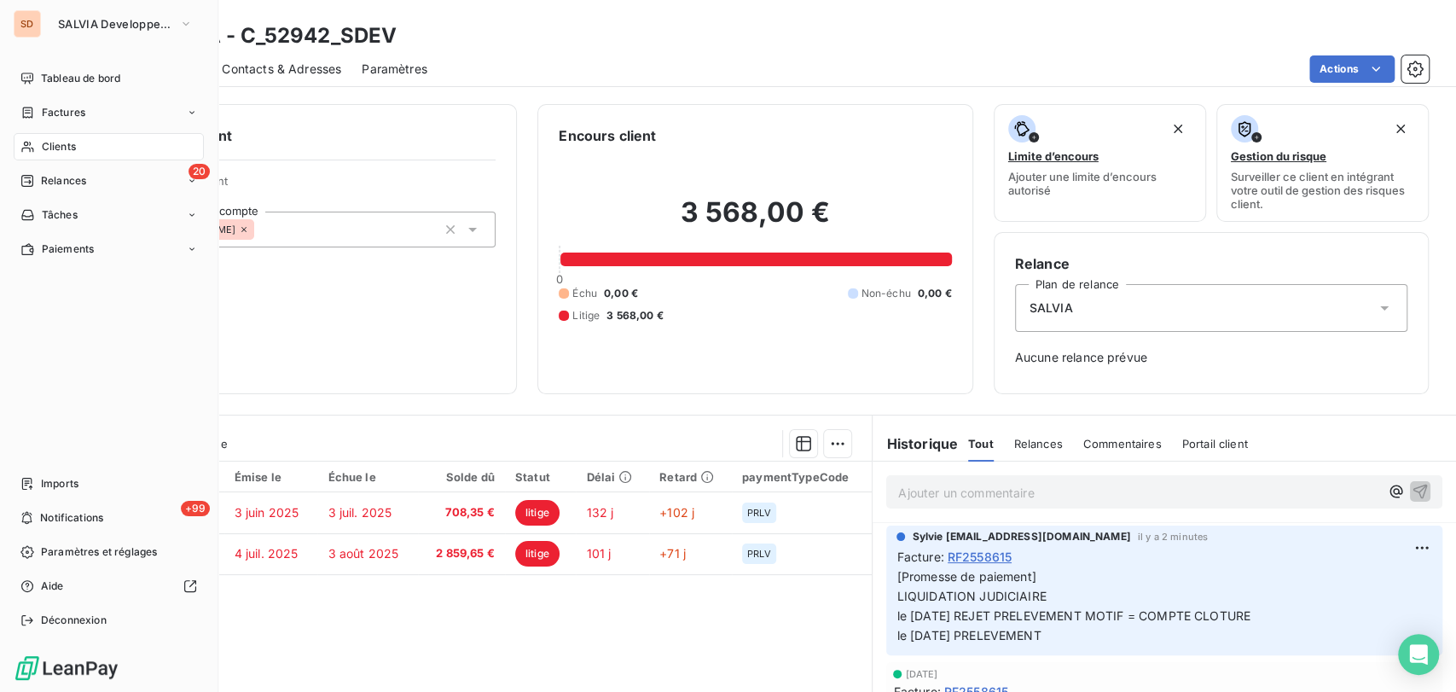
click at [33, 148] on icon at bounding box center [27, 147] width 15 height 14
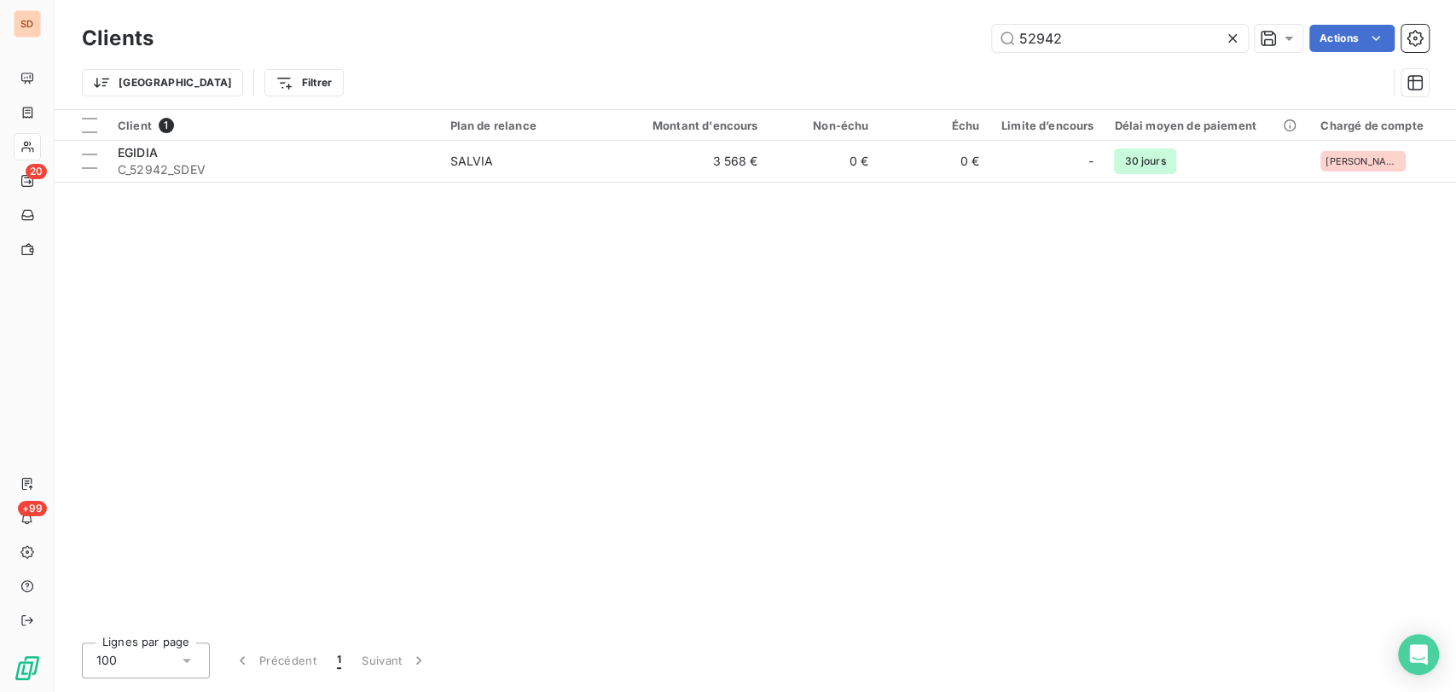
drag, startPoint x: 1088, startPoint y: 41, endPoint x: 903, endPoint y: 35, distance: 185.2
click at [917, 33] on div "52942 Actions" at bounding box center [801, 38] width 1255 height 27
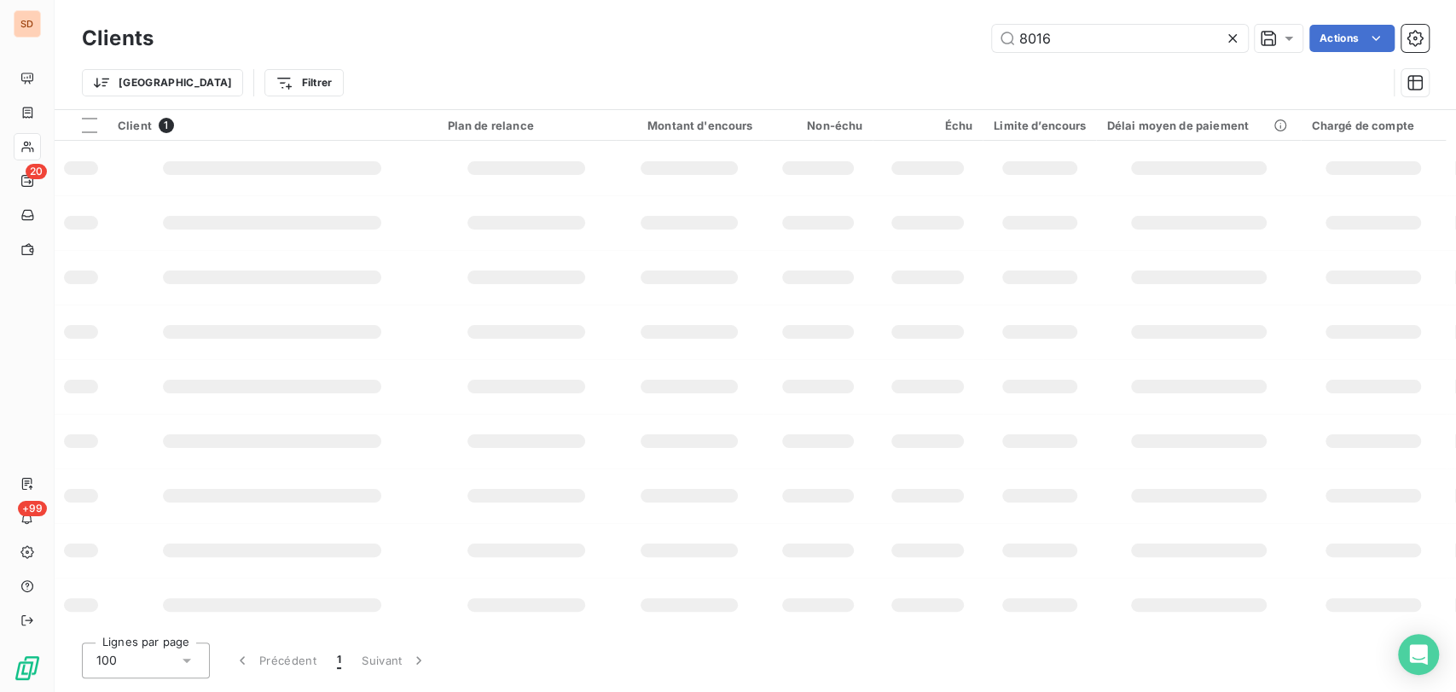
type input "8016"
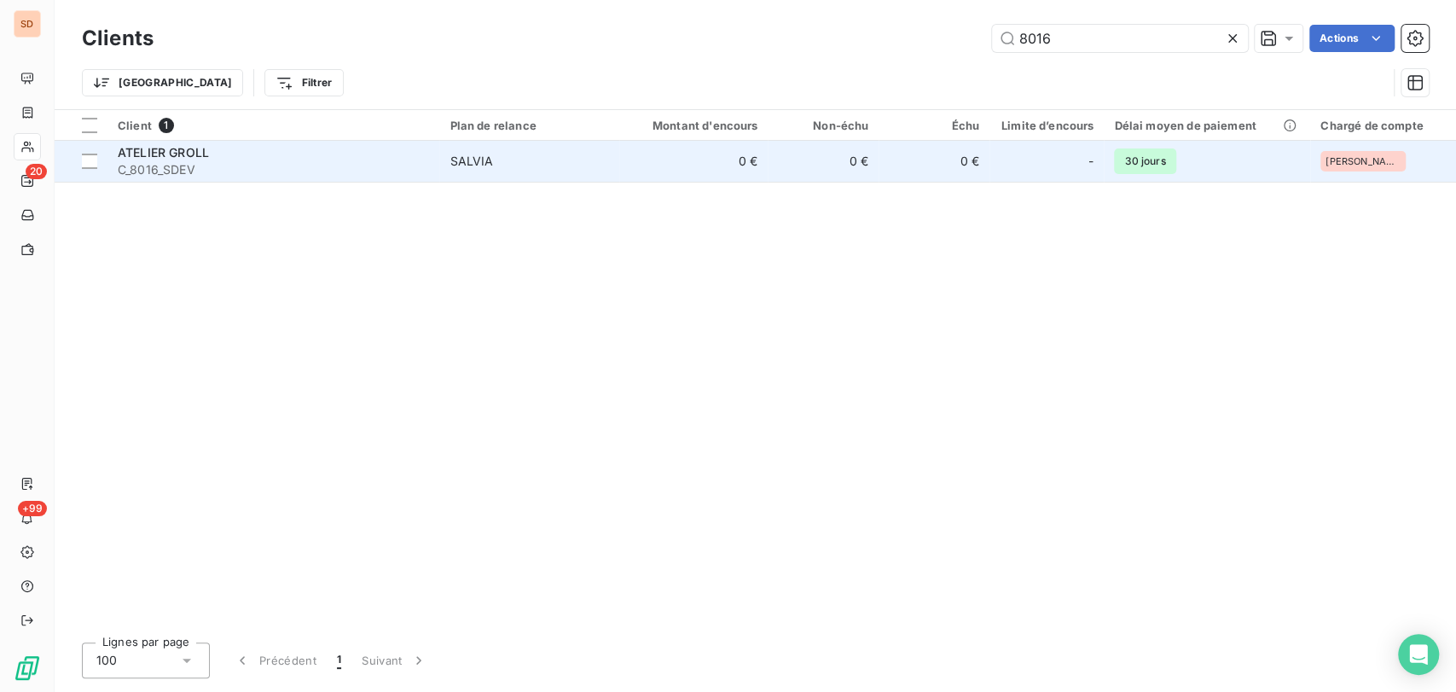
click at [148, 153] on span "ATELIER GROLL" at bounding box center [163, 152] width 91 height 15
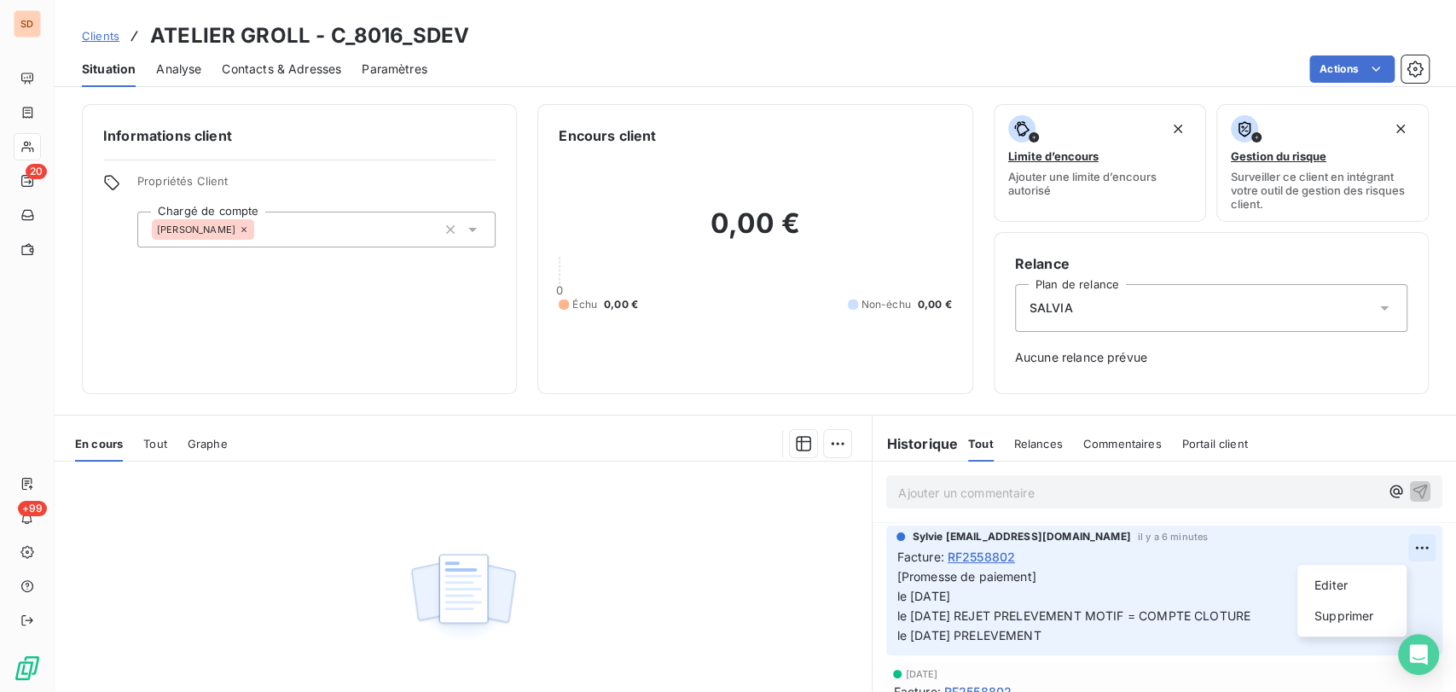
click at [1389, 549] on html "SD 20 +99 Clients ATELIER GROLL - C_8016_SDEV Situation Analyse Contacts & Adre…" at bounding box center [728, 346] width 1456 height 692
click at [1345, 584] on div "Editer" at bounding box center [1353, 585] width 96 height 27
click at [1259, 619] on p "[Promesse de paiement] le [DATE] le [DATE] REJET PRELEVEMENT MOTIF = COMPTE CLO…" at bounding box center [1153, 606] width 512 height 78
click at [1206, 613] on span "[Promesse de paiement] le [DATE] le [DATE] REJET PRELEVEMENT MOTIF = CONTESTZAT…" at bounding box center [1101, 605] width 408 height 73
click at [1003, 593] on p "[Promesse de paiement] le [DATE] le [DATE] REJET PRELEVEMENT MOTIF = CONTESTATI…" at bounding box center [1153, 606] width 512 height 78
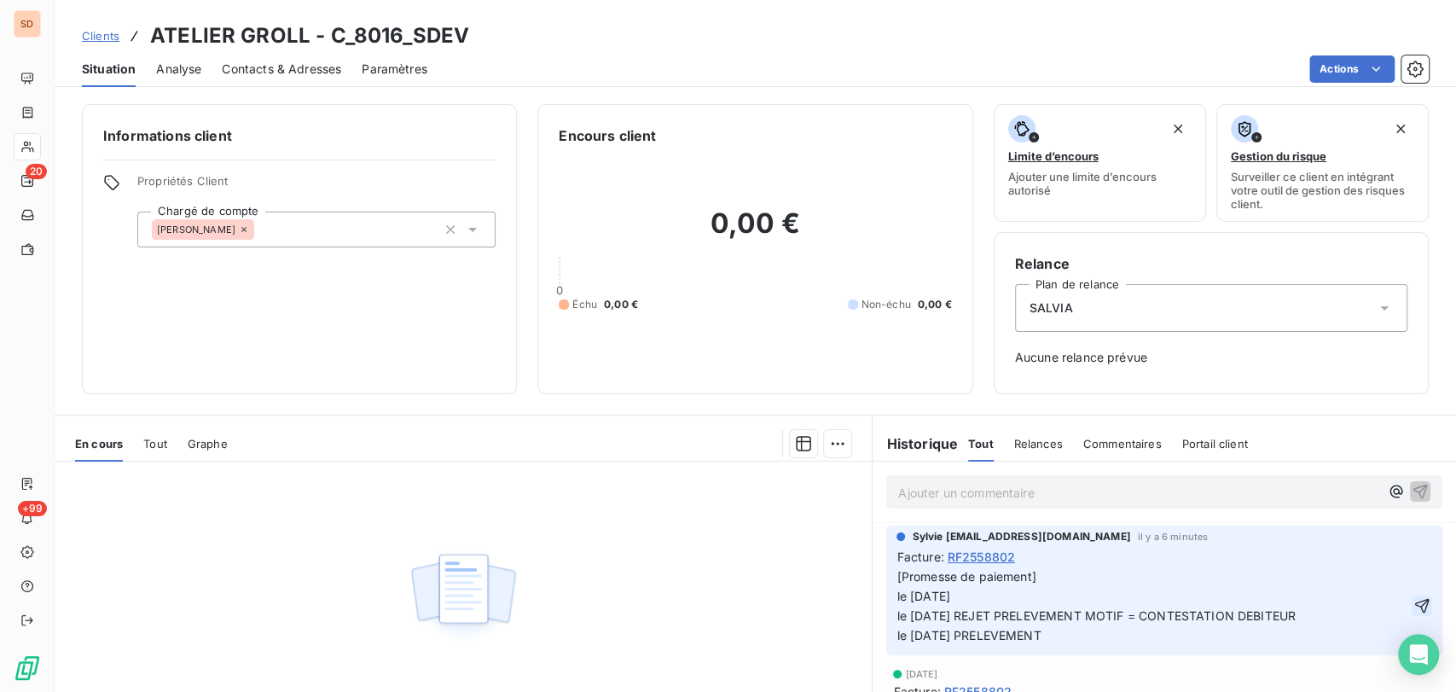
click at [1414, 602] on icon "button" at bounding box center [1422, 605] width 17 height 17
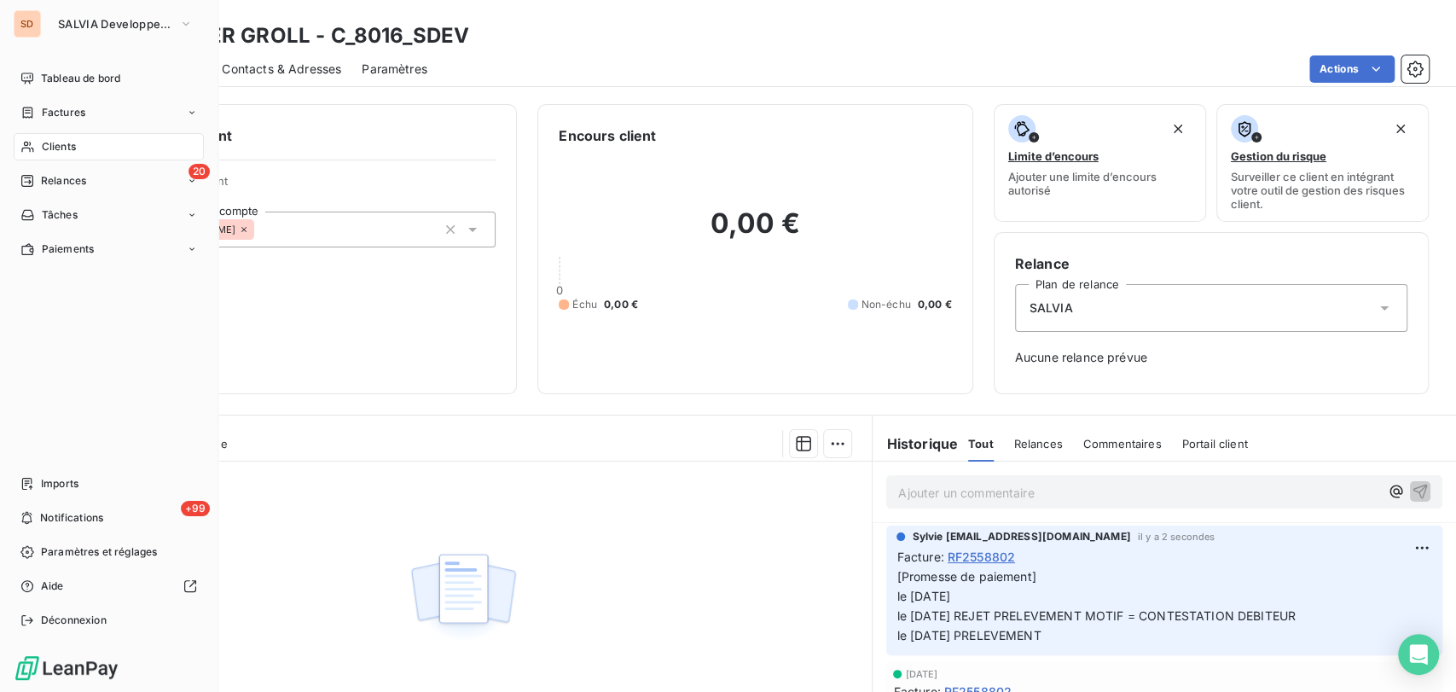
drag, startPoint x: 57, startPoint y: 145, endPoint x: 130, endPoint y: 150, distance: 72.7
click at [64, 148] on span "Clients" at bounding box center [59, 146] width 34 height 15
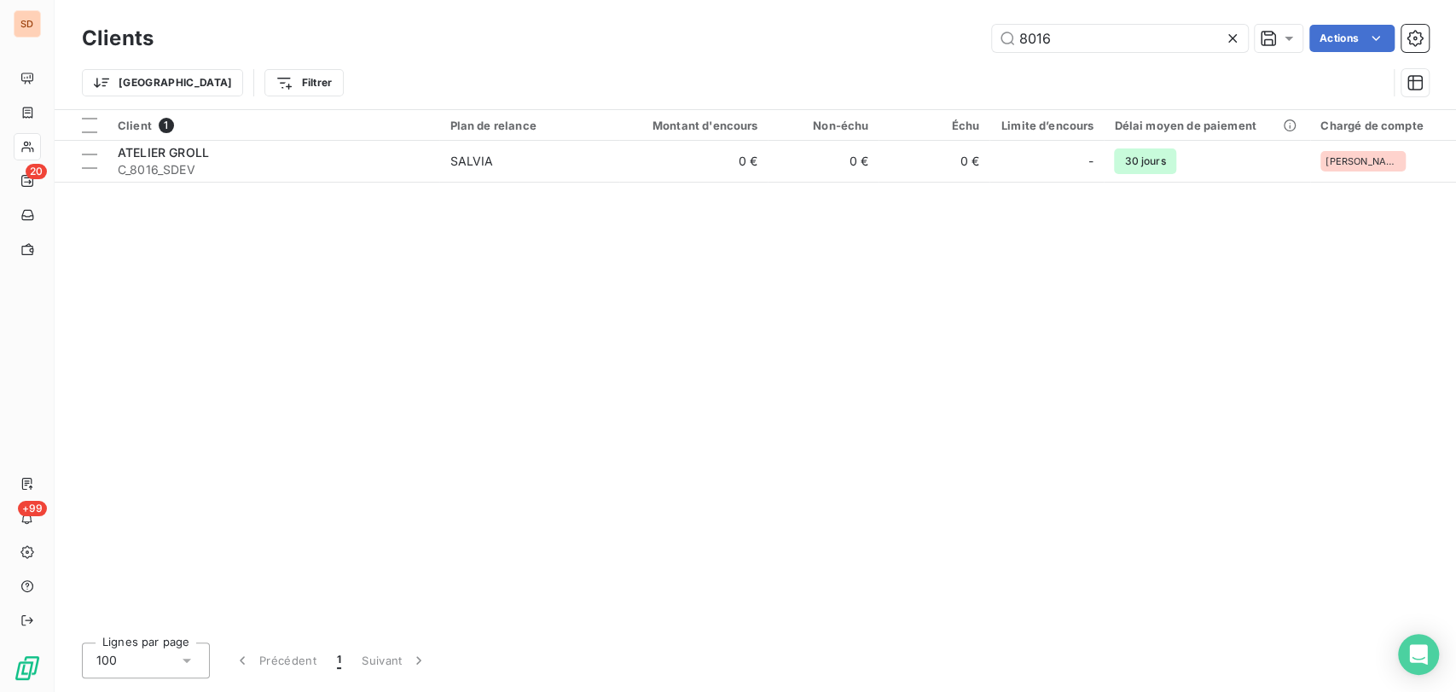
drag, startPoint x: 1049, startPoint y: 39, endPoint x: 947, endPoint y: 36, distance: 102.4
click at [950, 37] on div "8016 Actions" at bounding box center [801, 38] width 1255 height 27
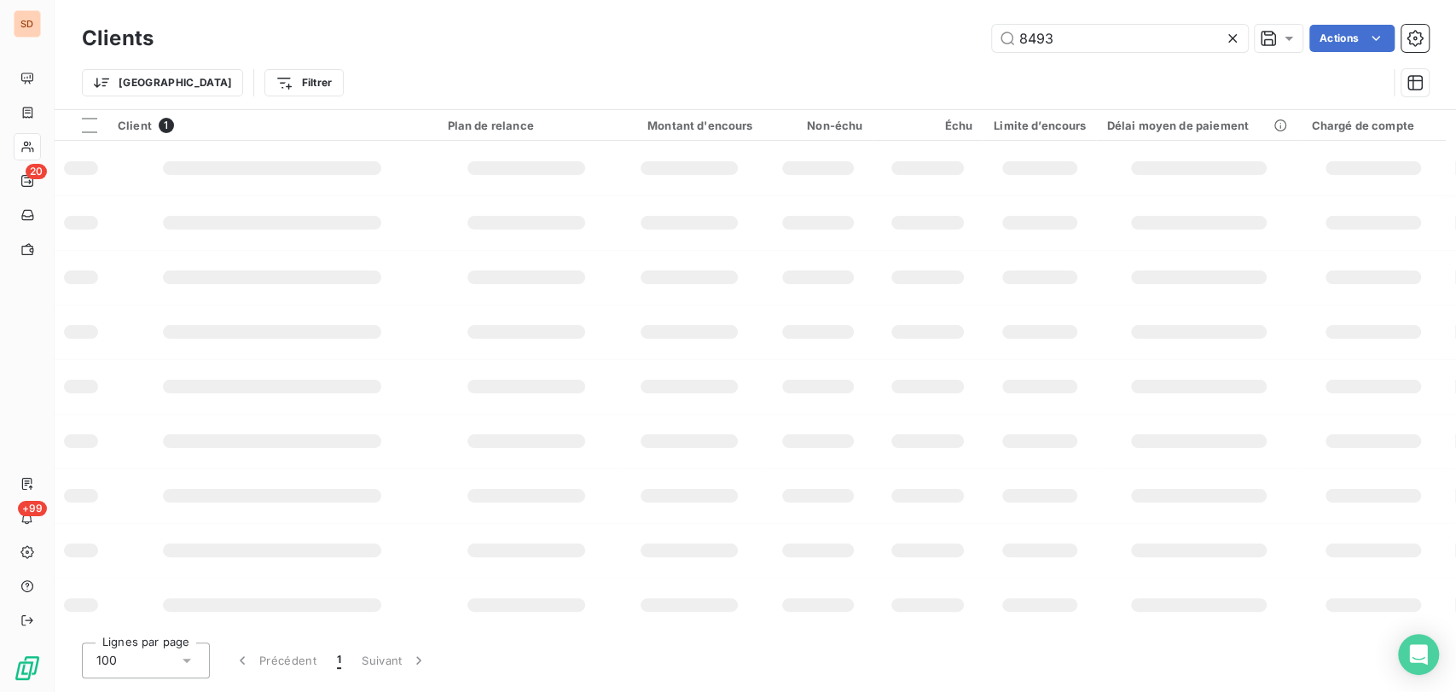
type input "8493"
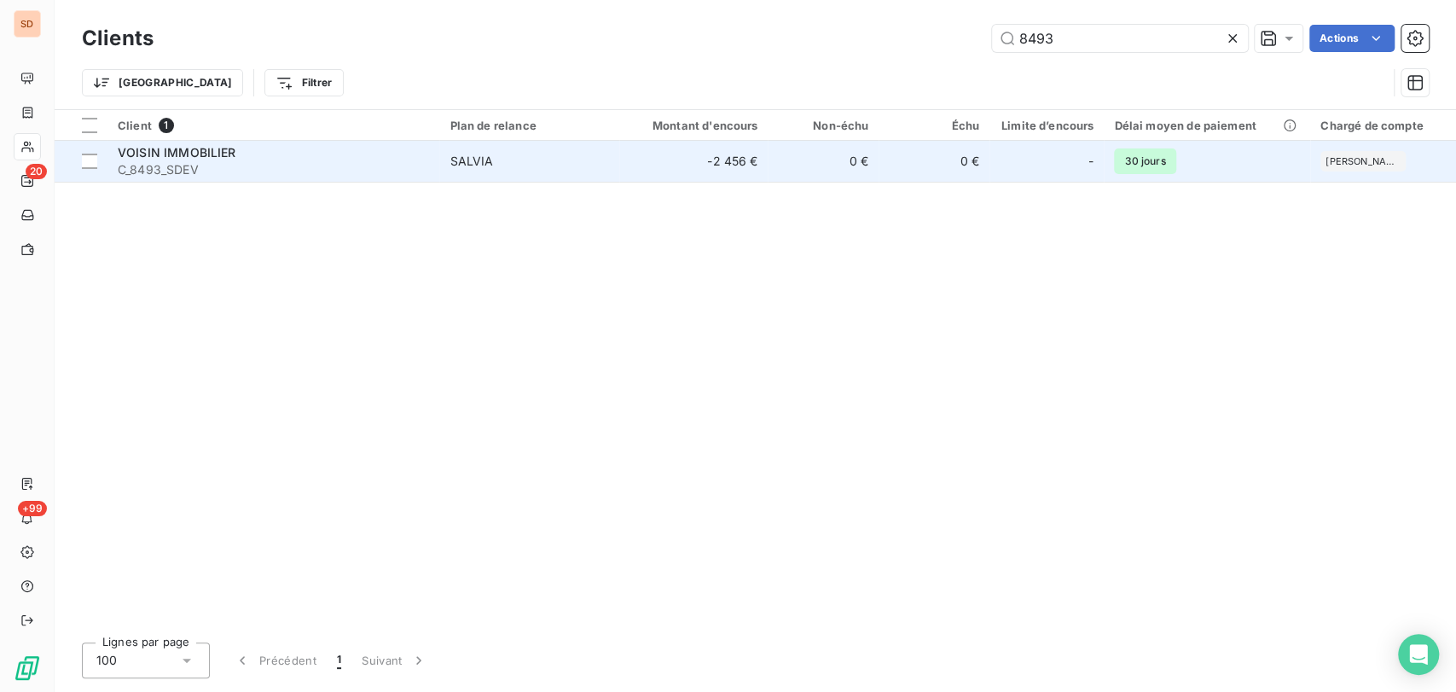
click at [177, 156] on span "VOISIN IMMOBILIER" at bounding box center [177, 152] width 119 height 15
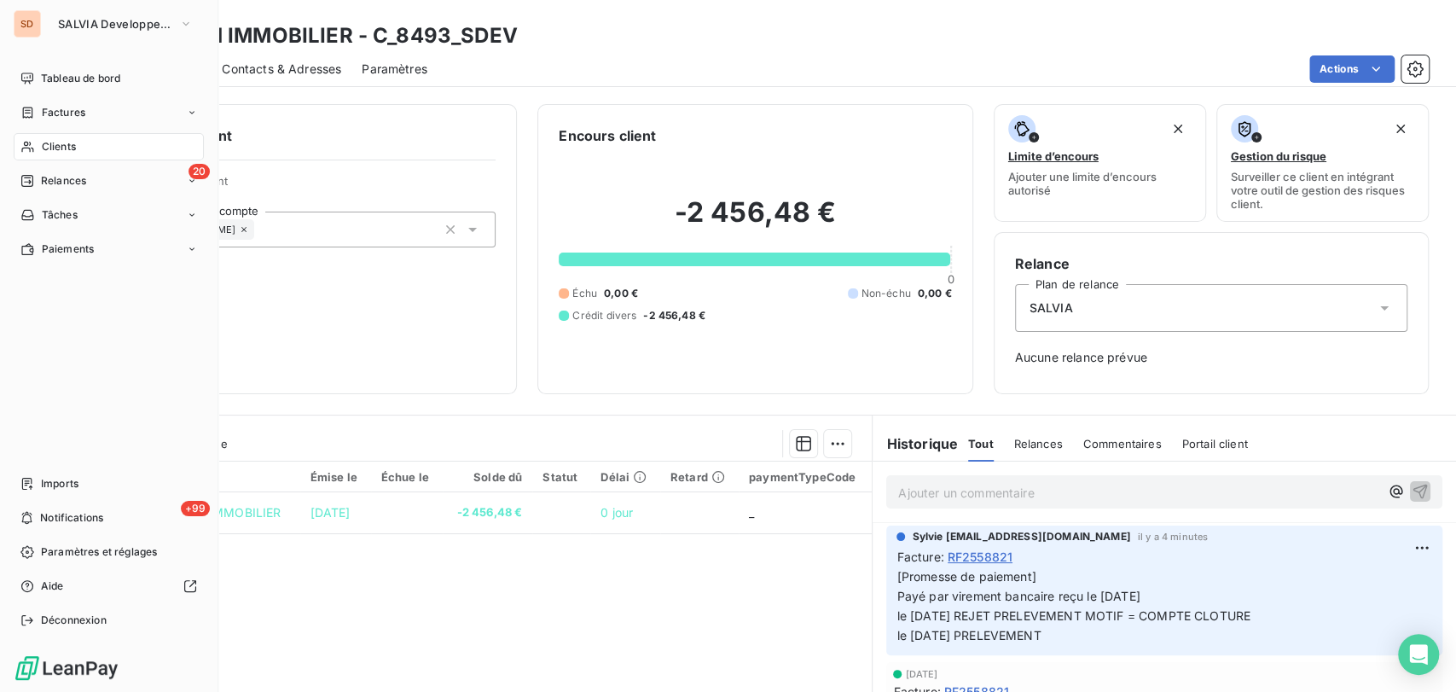
click at [49, 143] on span "Clients" at bounding box center [59, 146] width 34 height 15
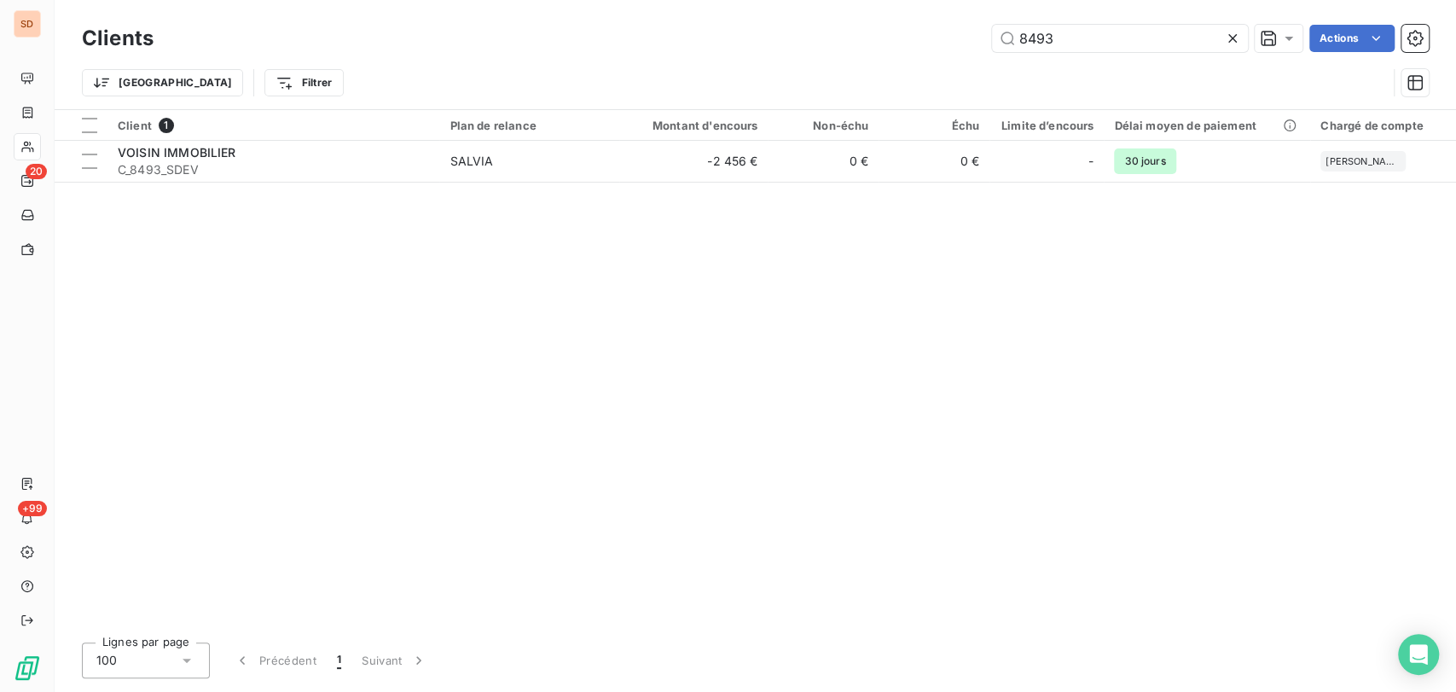
drag, startPoint x: 1077, startPoint y: 44, endPoint x: 949, endPoint y: 33, distance: 128.5
click at [960, 34] on div "8493 Actions" at bounding box center [801, 38] width 1255 height 27
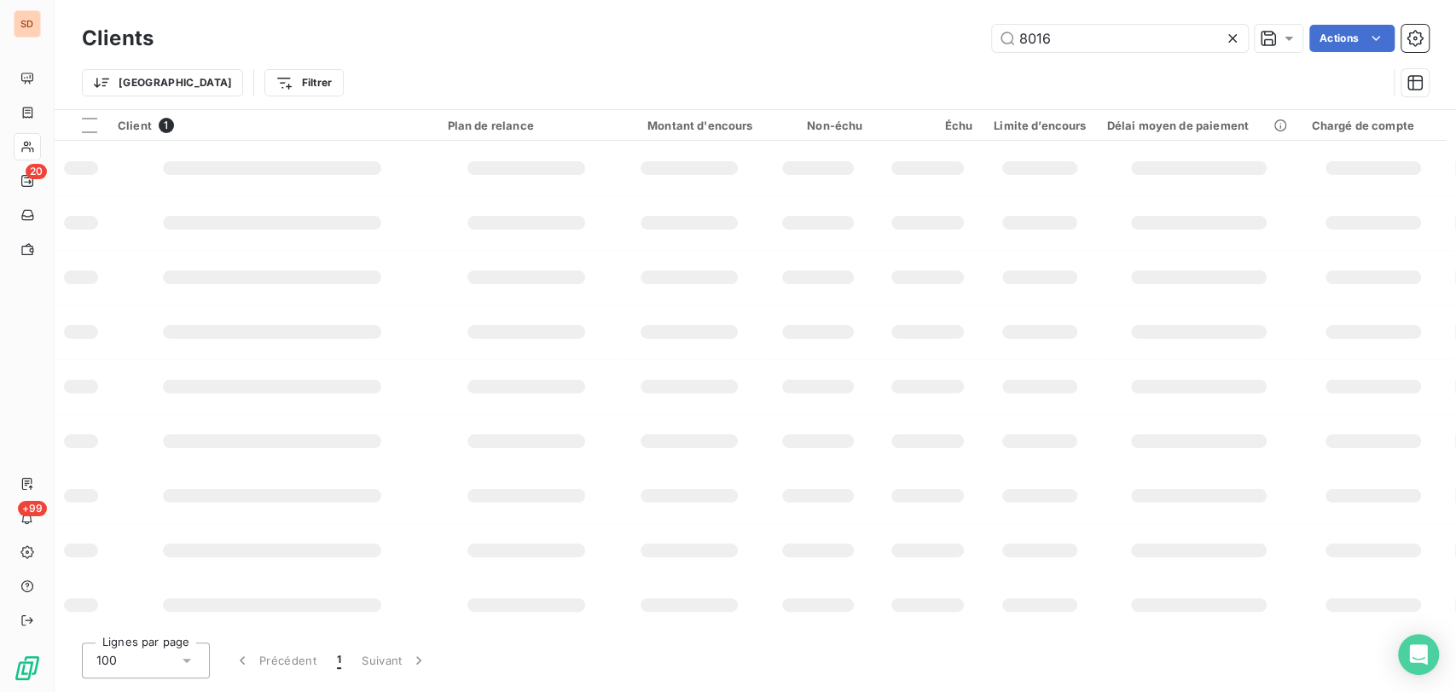
type input "8016"
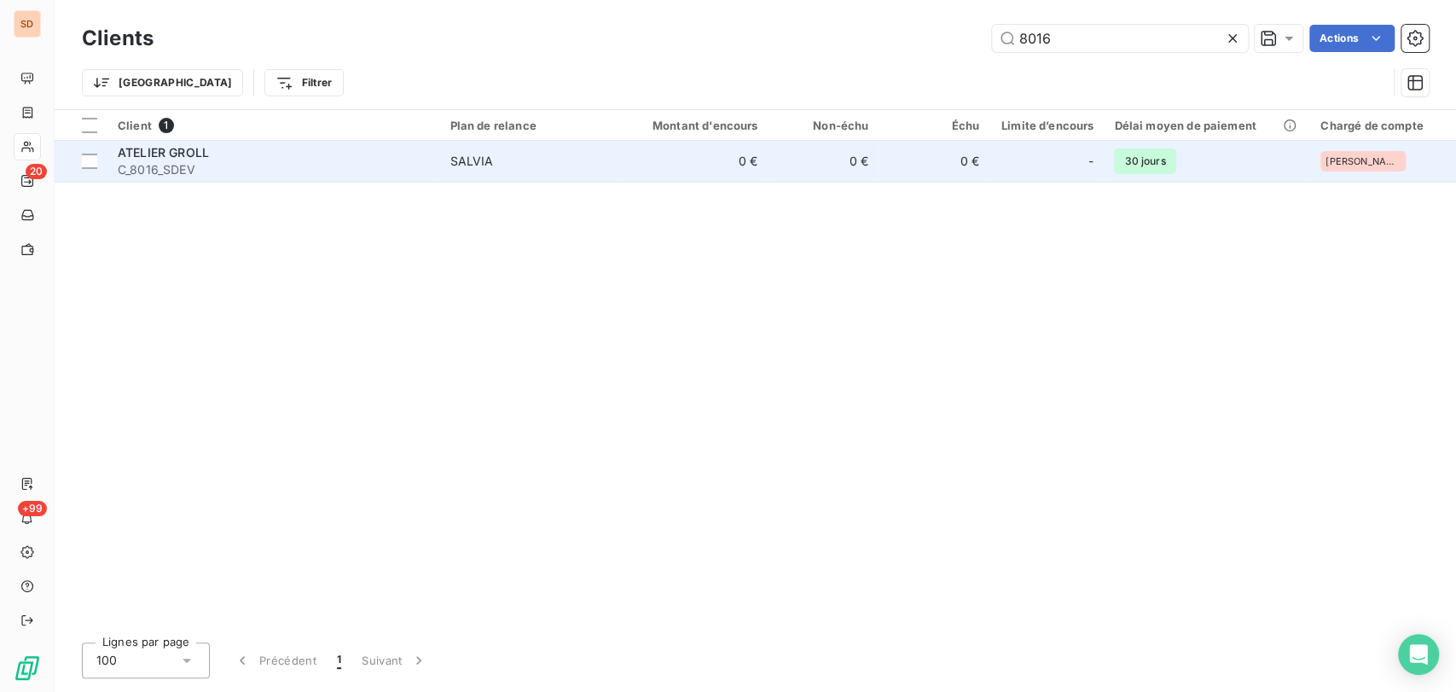
click at [152, 155] on span "ATELIER GROLL" at bounding box center [163, 152] width 91 height 15
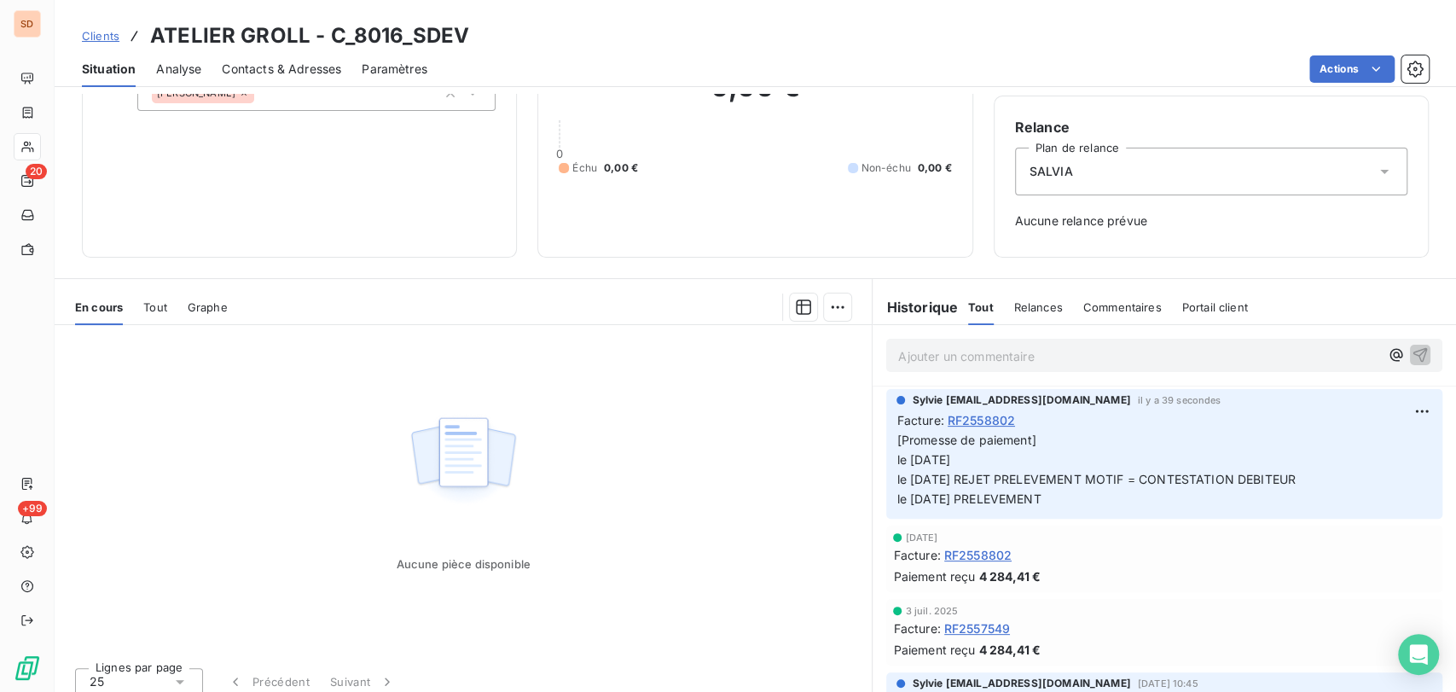
scroll to position [149, 0]
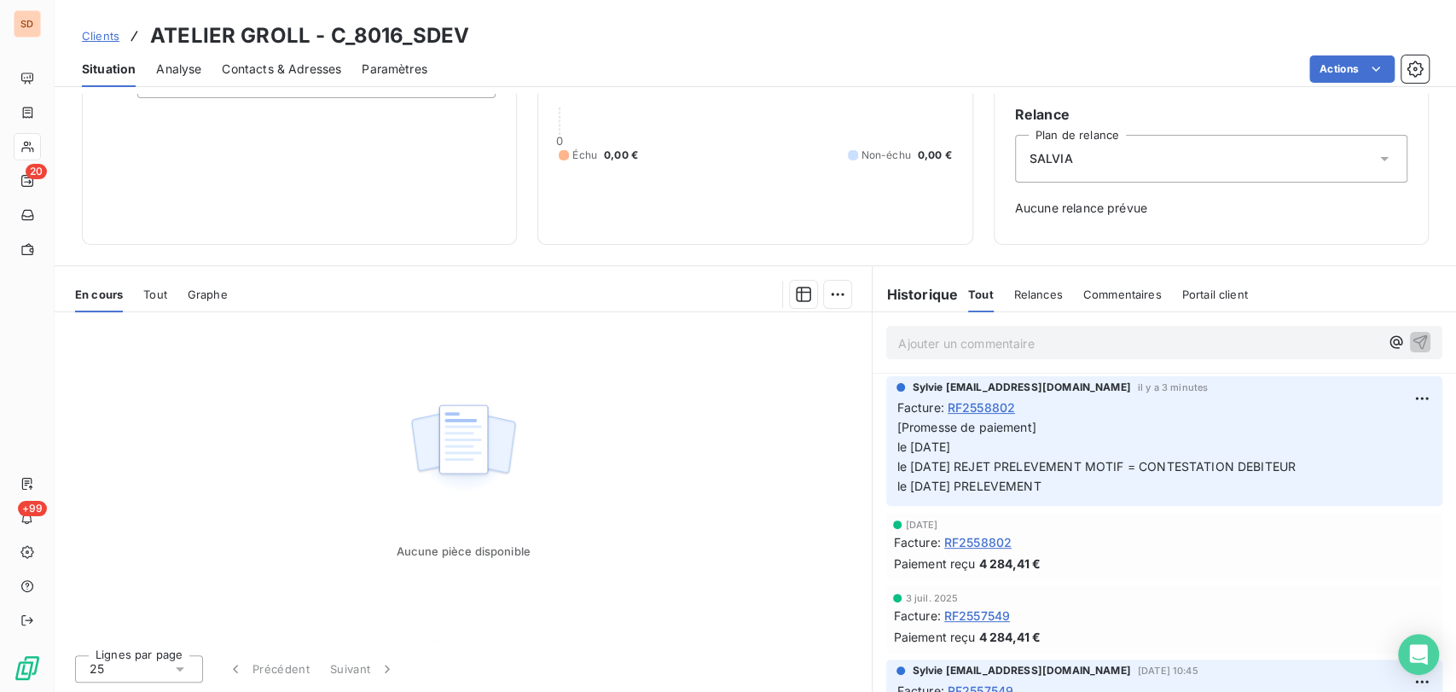
click at [264, 63] on span "Contacts & Adresses" at bounding box center [281, 69] width 119 height 17
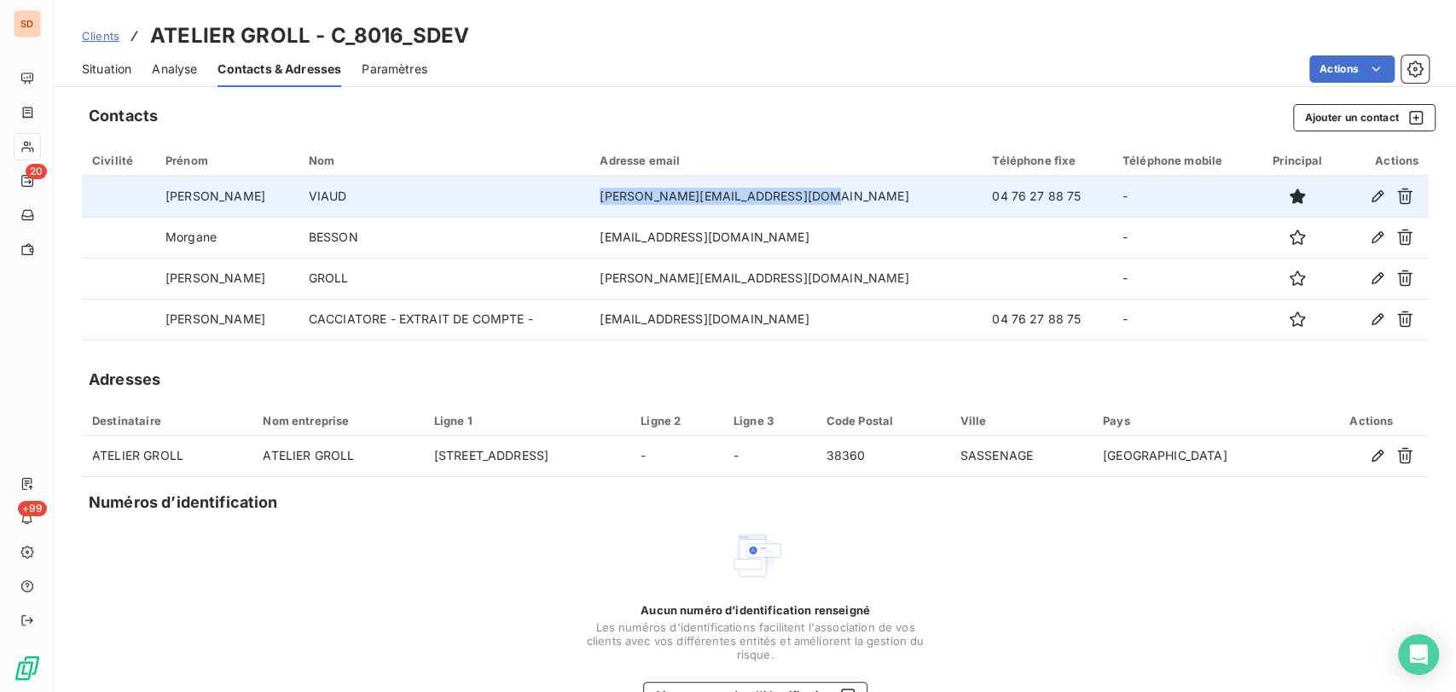
drag, startPoint x: 802, startPoint y: 197, endPoint x: 578, endPoint y: 207, distance: 223.8
click at [581, 208] on tr "[PERSON_NAME] [PERSON_NAME][EMAIL_ADDRESS][DOMAIN_NAME] 04 76 27 88 75 -" at bounding box center [755, 196] width 1347 height 41
copy tr "[PERSON_NAME][EMAIL_ADDRESS][DOMAIN_NAME]"
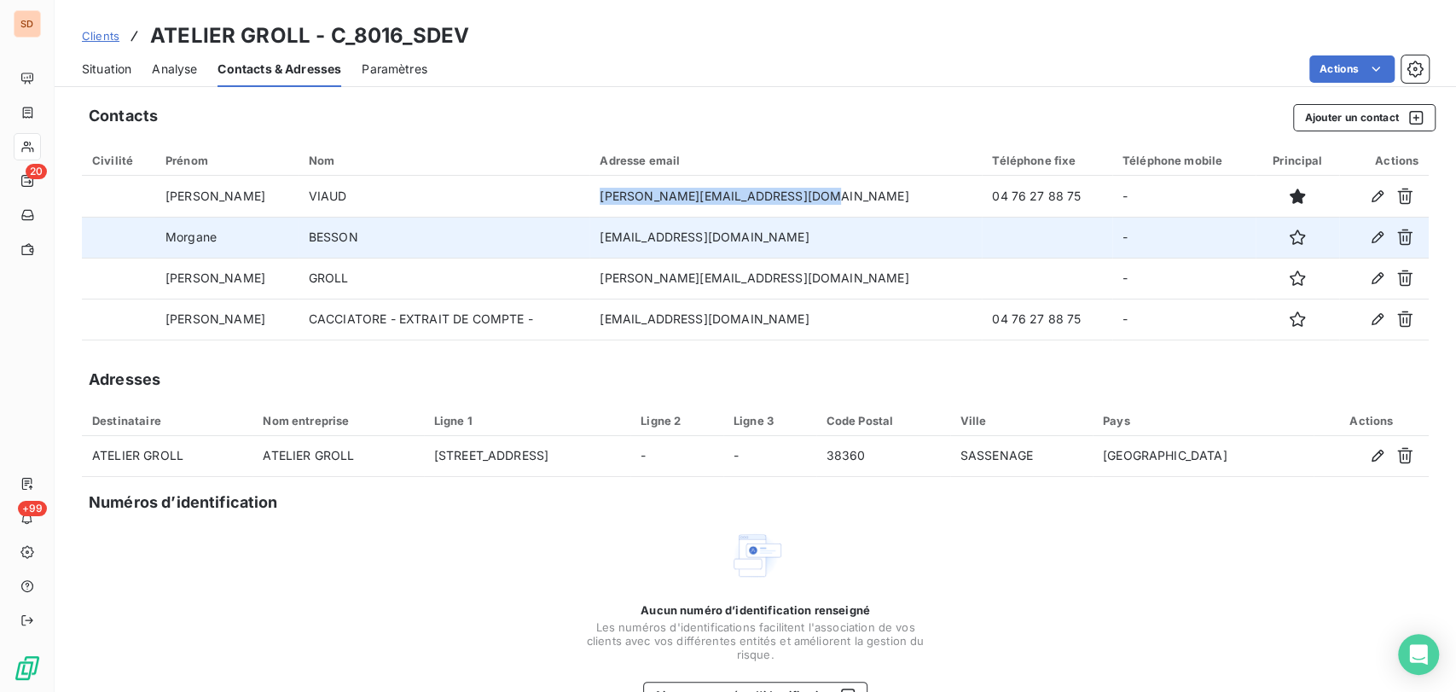
drag, startPoint x: 812, startPoint y: 241, endPoint x: 605, endPoint y: 241, distance: 207.3
click at [605, 241] on td "[EMAIL_ADDRESS][DOMAIN_NAME]" at bounding box center [786, 237] width 392 height 41
copy td "[EMAIL_ADDRESS][DOMAIN_NAME]"
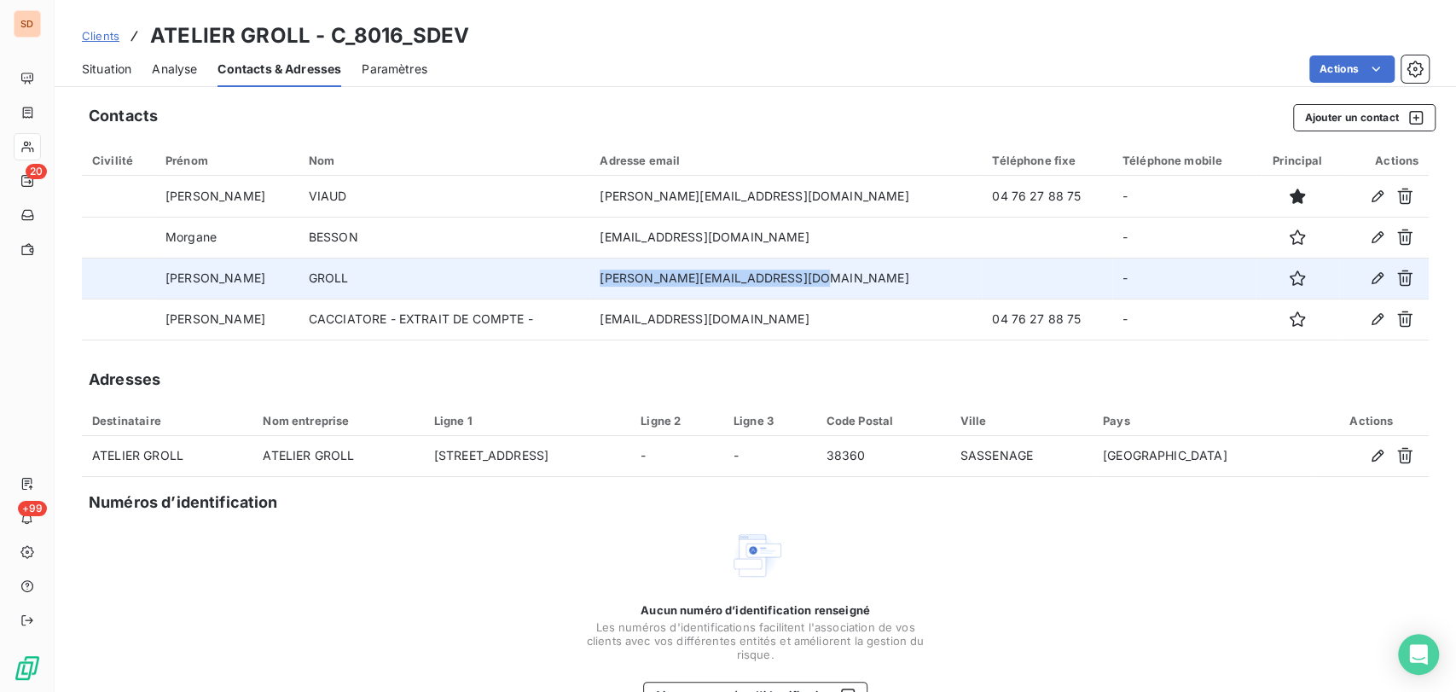
drag, startPoint x: 782, startPoint y: 276, endPoint x: 569, endPoint y: 288, distance: 213.6
click at [569, 288] on tr "[PERSON_NAME] [PERSON_NAME][EMAIL_ADDRESS][DOMAIN_NAME] -" at bounding box center [755, 278] width 1347 height 41
copy tr "[PERSON_NAME][EMAIL_ADDRESS][DOMAIN_NAME]"
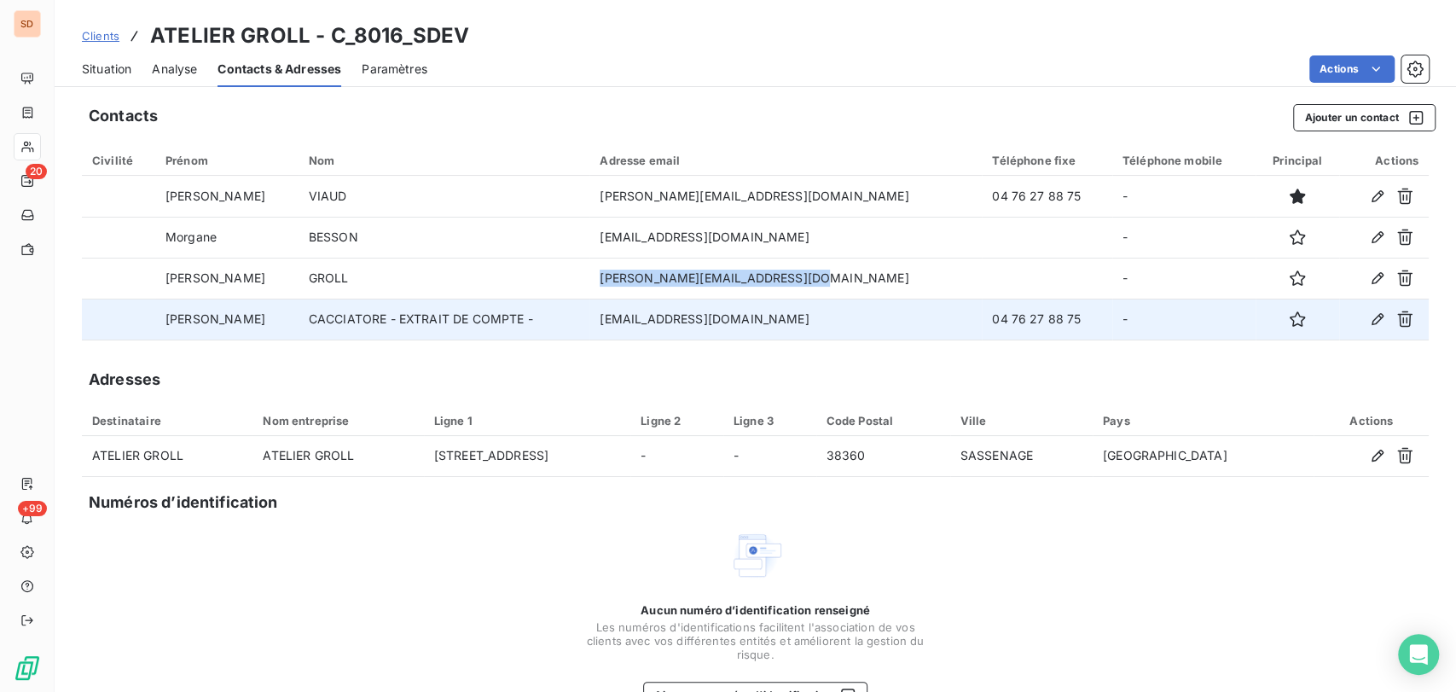
drag, startPoint x: 785, startPoint y: 315, endPoint x: 553, endPoint y: 322, distance: 232.2
click at [553, 322] on tr "[PERSON_NAME] - EXTRAIT DE COMPTE - [EMAIL_ADDRESS][DOMAIN_NAME] 04 76 27 88 75…" at bounding box center [755, 319] width 1347 height 41
copy tr "[EMAIL_ADDRESS][DOMAIN_NAME]"
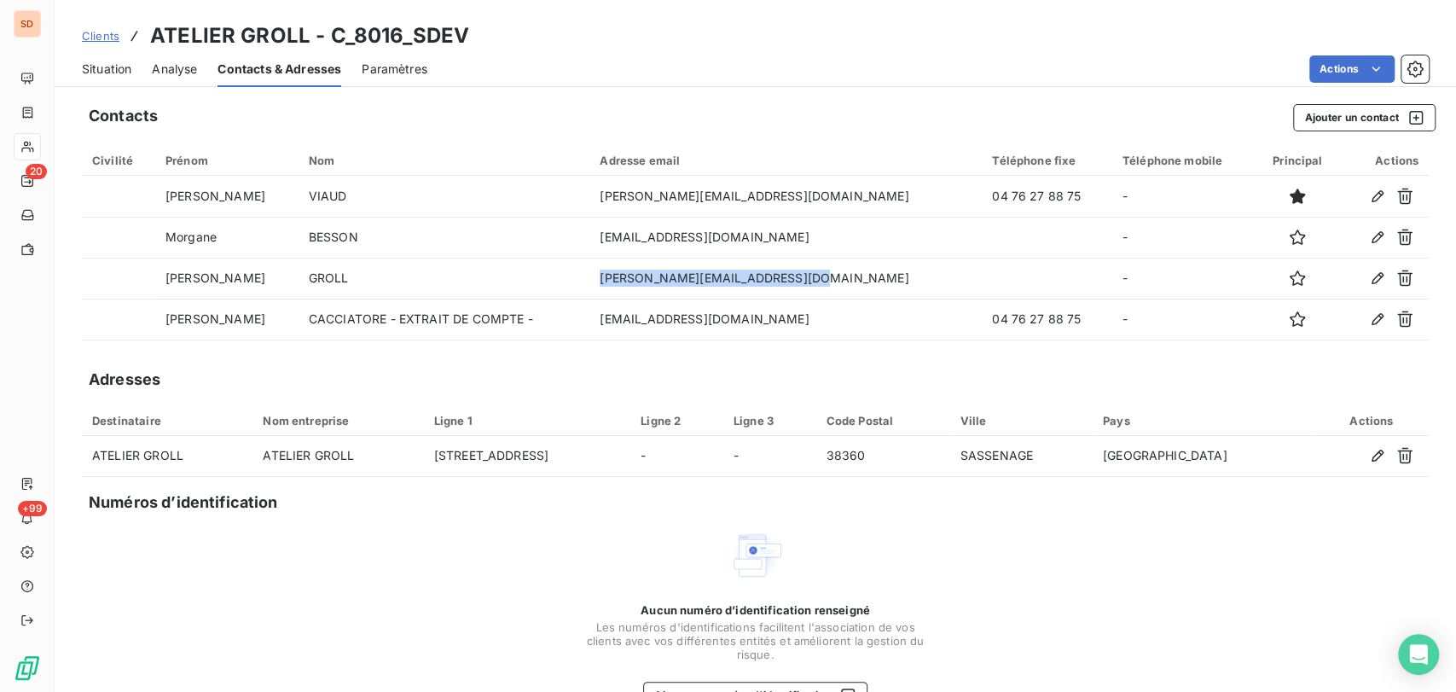
drag, startPoint x: 98, startPoint y: 69, endPoint x: 123, endPoint y: 77, distance: 25.9
click at [99, 69] on span "Situation" at bounding box center [106, 69] width 49 height 17
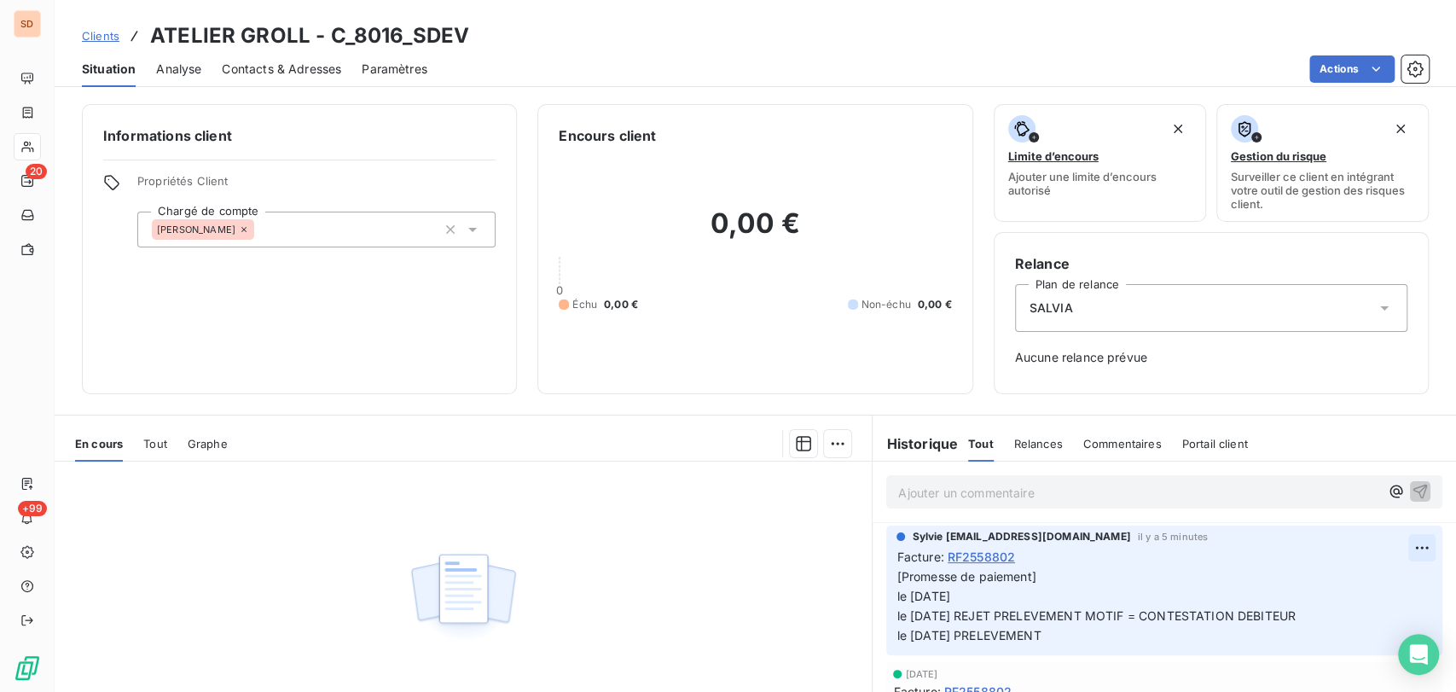
click at [1389, 545] on html "SD 20 +99 Clients ATELIER GROLL - C_8016_SDEV Situation Analyse Contacts & Adre…" at bounding box center [728, 346] width 1456 height 692
click at [1341, 581] on div "Editer" at bounding box center [1353, 585] width 96 height 27
click at [976, 607] on p "[Promesse de paiement] le [DATE] le [DATE] REJET PRELEVEMENT MOTIF = CONTESTATI…" at bounding box center [1153, 606] width 512 height 78
drag, startPoint x: 947, startPoint y: 593, endPoint x: 967, endPoint y: 595, distance: 19.7
click at [951, 593] on span "[Promesse de paiement] le [DATE] le [DATE] REJET PRELEVEMENT MOTIF = CONTESTATI…" at bounding box center [1096, 605] width 399 height 73
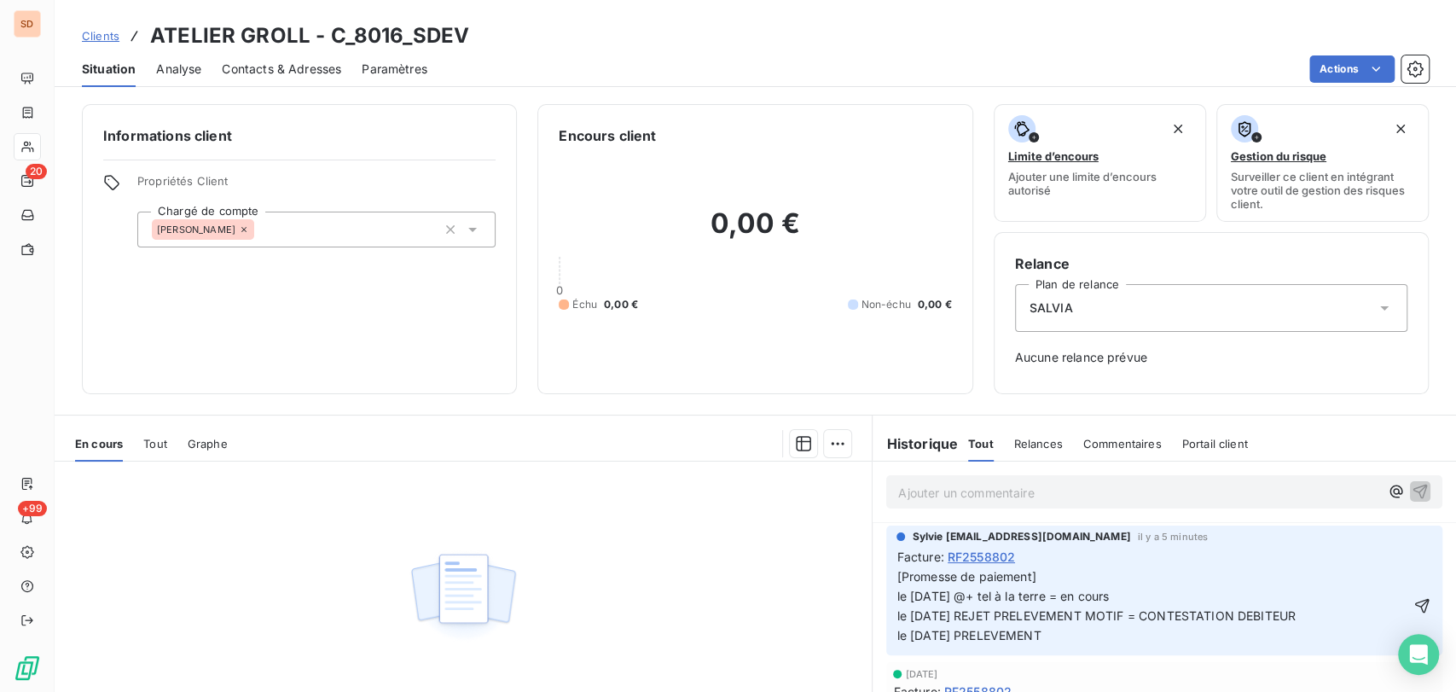
click at [897, 594] on span "[Promesse de paiement] le [DATE] @+ tel à la terre = en cours le [DATE] REJET P…" at bounding box center [1096, 605] width 399 height 73
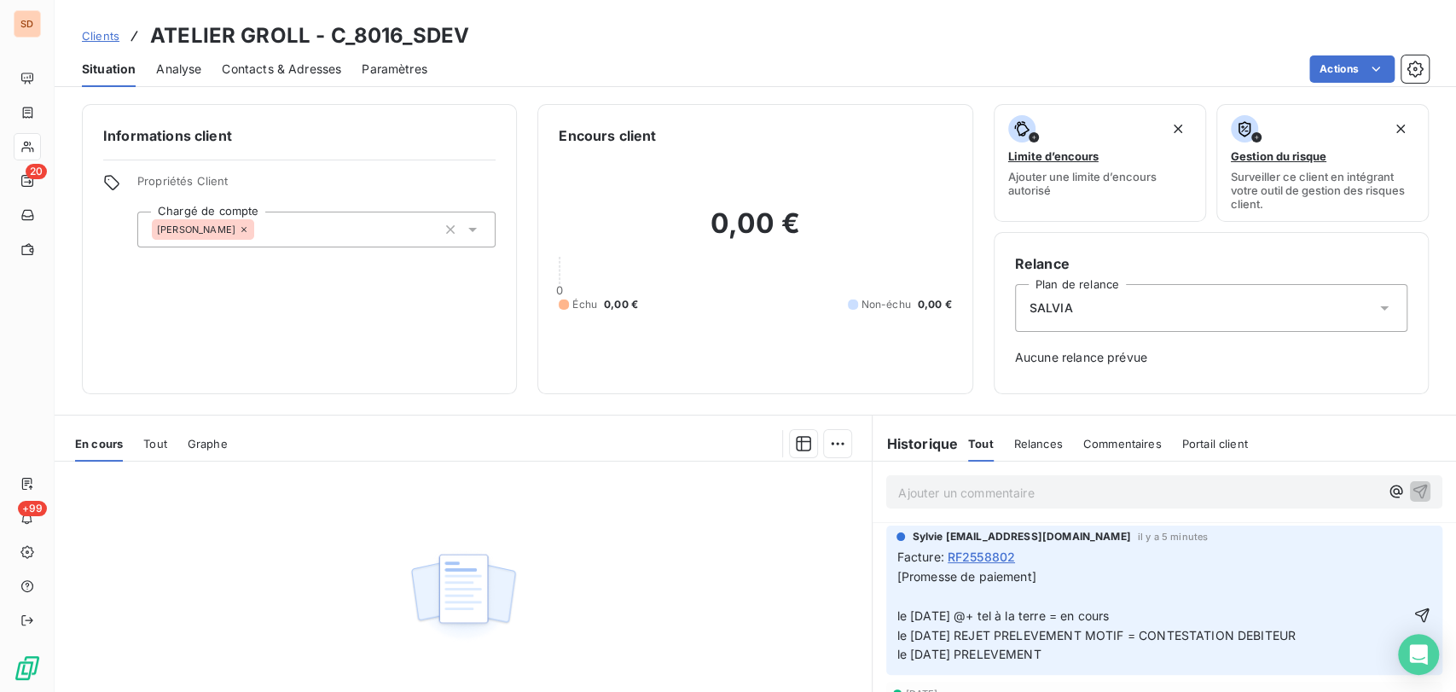
click at [904, 596] on p "[Promesse de paiement] le [DATE] @+ tel à la terre = en cours le [DATE] REJET P…" at bounding box center [1153, 615] width 512 height 97
click at [1415, 619] on icon "button" at bounding box center [1422, 615] width 15 height 15
click at [971, 558] on span "RF2558802" at bounding box center [981, 557] width 67 height 18
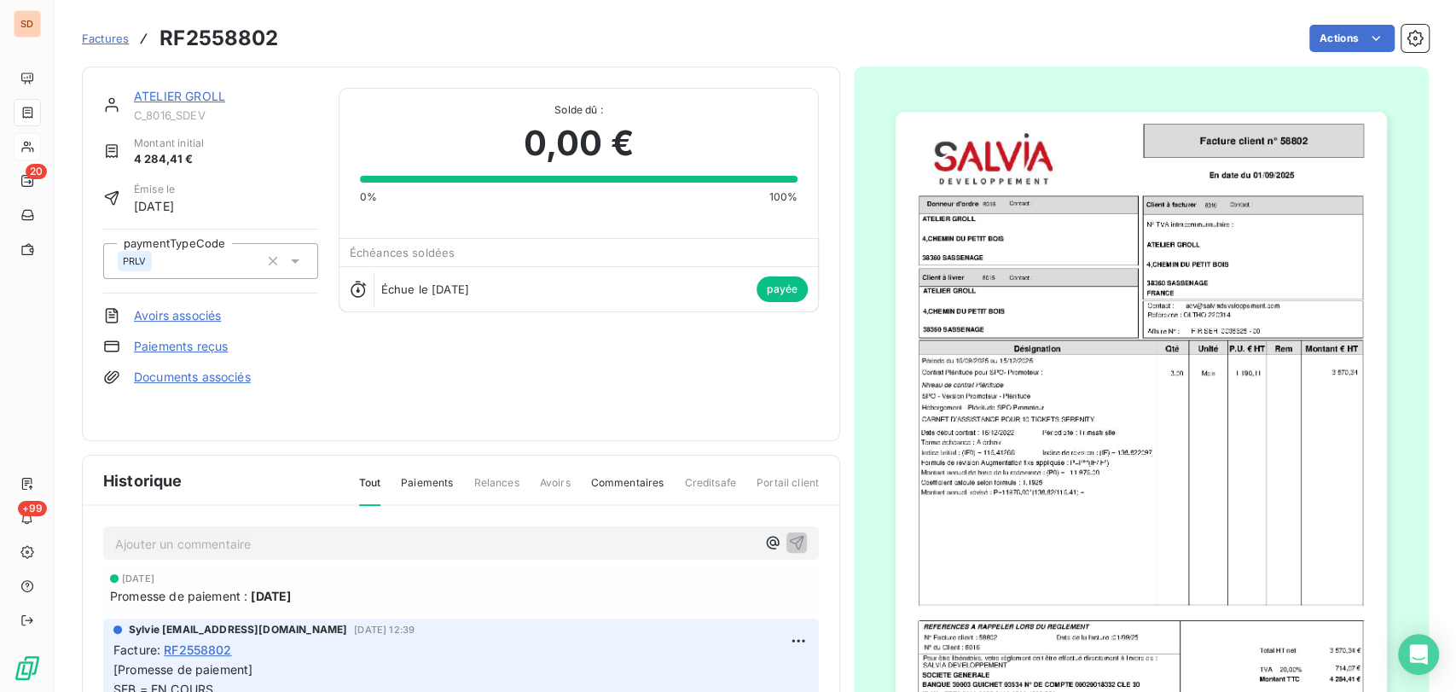
click at [1045, 404] on img "button" at bounding box center [1141, 459] width 491 height 694
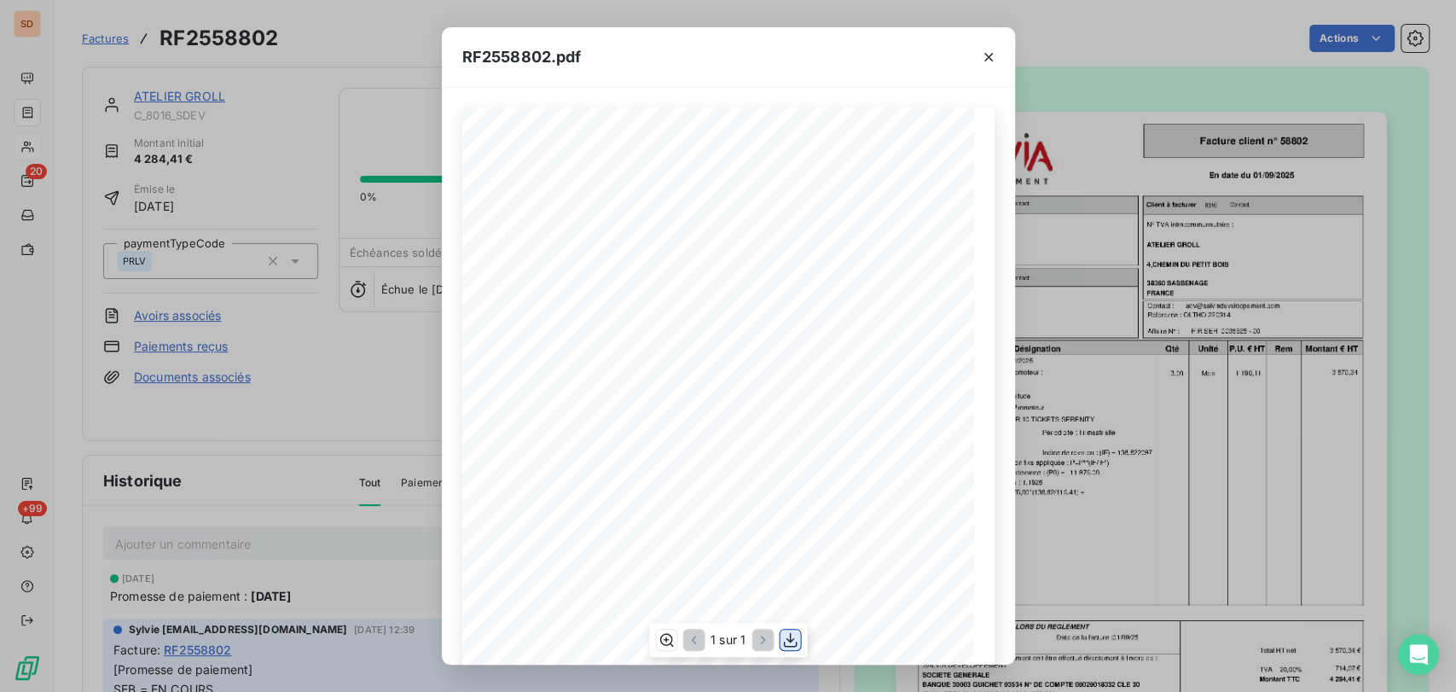
click at [792, 636] on icon "button" at bounding box center [790, 639] width 17 height 17
click at [988, 55] on icon "button" at bounding box center [988, 57] width 17 height 17
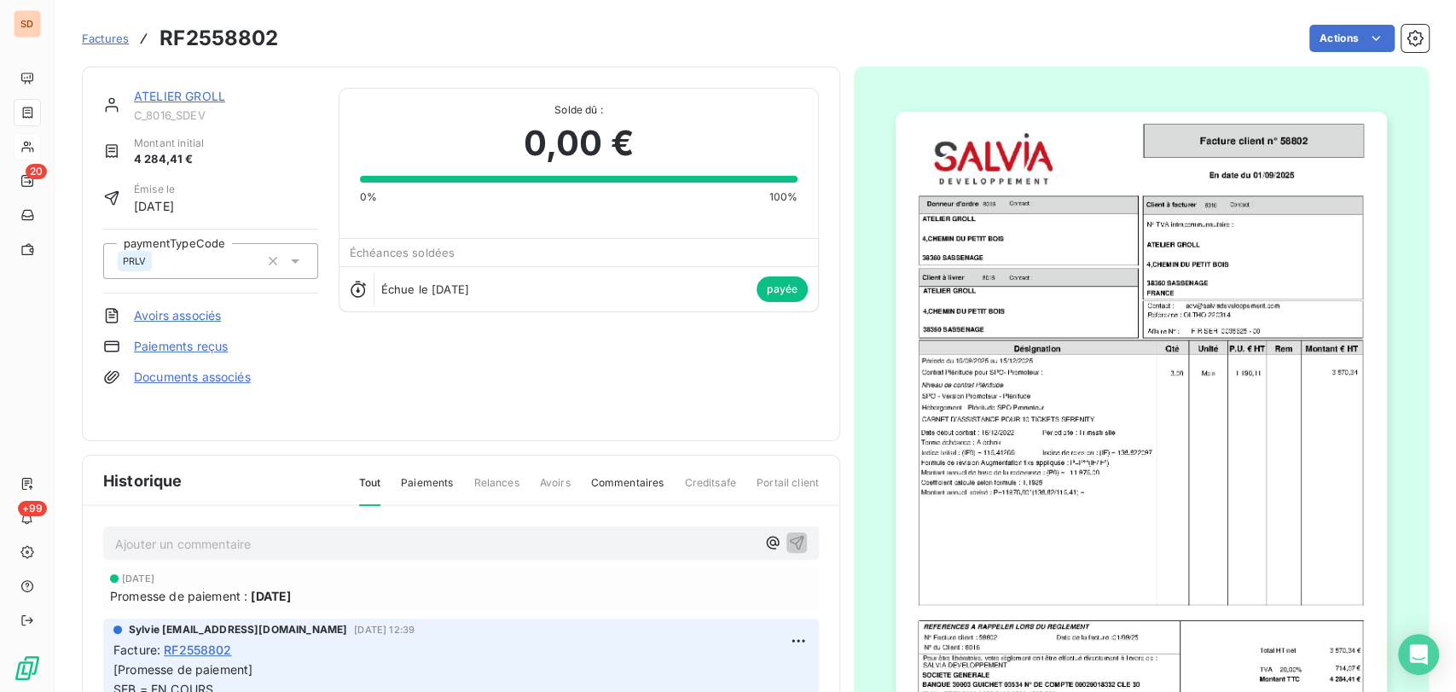
click at [158, 99] on link "ATELIER GROLL" at bounding box center [179, 96] width 91 height 15
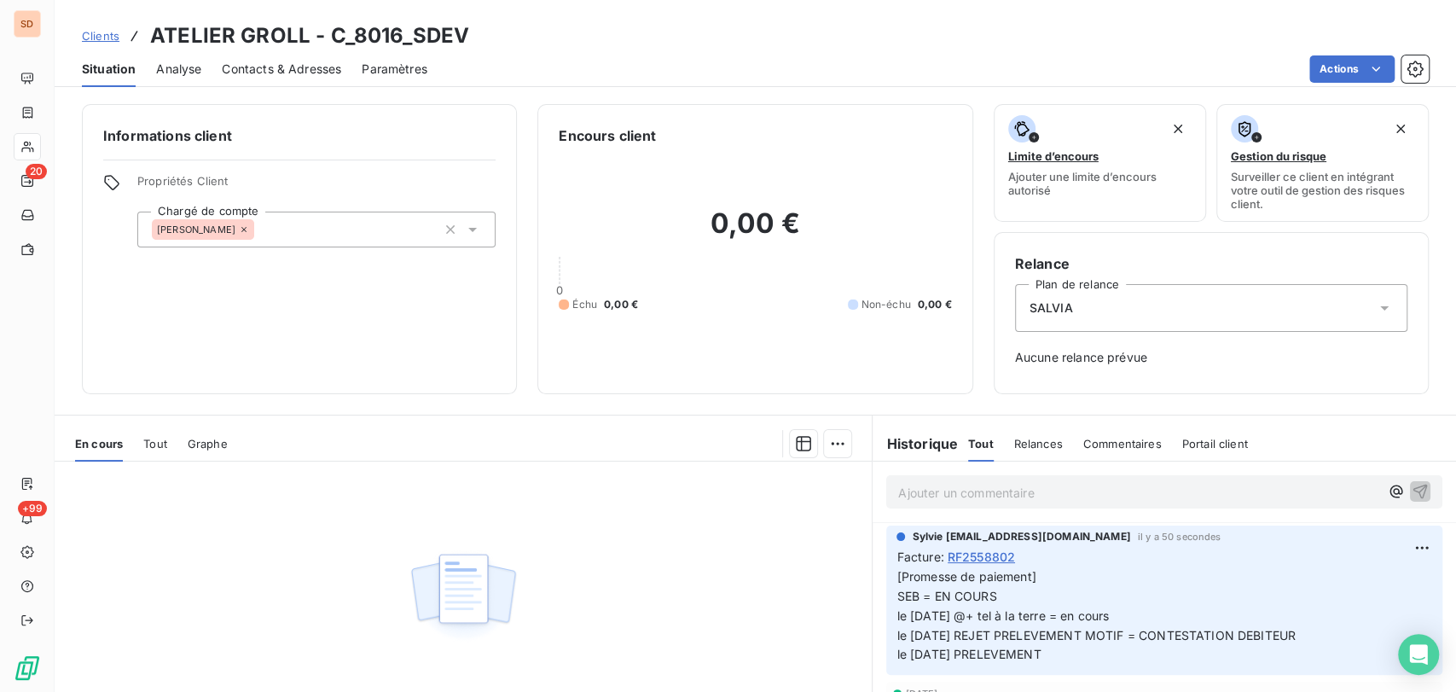
click at [109, 65] on span "Situation" at bounding box center [109, 69] width 54 height 17
click at [279, 67] on span "Contacts & Adresses" at bounding box center [281, 69] width 119 height 17
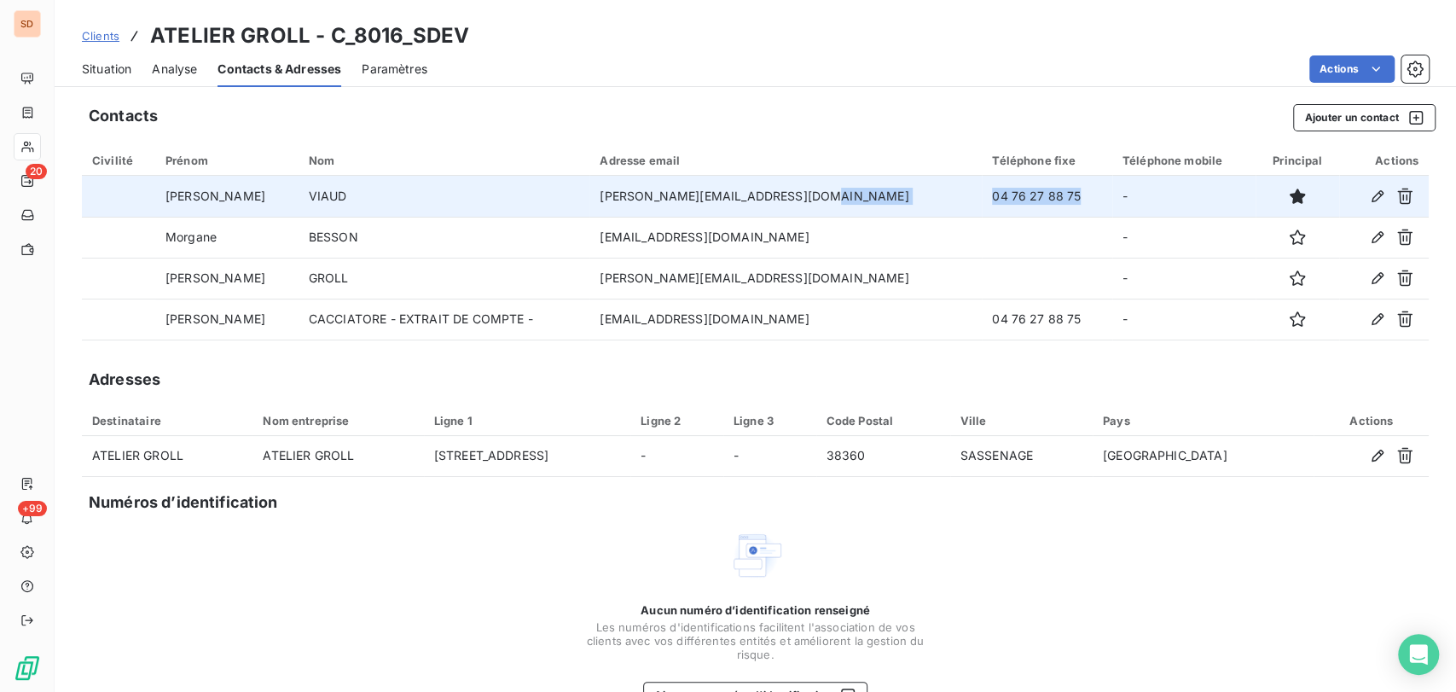
drag, startPoint x: 1003, startPoint y: 199, endPoint x: 855, endPoint y: 191, distance: 148.7
click at [855, 191] on tr "[PERSON_NAME] [PERSON_NAME][EMAIL_ADDRESS][DOMAIN_NAME] 04 76 27 88 75 -" at bounding box center [755, 196] width 1347 height 41
copy tr "04 76 27 88 75"
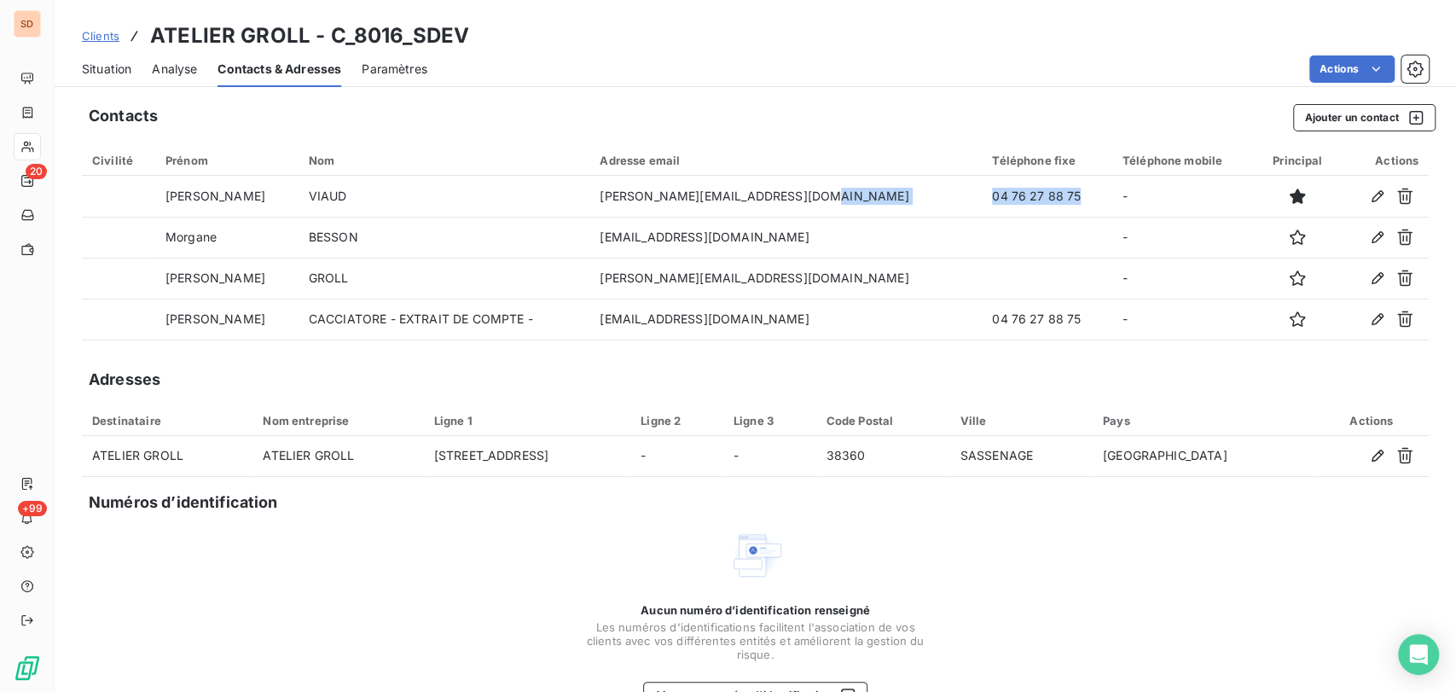
click at [103, 71] on span "Situation" at bounding box center [106, 69] width 49 height 17
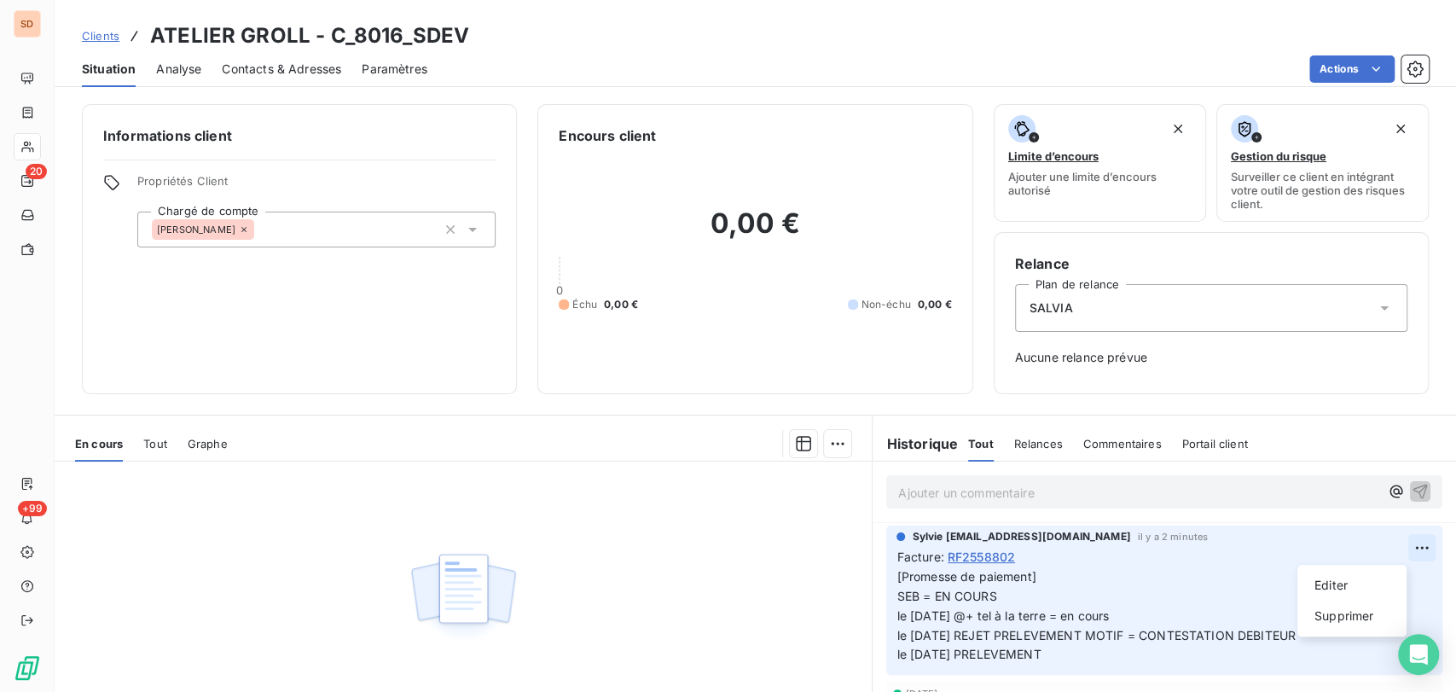
click at [1386, 548] on html "SD 20 +99 Clients ATELIER GROLL - C_8016_SDEV Situation Analyse Contacts & Adre…" at bounding box center [728, 346] width 1456 height 692
click at [1331, 581] on div "Editer" at bounding box center [1353, 585] width 96 height 27
drag, startPoint x: 991, startPoint y: 596, endPoint x: 849, endPoint y: 591, distance: 142.5
click at [849, 591] on div "En cours Tout Graphe Aucune pièce disponible Lignes par page 25 Précédent Suiva…" at bounding box center [756, 628] width 1402 height 427
click at [1044, 614] on span "[Promesse de paiement] le [DATE] @+ tel à la terre = en cours le [DATE] REJET P…" at bounding box center [1096, 615] width 399 height 93
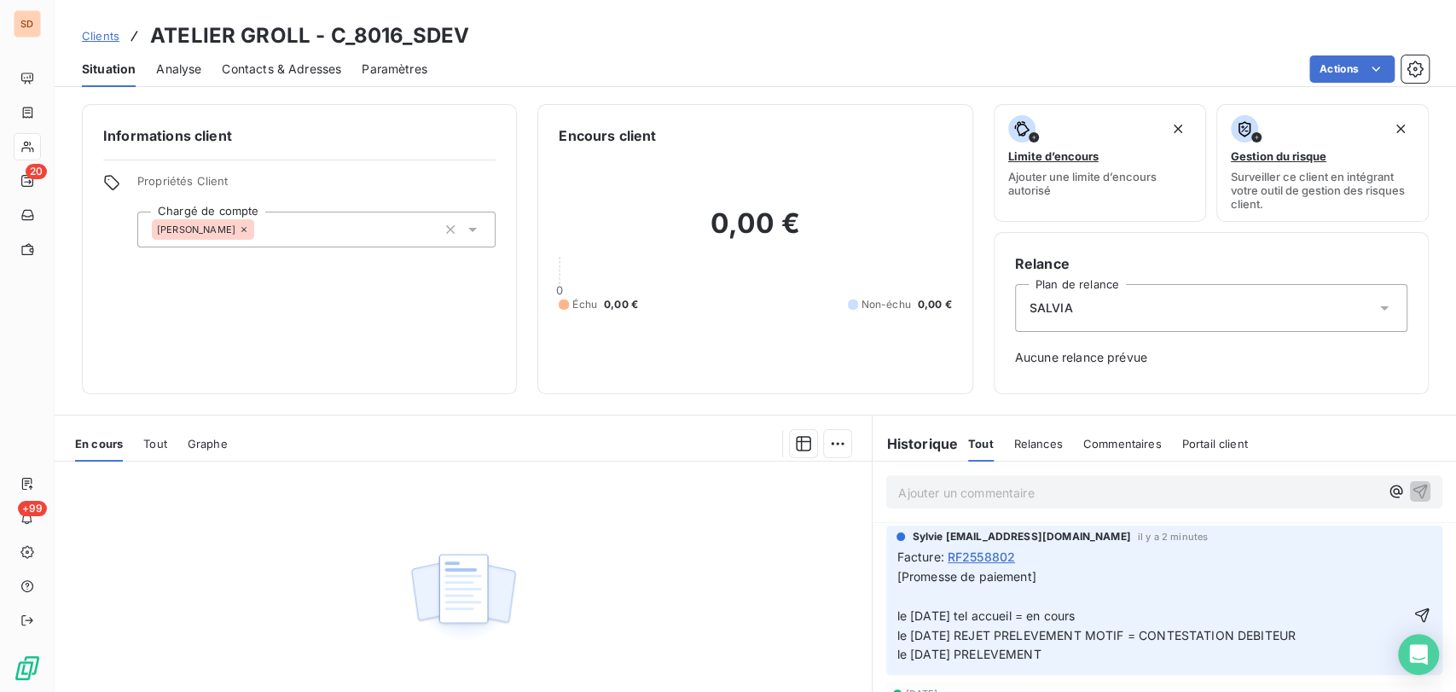
click at [1085, 616] on p "[Promesse de paiement] le [DATE] tel accueil = en cours le [DATE] REJET PRELEVE…" at bounding box center [1153, 615] width 512 height 97
click at [1415, 615] on icon "button" at bounding box center [1422, 615] width 15 height 15
click at [1392, 547] on html "SD 20 +99 Clients ATELIER GROLL - C_8016_SDEV Situation Analyse Contacts & Adre…" at bounding box center [728, 346] width 1456 height 692
drag, startPoint x: 1328, startPoint y: 590, endPoint x: 1243, endPoint y: 591, distance: 85.3
click at [1326, 590] on div "Editer" at bounding box center [1353, 585] width 96 height 27
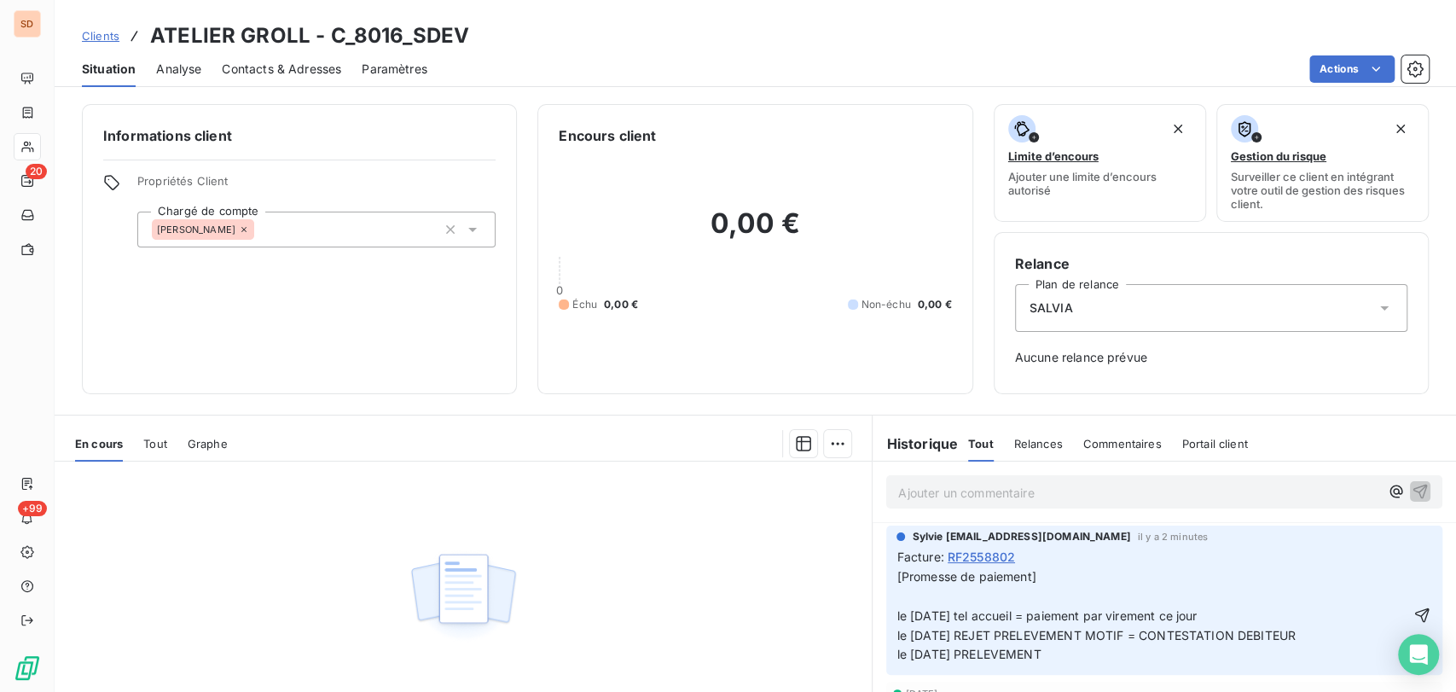
click at [924, 595] on p "[Promesse de paiement] le [DATE] tel accueil = paiement par virement ce jour le…" at bounding box center [1153, 615] width 512 height 97
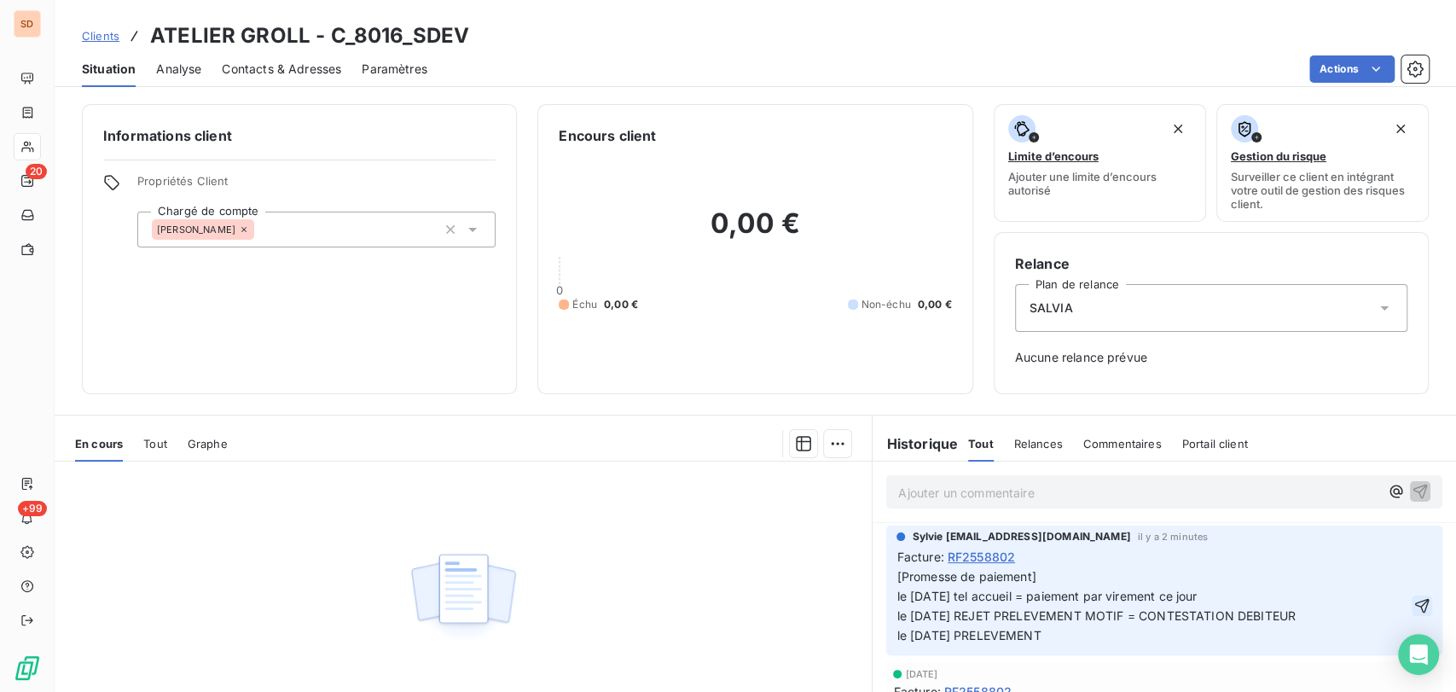
click at [1414, 597] on icon "button" at bounding box center [1422, 605] width 17 height 17
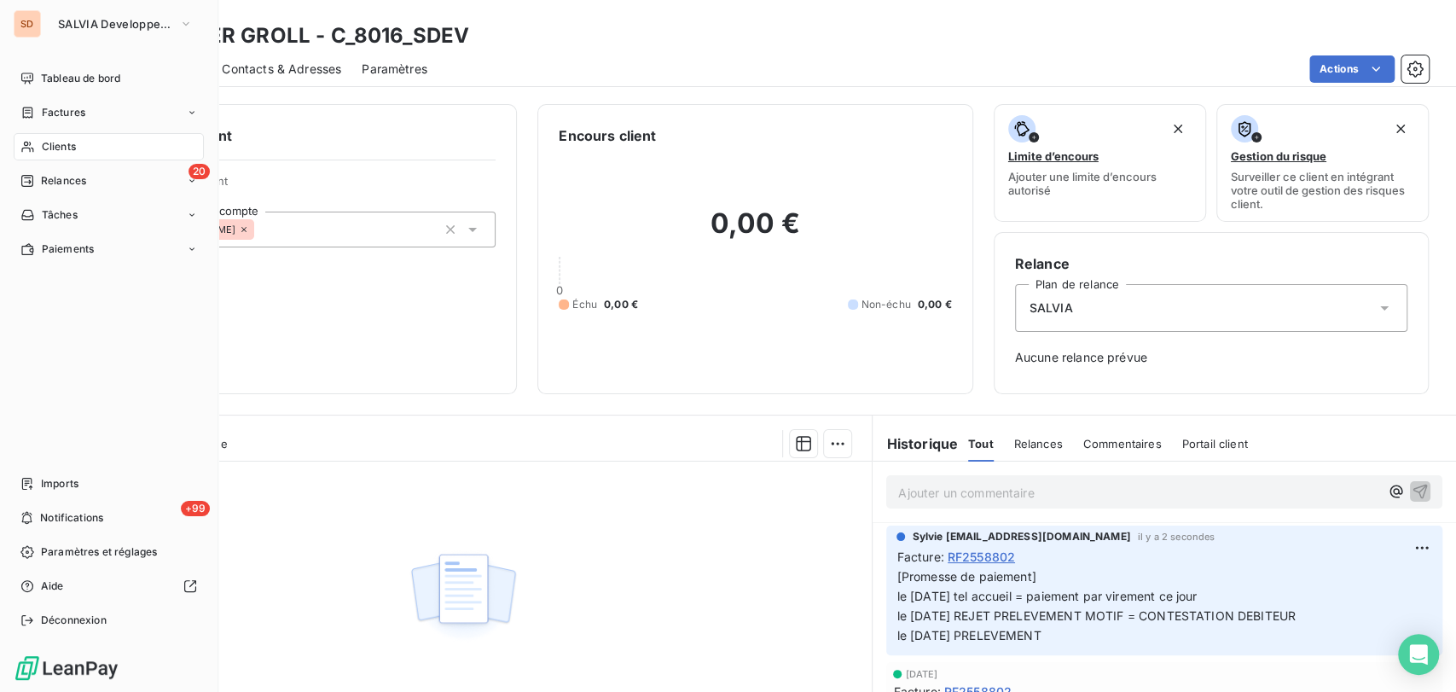
click at [42, 151] on span "Clients" at bounding box center [59, 146] width 34 height 15
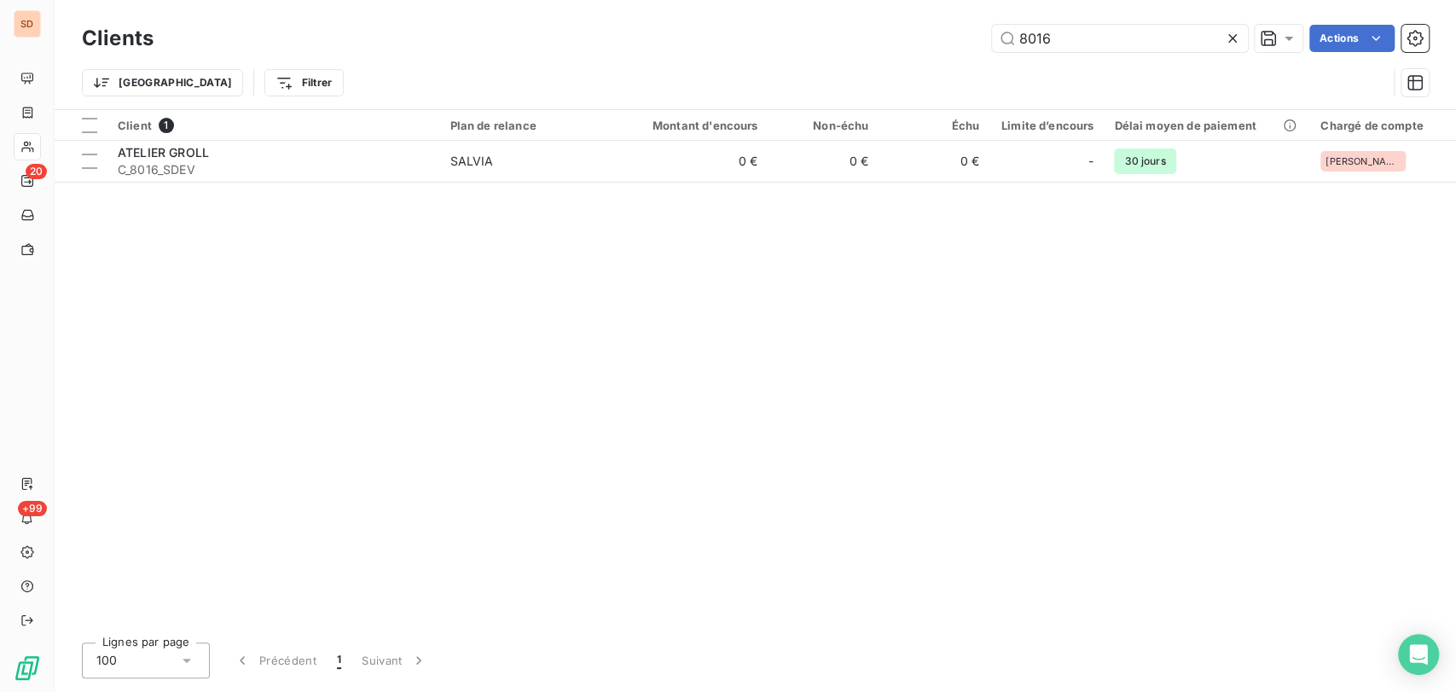
drag, startPoint x: 1020, startPoint y: 36, endPoint x: 956, endPoint y: 40, distance: 63.3
click at [962, 41] on div "8016 Actions" at bounding box center [801, 38] width 1255 height 27
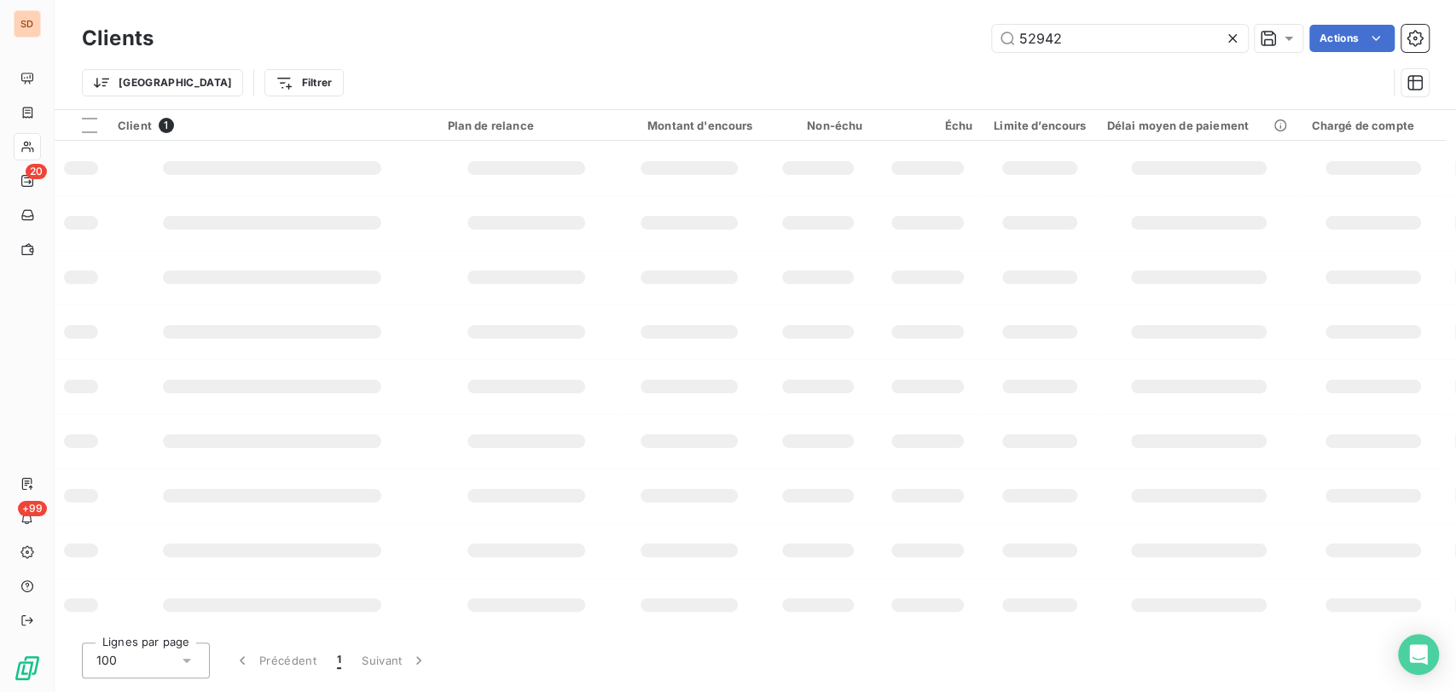
type input "52942"
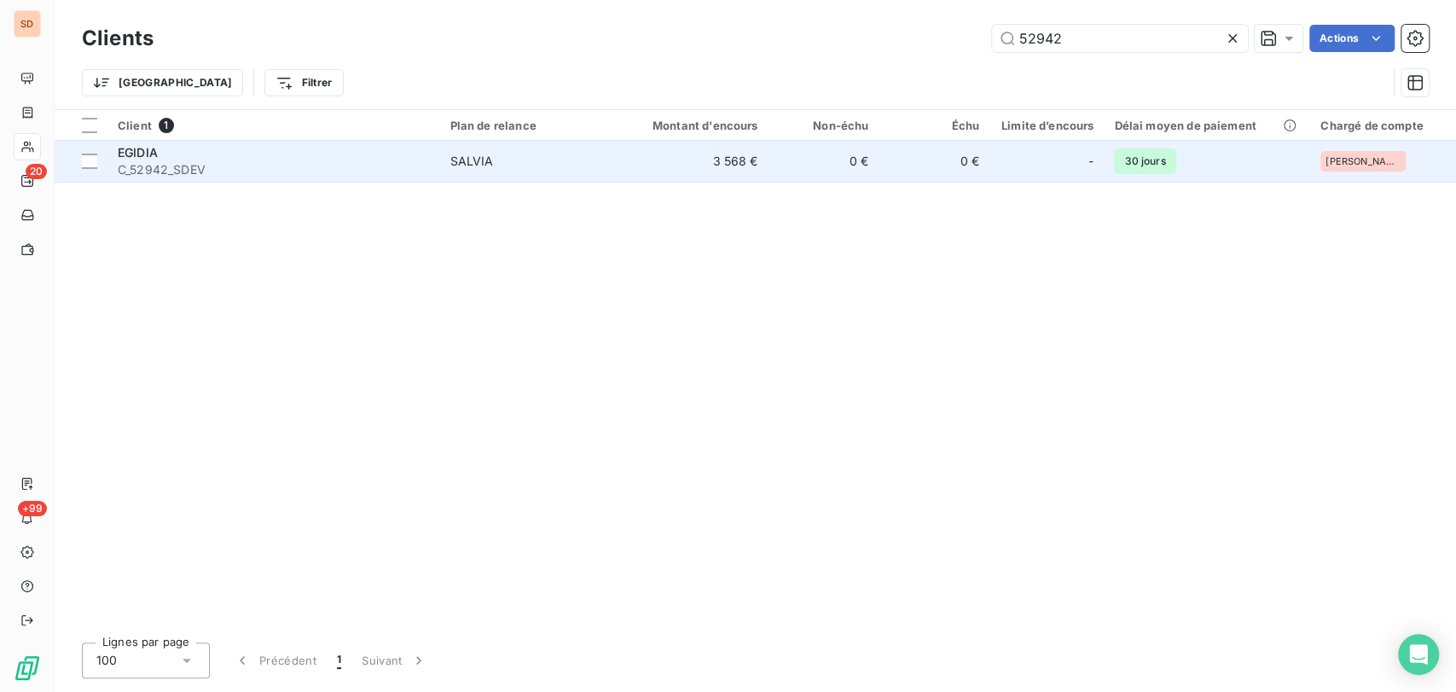
click at [130, 166] on span "C_52942_SDEV" at bounding box center [273, 169] width 311 height 17
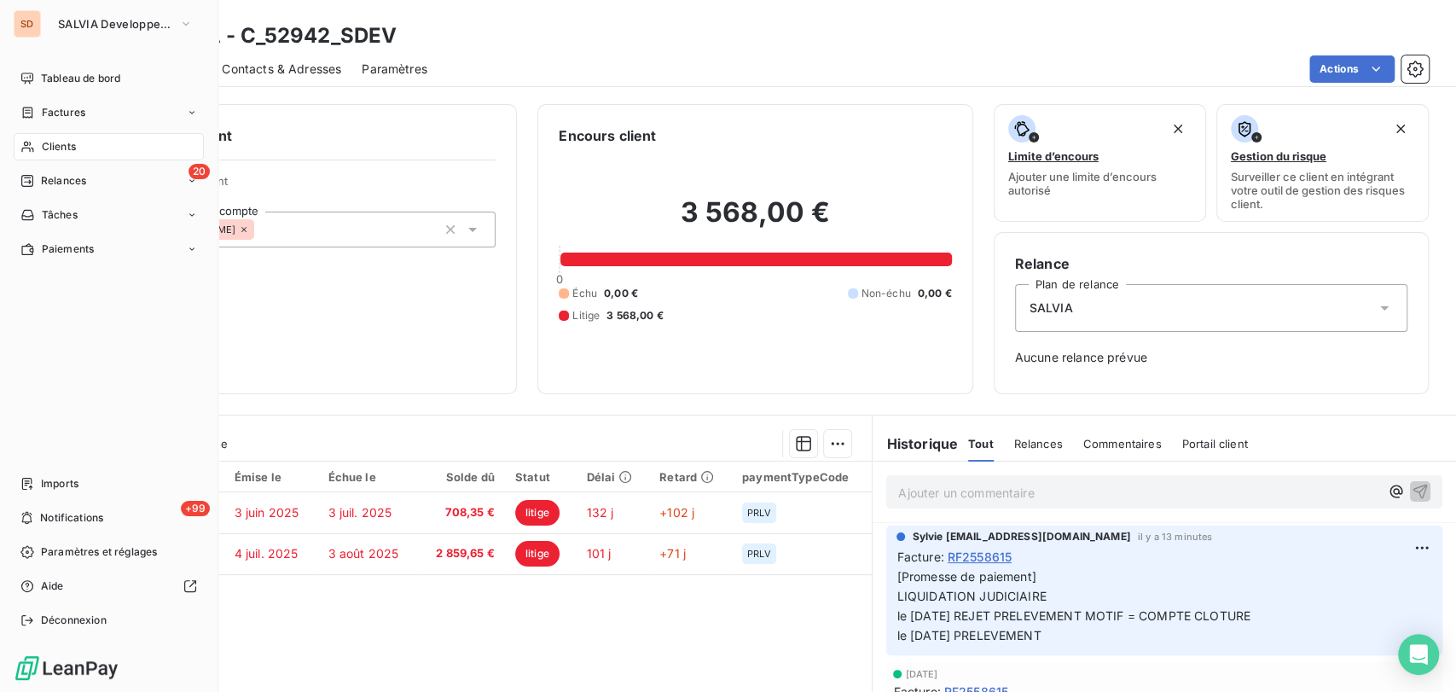
click at [44, 148] on span "Clients" at bounding box center [59, 146] width 34 height 15
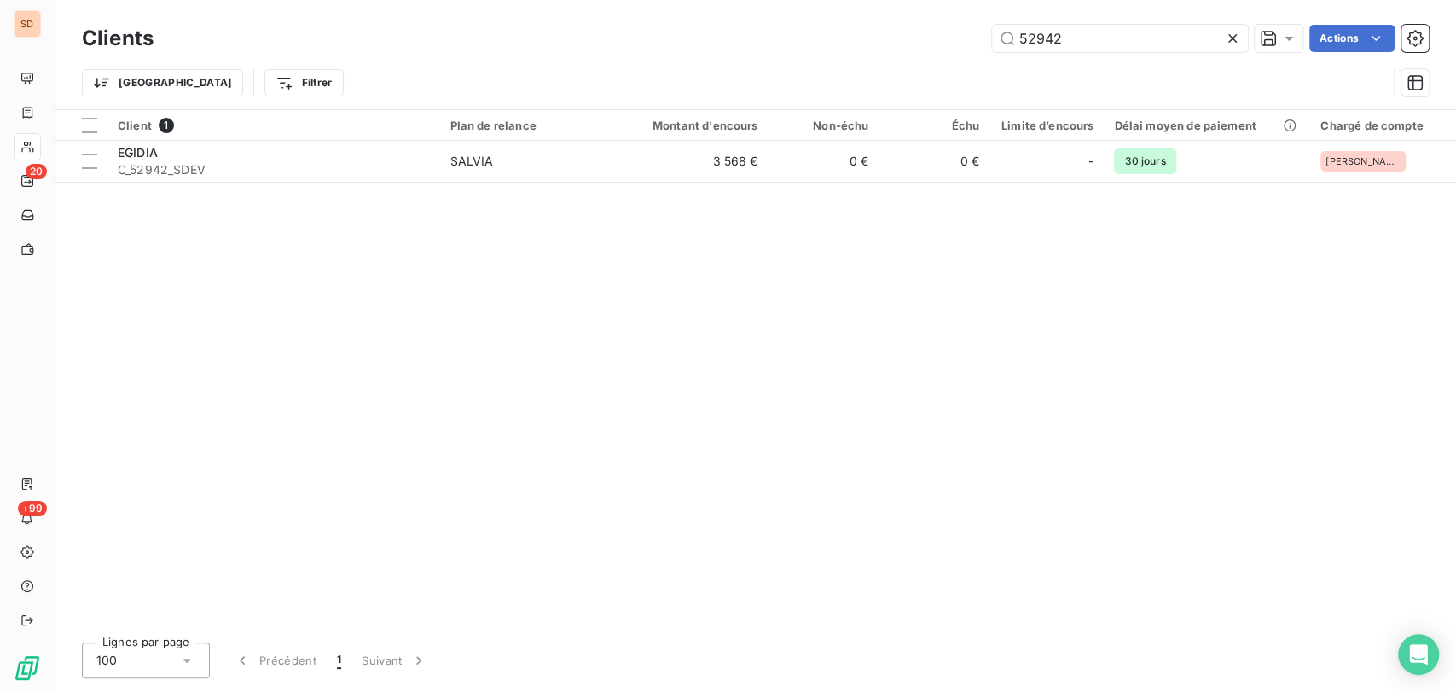
drag, startPoint x: 1058, startPoint y: 42, endPoint x: 938, endPoint y: 40, distance: 119.5
click at [944, 41] on div "52942 Actions" at bounding box center [801, 38] width 1255 height 27
type input "52444"
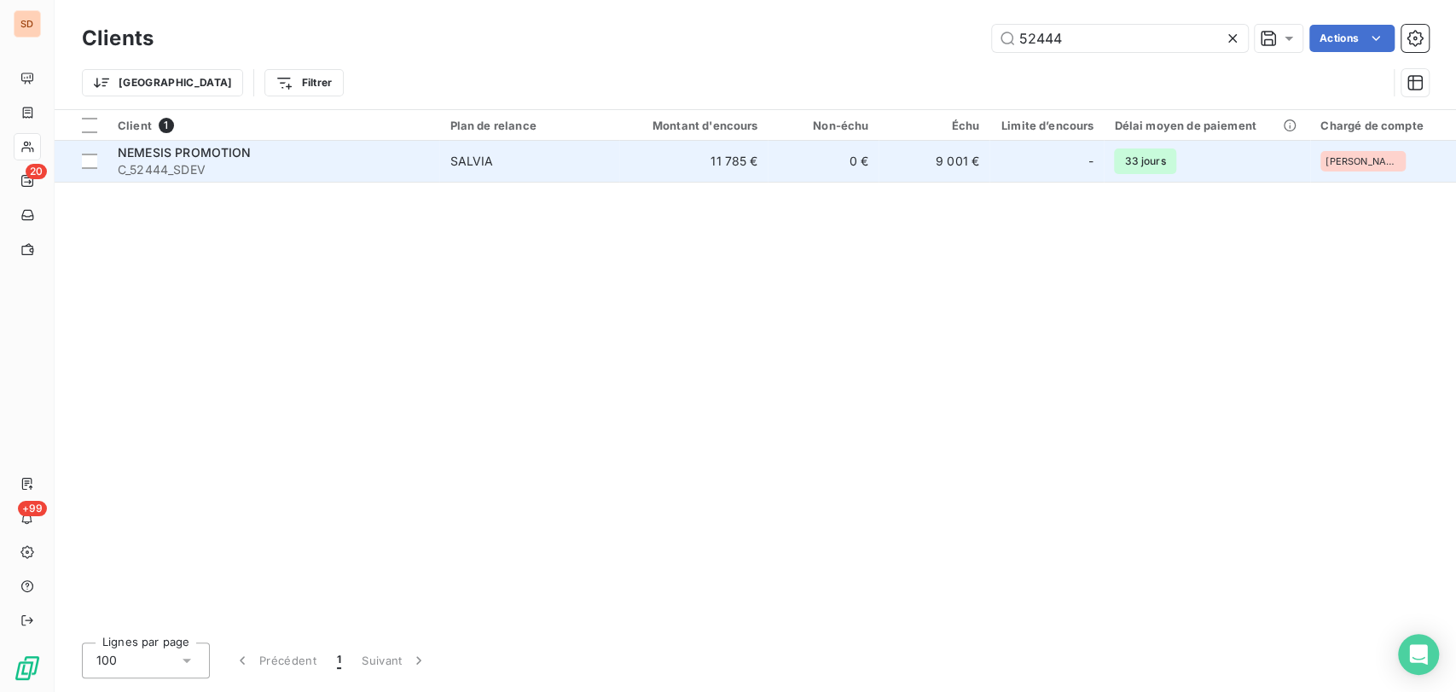
click at [163, 156] on span "NEMESIS PROMOTION" at bounding box center [185, 152] width 134 height 15
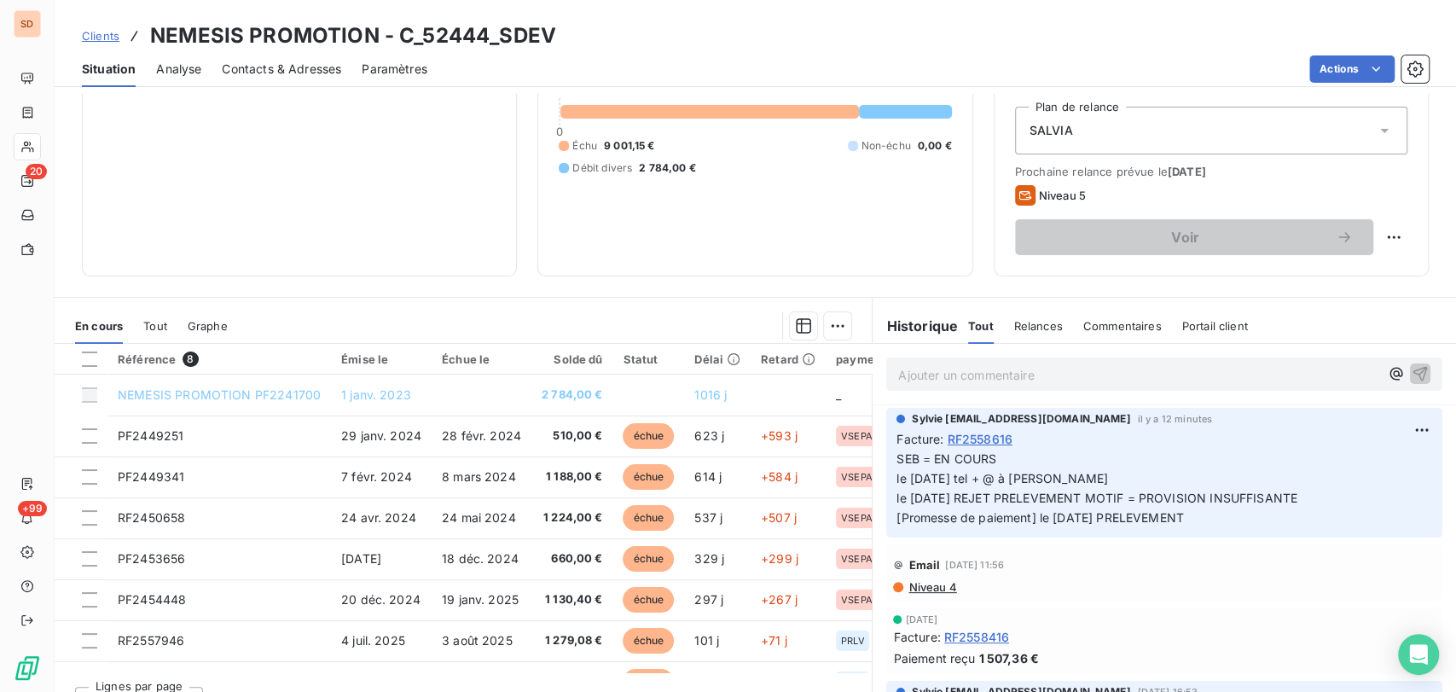
scroll to position [189, 0]
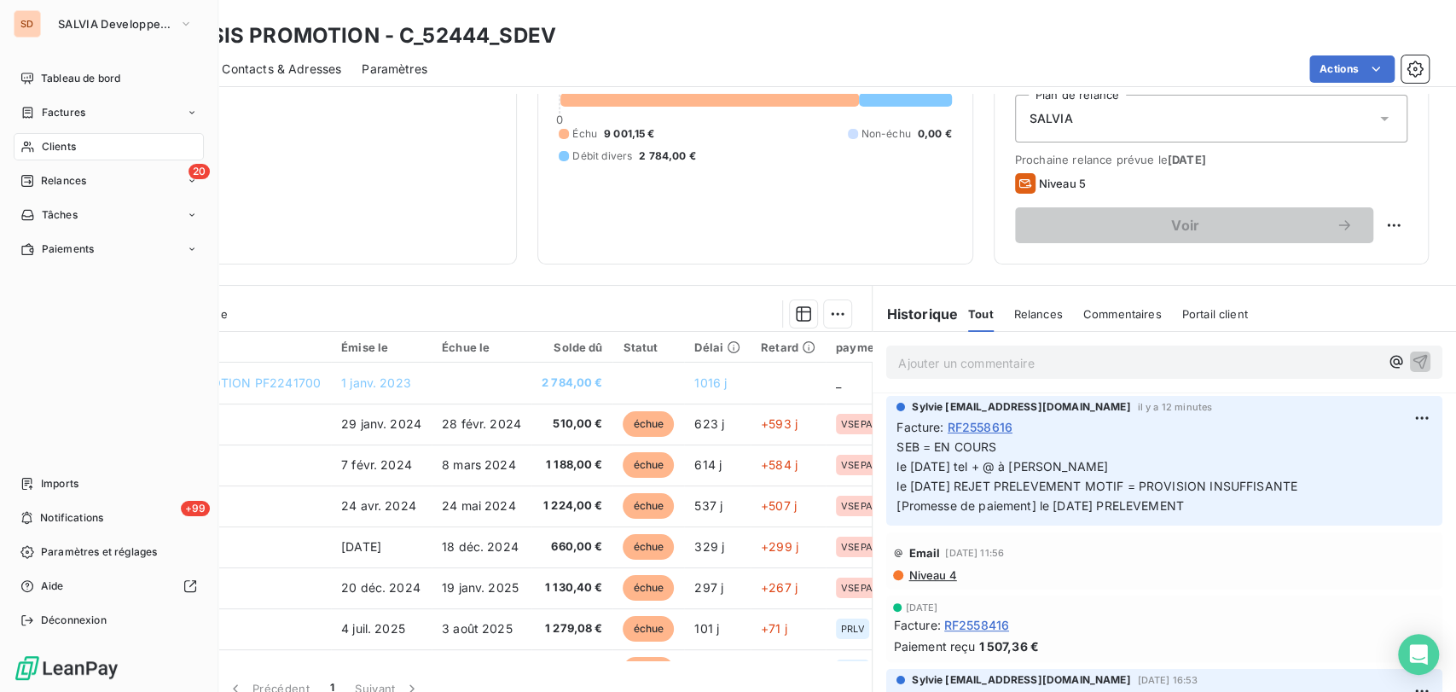
click at [36, 144] on div "Clients" at bounding box center [109, 146] width 190 height 27
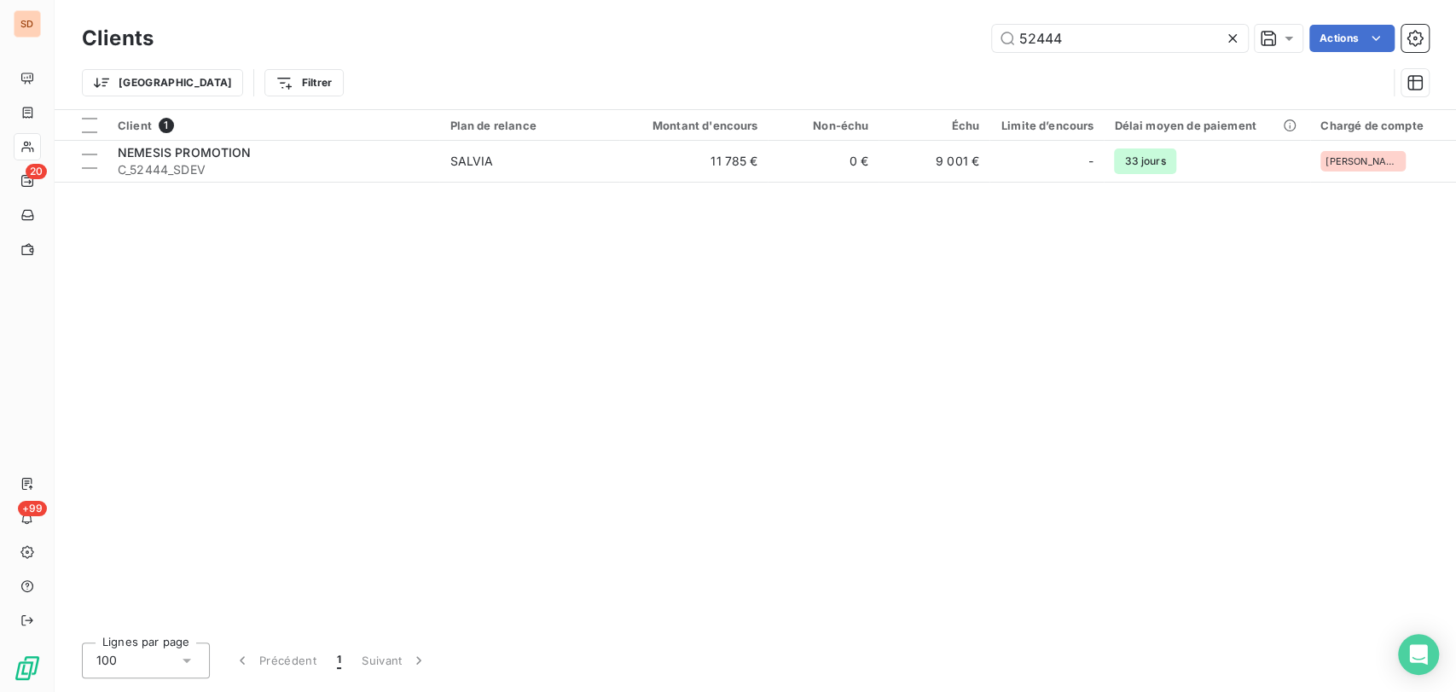
drag, startPoint x: 1069, startPoint y: 39, endPoint x: 927, endPoint y: 34, distance: 141.7
click at [944, 34] on div "52444 Actions" at bounding box center [801, 38] width 1255 height 27
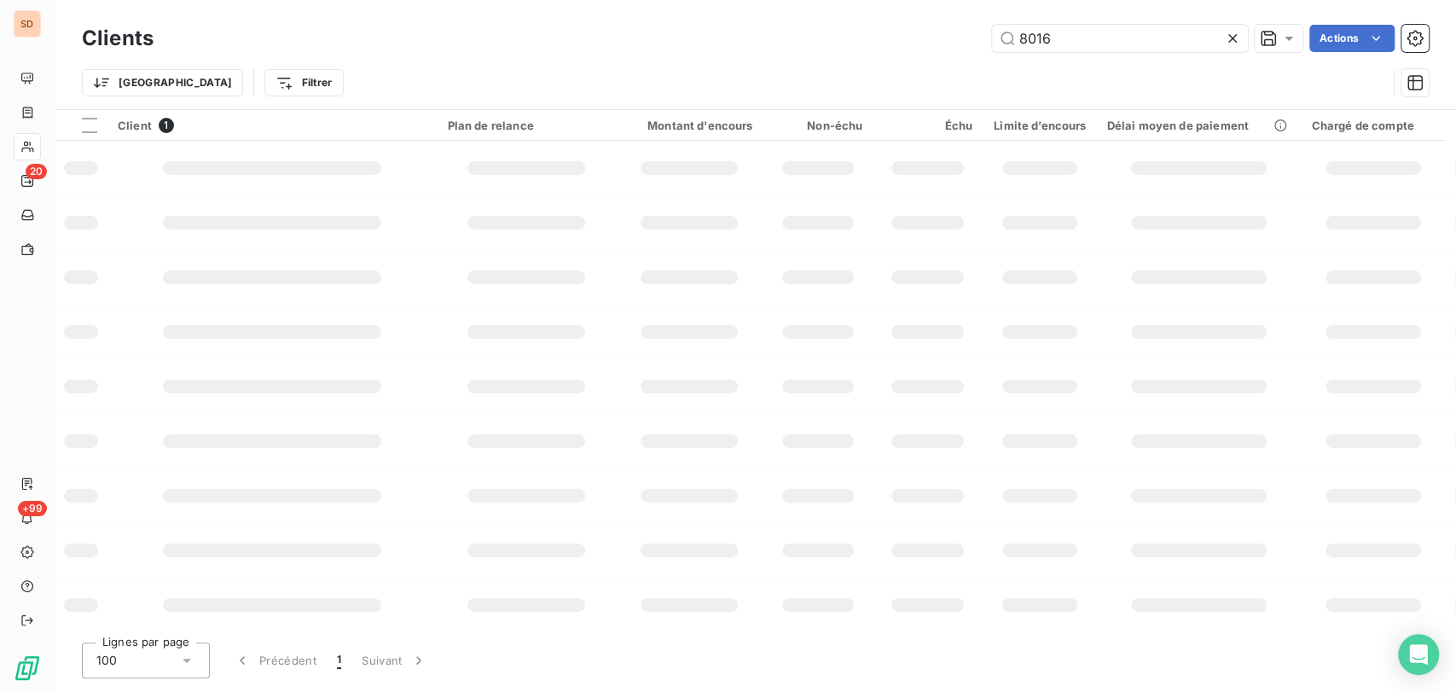
type input "8016"
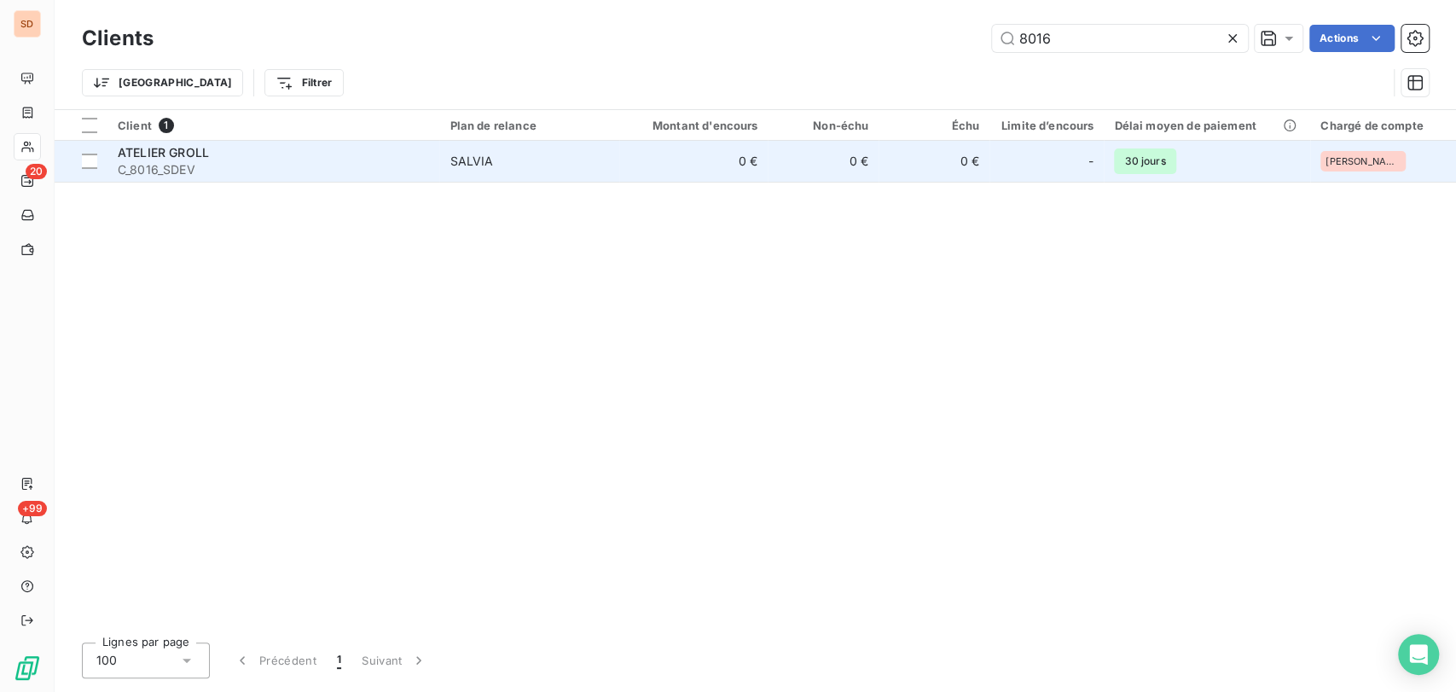
click at [182, 154] on span "ATELIER GROLL" at bounding box center [163, 152] width 91 height 15
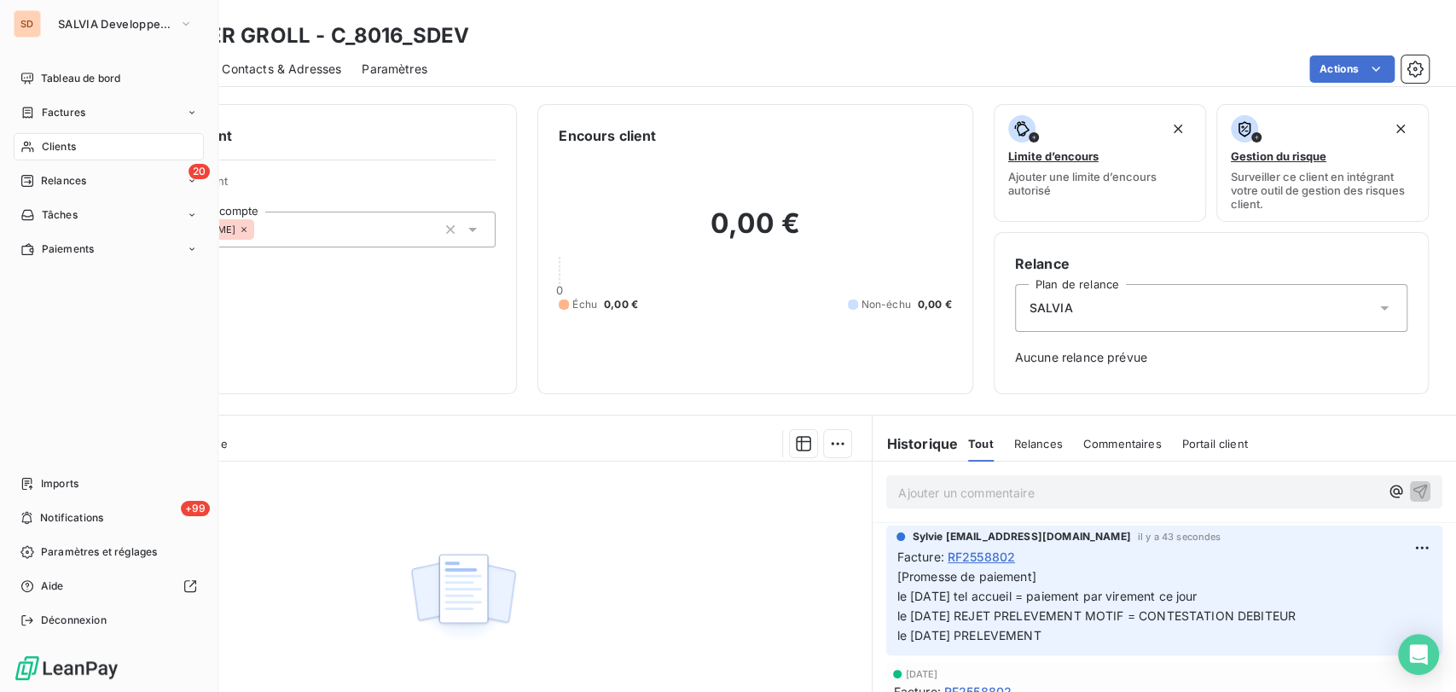
click at [46, 143] on span "Clients" at bounding box center [59, 146] width 34 height 15
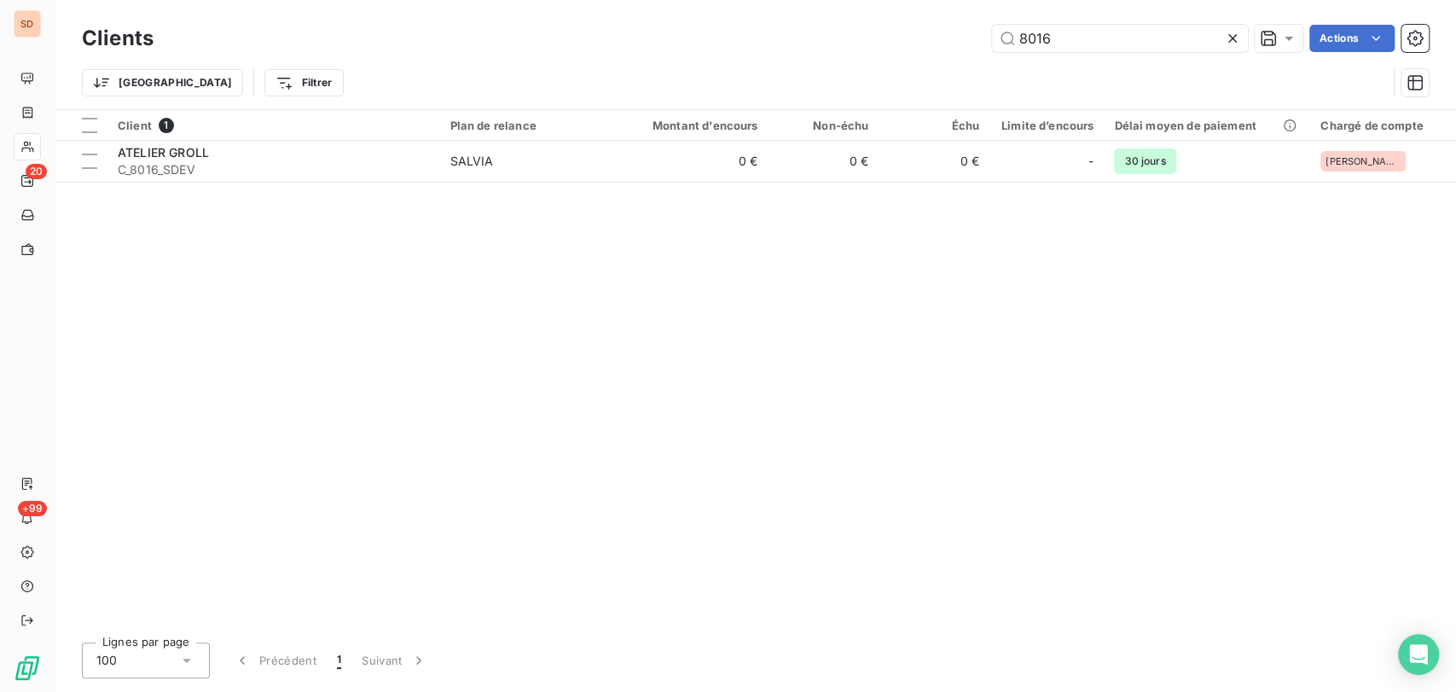
drag, startPoint x: 1060, startPoint y: 37, endPoint x: 897, endPoint y: 47, distance: 163.3
click at [904, 47] on div "8016 Actions" at bounding box center [801, 38] width 1255 height 27
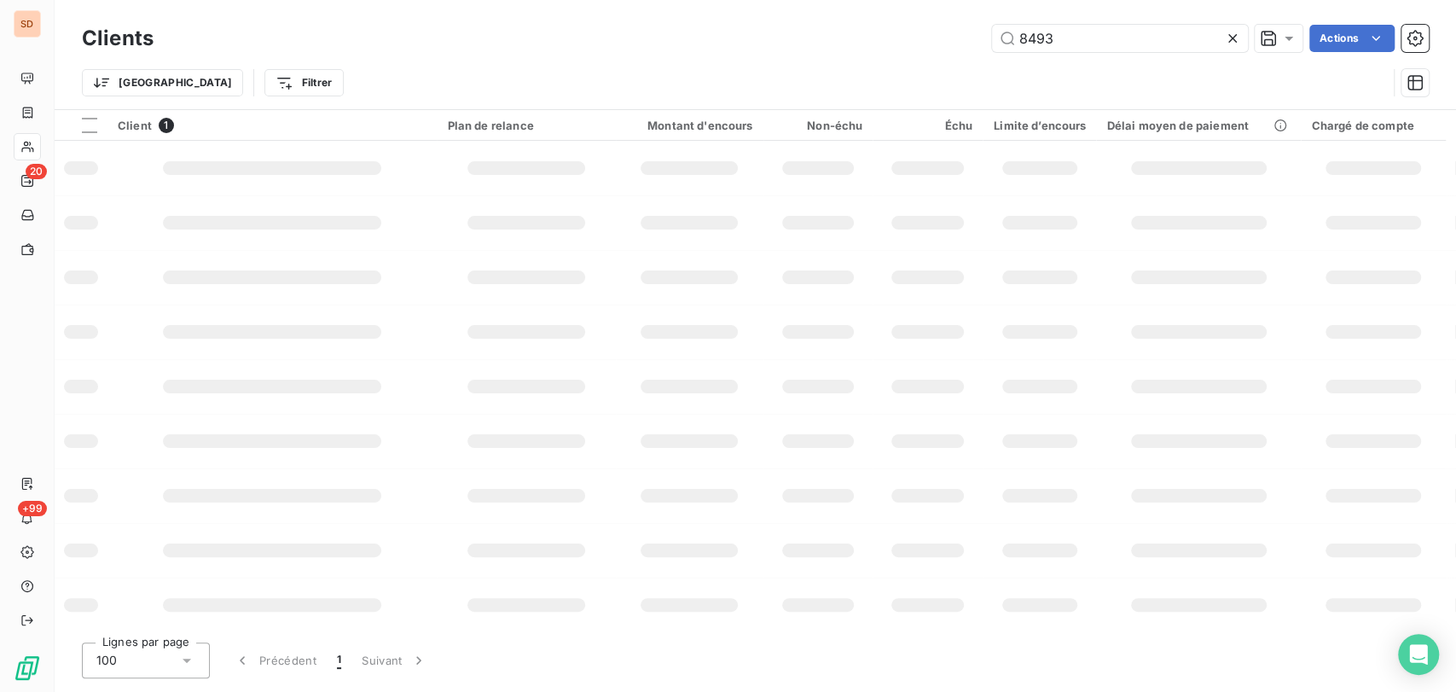
type input "8493"
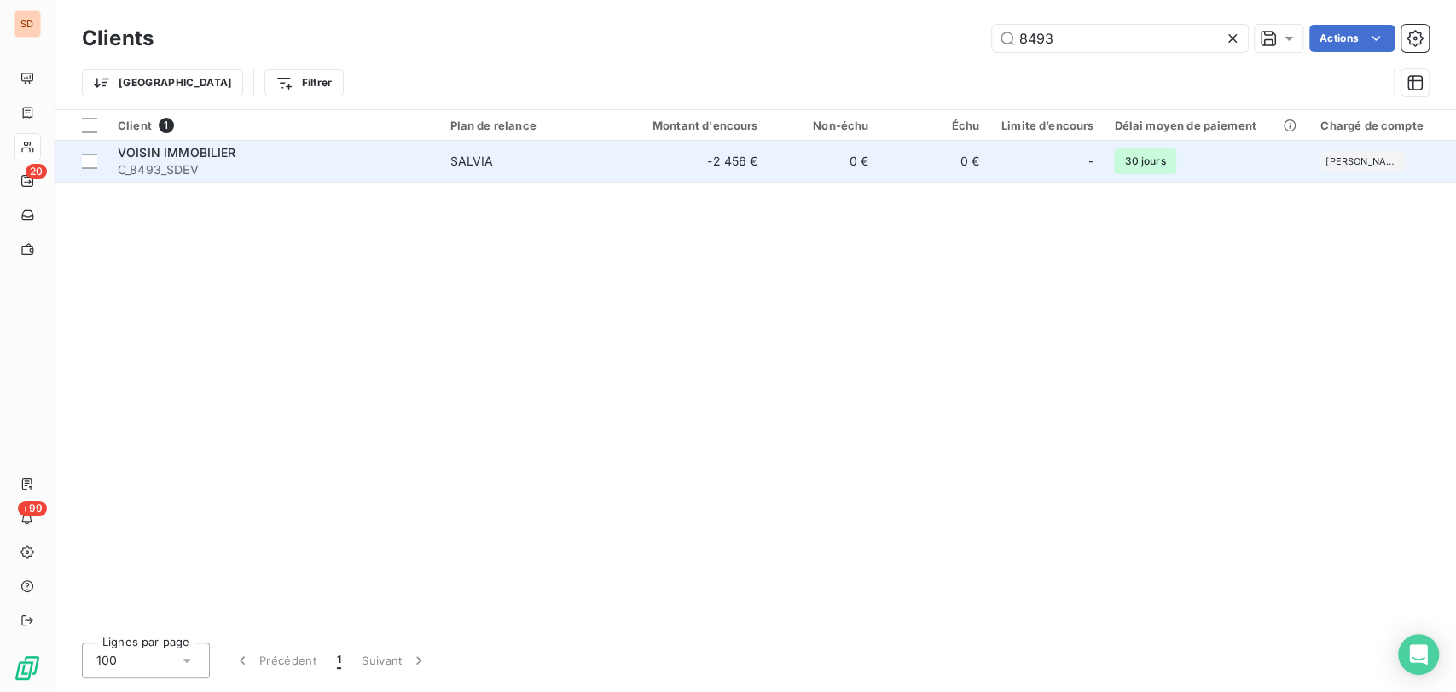
click at [179, 152] on span "VOISIN IMMOBILIER" at bounding box center [177, 152] width 119 height 15
